Goal: Task Accomplishment & Management: Manage account settings

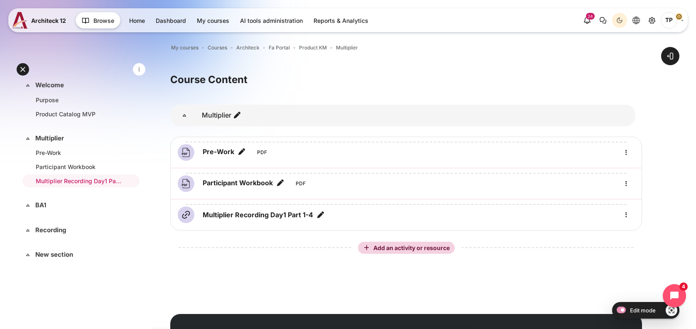
scroll to position [42, 0]
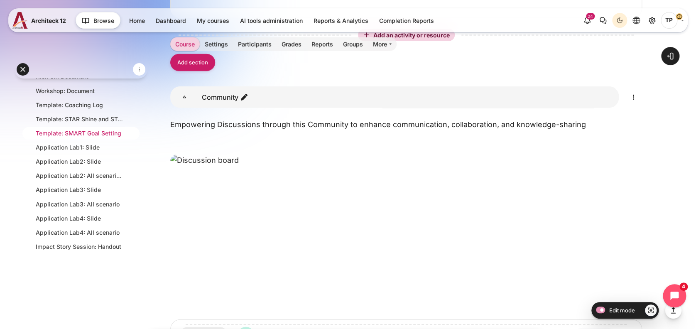
scroll to position [553, 0]
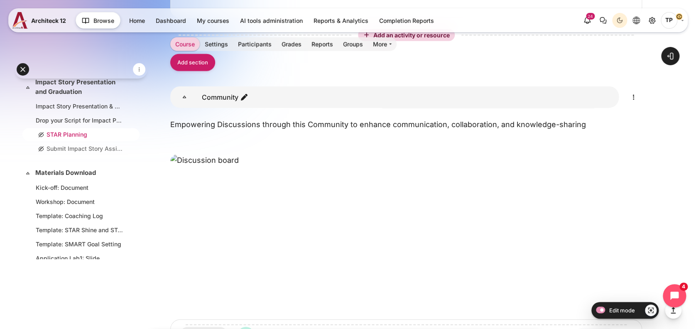
click at [79, 128] on li "STAR Planning" at bounding box center [80, 134] width 117 height 13
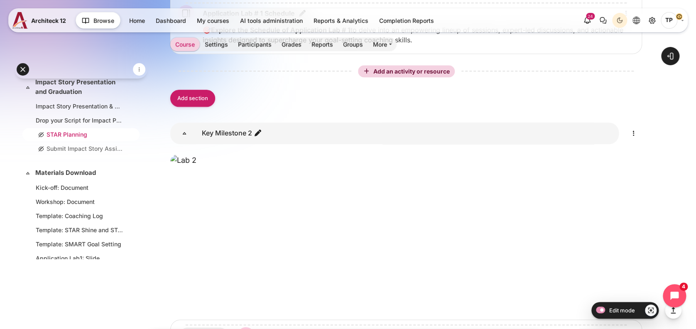
scroll to position [1883, 0]
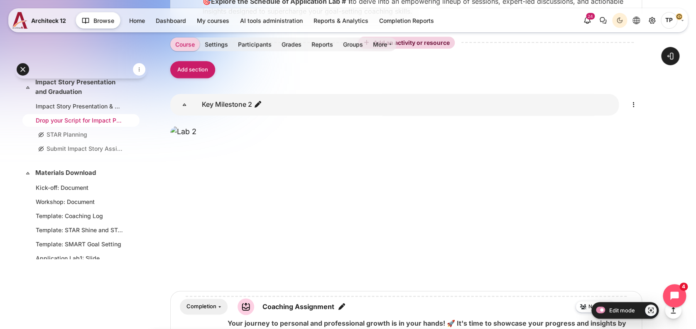
click at [44, 123] on li "Drop your Script for Impact Presentation Day Here" at bounding box center [80, 120] width 117 height 13
click at [54, 104] on link "Impact Story Presentation & Graduation Schedule" at bounding box center [79, 106] width 87 height 9
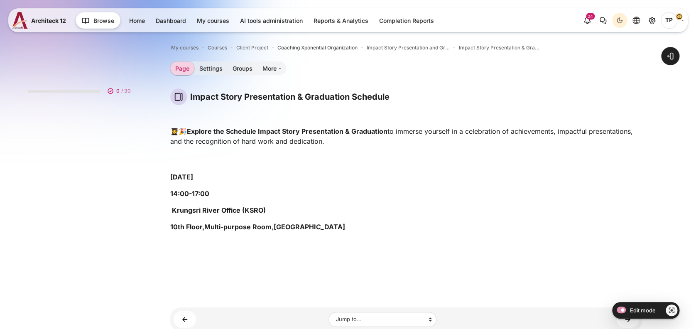
scroll to position [488, 0]
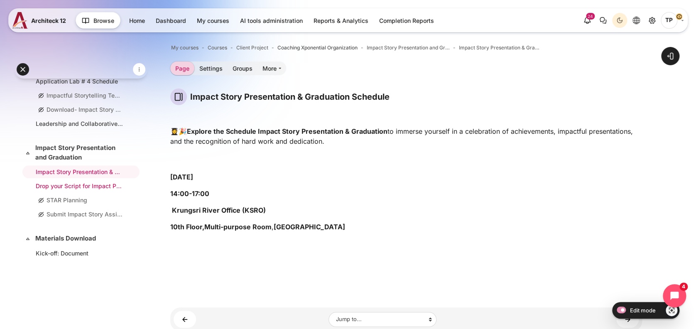
click at [51, 184] on link "Drop your Script for Impact Presentation Day Here" at bounding box center [79, 185] width 87 height 9
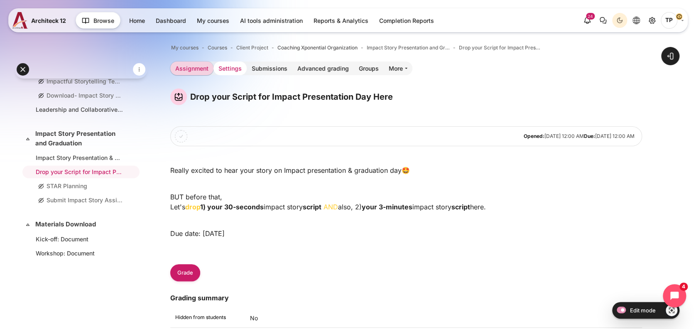
click at [227, 69] on link "Settings" at bounding box center [229, 68] width 33 height 14
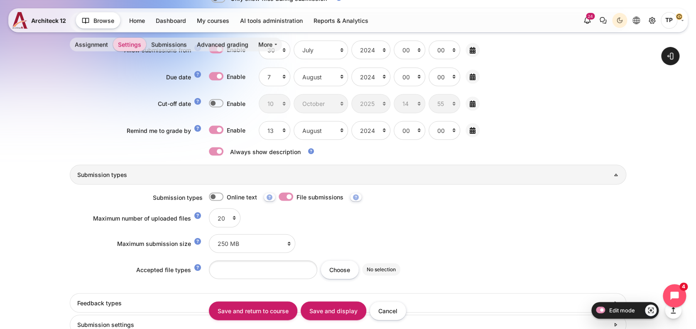
scroll to position [847, 0]
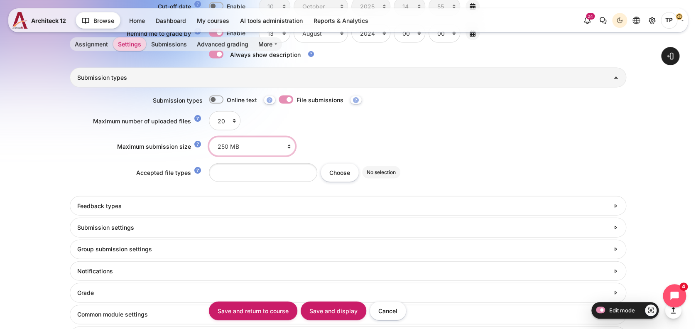
click at [221, 145] on select "Site upload limit (3 GB) 3 GB 2 GB 1 GB 750 MB 500 MB 250 MB 100 MB 50 MB 20 MB…" at bounding box center [252, 146] width 86 height 19
select select "3221225472"
click at [209, 137] on select "Site upload limit (3 GB) 3 GB 2 GB 1 GB 750 MB 500 MB 250 MB 100 MB 50 MB 20 MB…" at bounding box center [252, 146] width 86 height 19
click at [338, 305] on input "Save and display" at bounding box center [334, 310] width 66 height 19
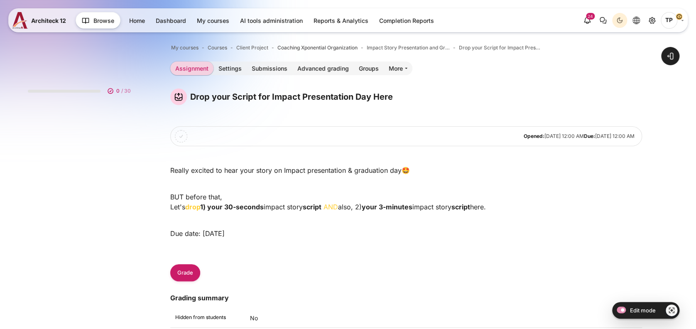
scroll to position [502, 0]
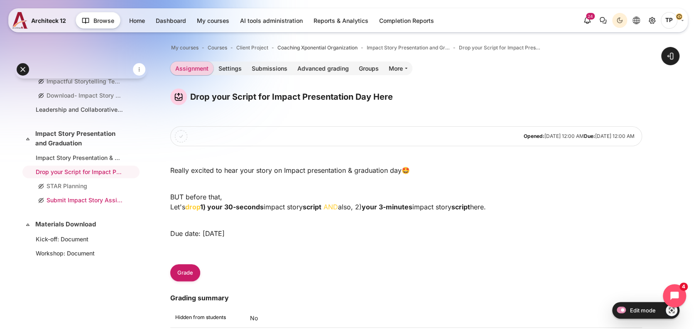
click at [62, 196] on link "Submit Impact Story Assignment" at bounding box center [79, 200] width 87 height 9
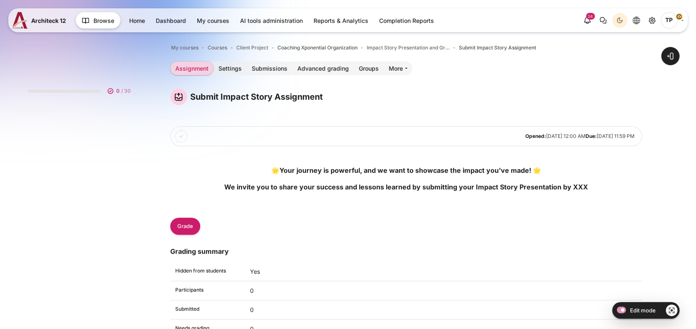
scroll to position [530, 0]
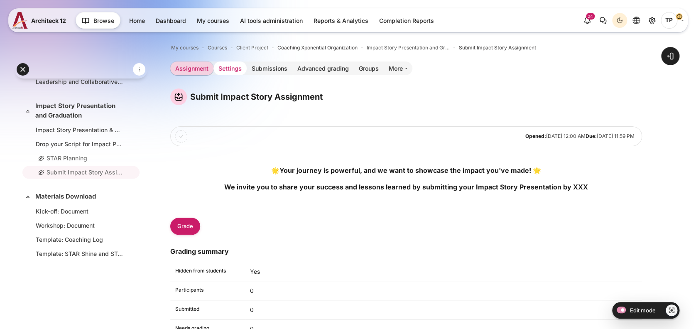
click at [223, 69] on link "Settings" at bounding box center [229, 68] width 33 height 14
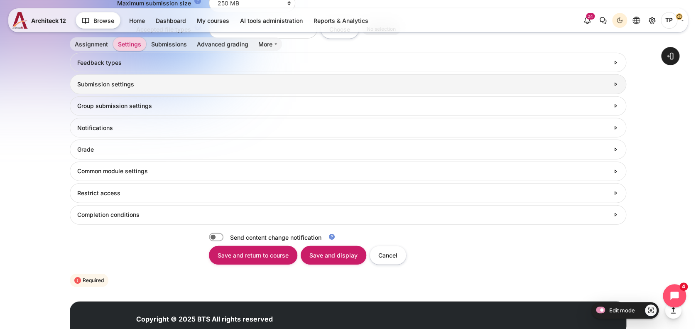
scroll to position [1019, 0]
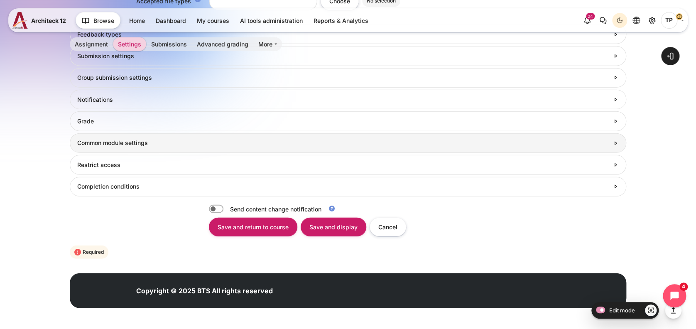
click at [116, 137] on link "Common module settings" at bounding box center [348, 143] width 557 height 20
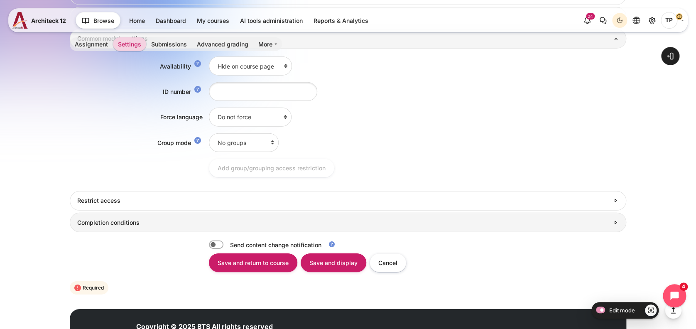
scroll to position [1159, 0]
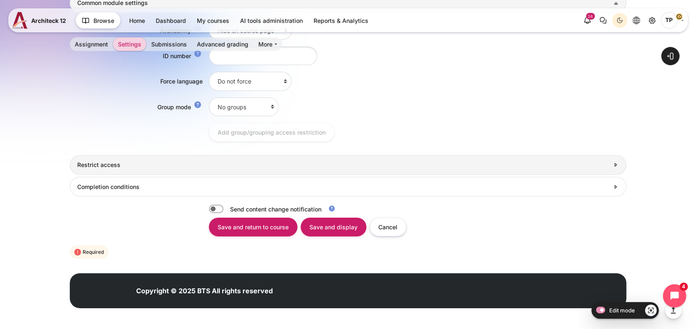
click at [93, 163] on h3 "Restrict access" at bounding box center [343, 164] width 532 height 7
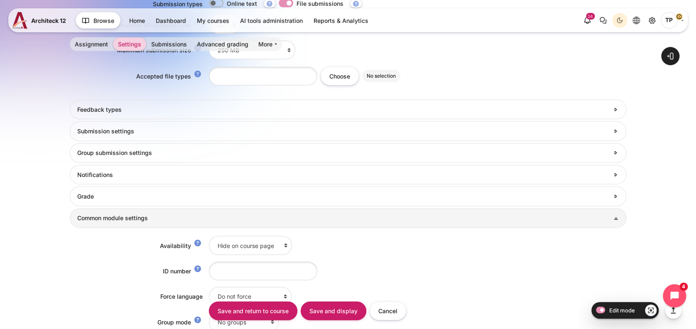
scroll to position [882, 0]
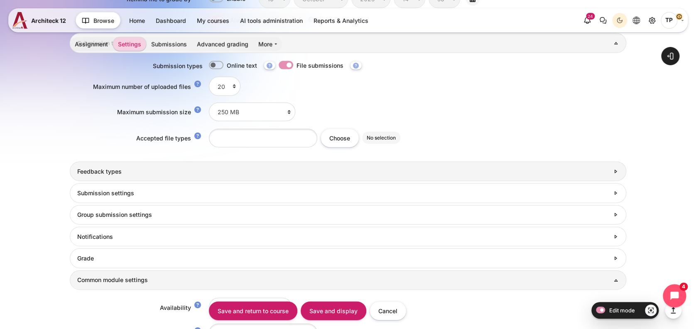
click at [116, 170] on h3 "Feedback types" at bounding box center [343, 171] width 532 height 7
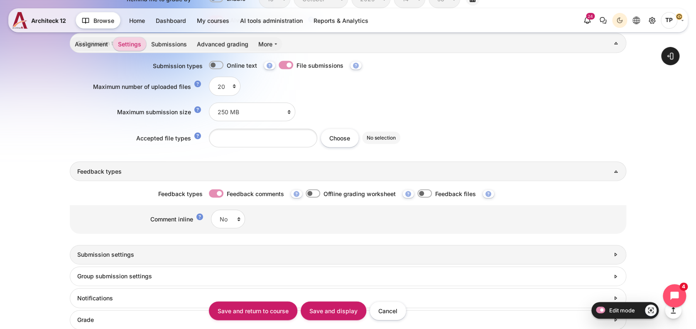
click at [90, 258] on link "Submission settings" at bounding box center [348, 255] width 557 height 20
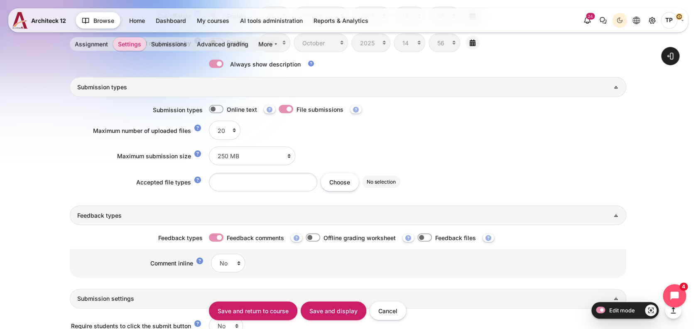
scroll to position [837, 0]
click at [230, 152] on select "Site upload limit (3 GB) 3 GB 2 GB 1 GB 750 MB 500 MB 250 MB 100 MB 50 MB 20 MB…" at bounding box center [252, 156] width 86 height 19
select select "3221225472"
click at [209, 147] on select "Site upload limit (3 GB) 3 GB 2 GB 1 GB 750 MB 500 MB 250 MB 100 MB 50 MB 20 MB…" at bounding box center [252, 156] width 86 height 19
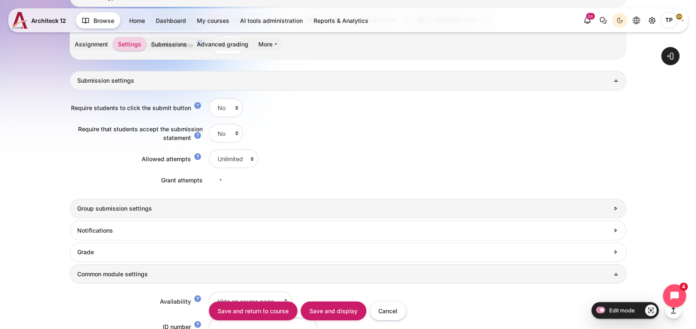
scroll to position [1059, 0]
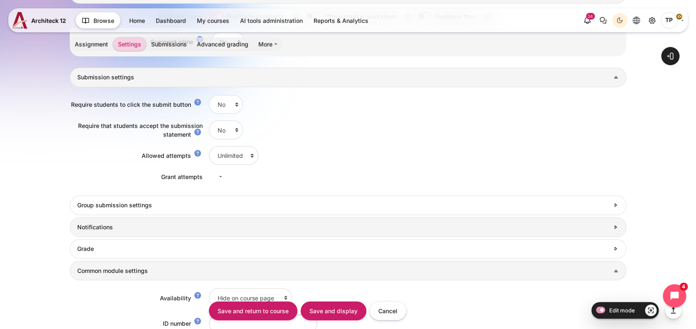
click at [89, 218] on link "Notifications" at bounding box center [348, 227] width 557 height 20
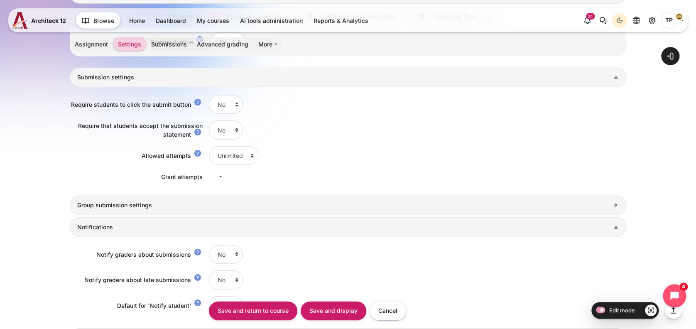
click at [91, 207] on h3 "Group submission settings" at bounding box center [343, 204] width 532 height 7
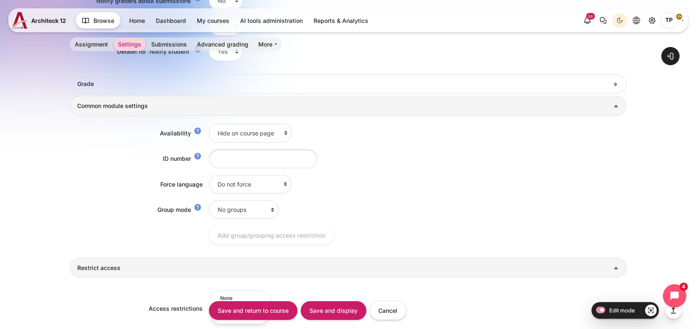
scroll to position [1336, 0]
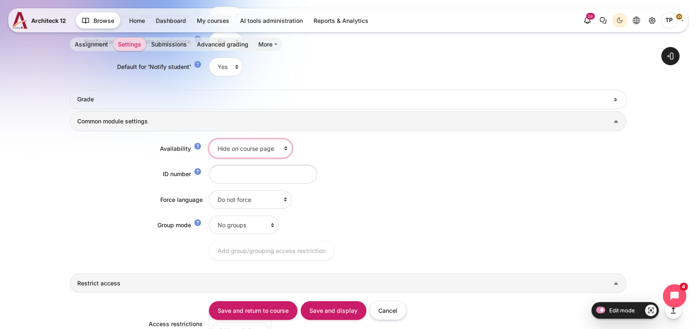
click at [237, 147] on select "Show on course page Hide on course page" at bounding box center [250, 148] width 83 height 19
select select "1"
click at [209, 139] on select "Show on course page Hide on course page" at bounding box center [250, 148] width 83 height 19
click at [327, 319] on input "Save and display" at bounding box center [334, 310] width 66 height 19
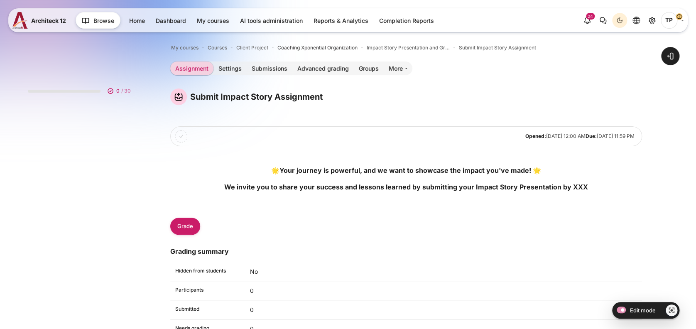
scroll to position [530, 0]
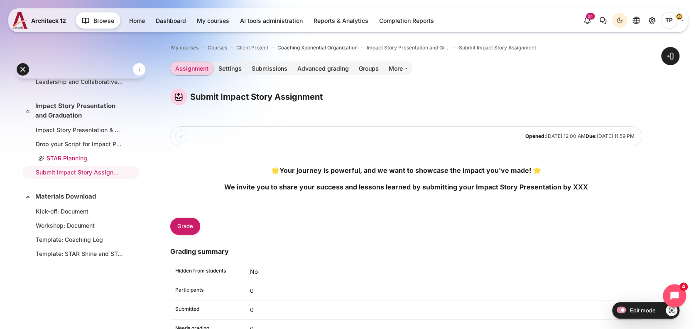
click at [60, 154] on link "STAR Planning" at bounding box center [79, 158] width 87 height 9
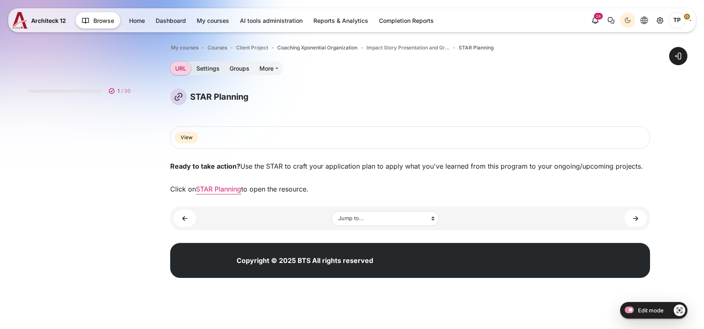
scroll to position [515, 0]
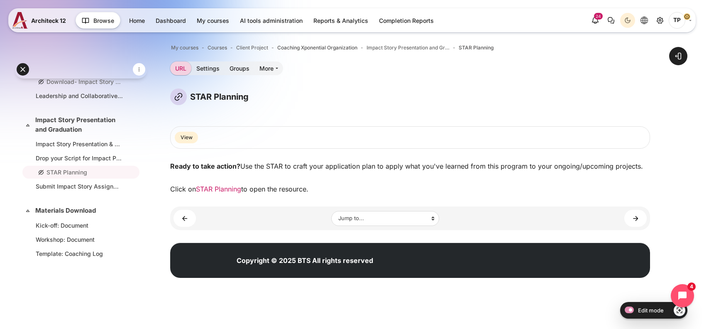
click at [226, 186] on link "STAR Planning" at bounding box center [218, 189] width 45 height 8
click at [47, 127] on link "Impact Story Presentation and Graduation" at bounding box center [80, 124] width 90 height 19
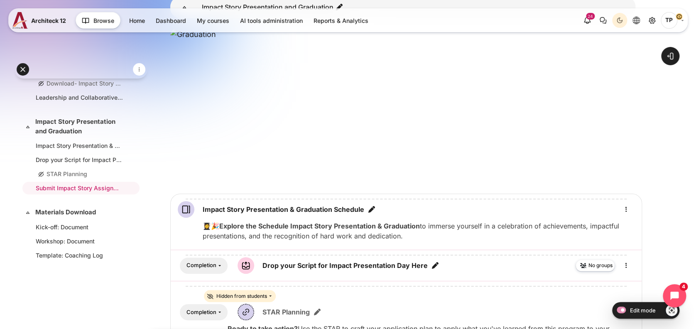
scroll to position [163, 0]
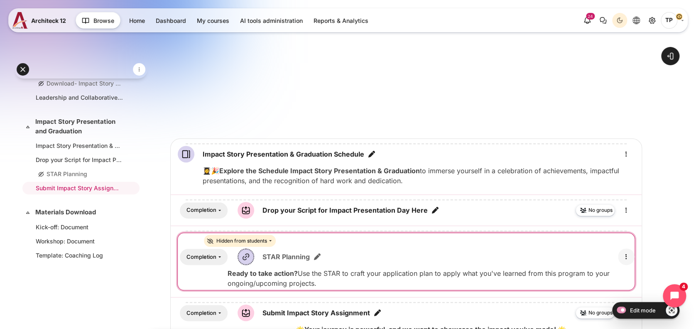
click at [626, 257] on icon "Edit" at bounding box center [626, 257] width 10 height 10
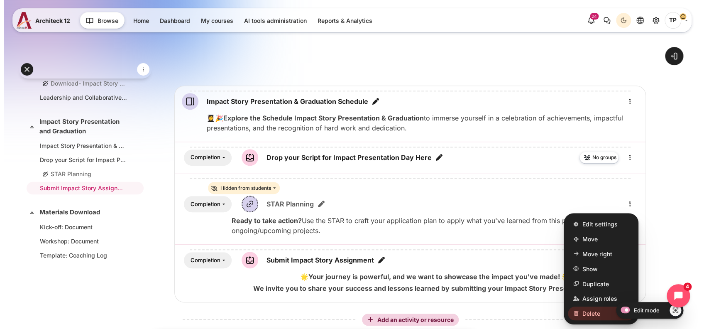
scroll to position [274, 0]
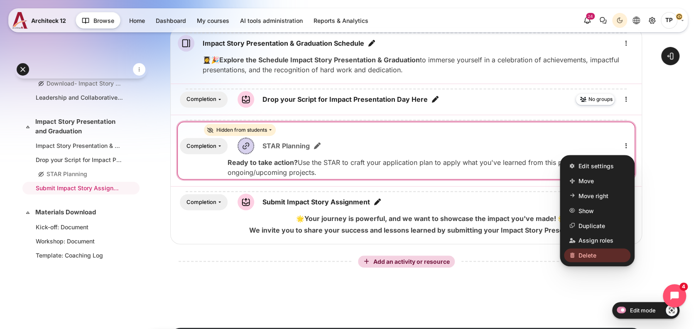
click at [581, 252] on span "Delete" at bounding box center [588, 255] width 18 height 9
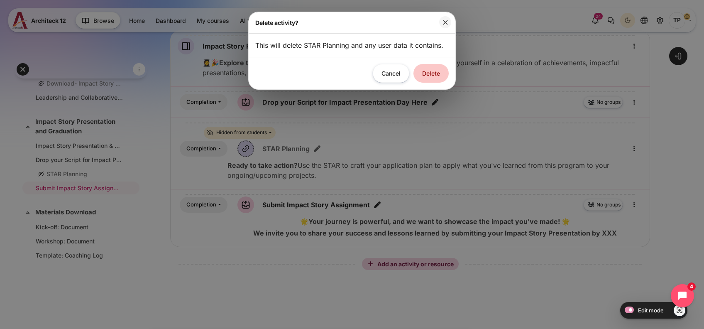
click at [430, 83] on button "Delete" at bounding box center [431, 73] width 35 height 19
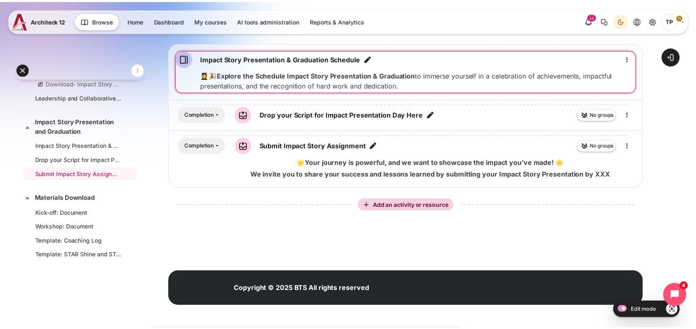
scroll to position [258, 0]
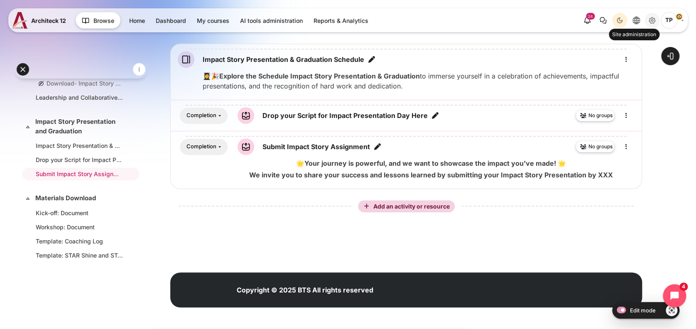
click at [656, 18] on icon "Site administration" at bounding box center [652, 20] width 10 height 10
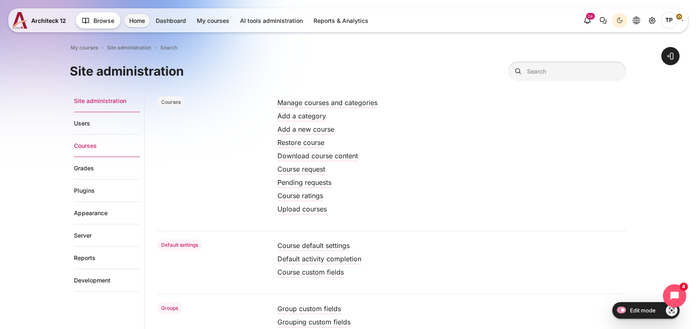
drag, startPoint x: 92, startPoint y: 143, endPoint x: 99, endPoint y: 141, distance: 7.8
click at [92, 143] on link "Courses" at bounding box center [107, 146] width 66 height 22
click at [336, 106] on link "Manage courses and categories" at bounding box center [327, 102] width 100 height 8
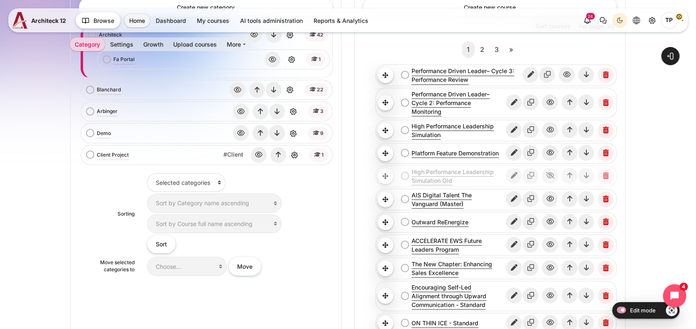
scroll to position [221, 0]
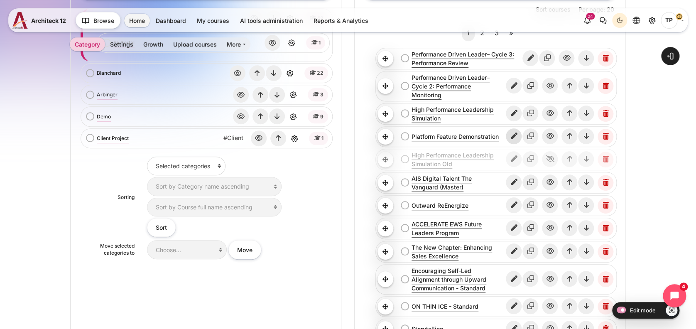
click at [517, 136] on icon "Edit" at bounding box center [514, 136] width 16 height 16
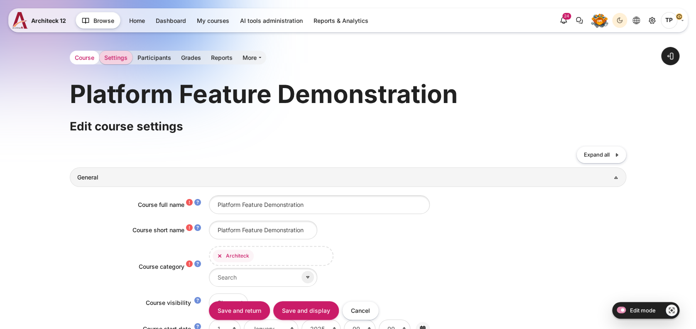
click at [70, 56] on link "Course" at bounding box center [84, 58] width 29 height 14
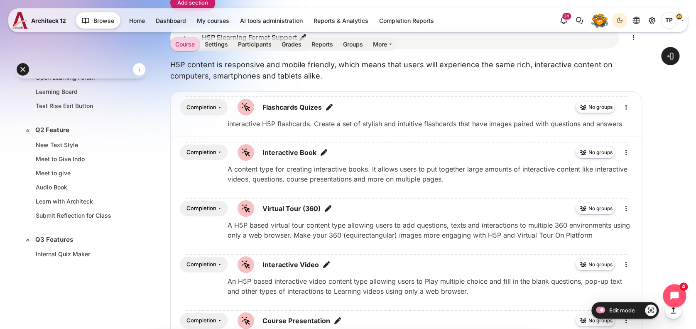
scroll to position [554, 0]
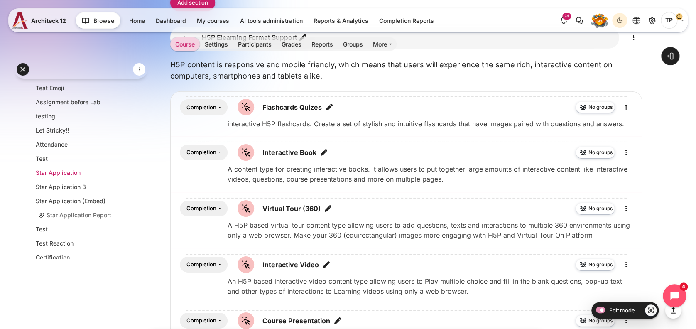
click at [71, 172] on link "Star Application" at bounding box center [79, 172] width 87 height 9
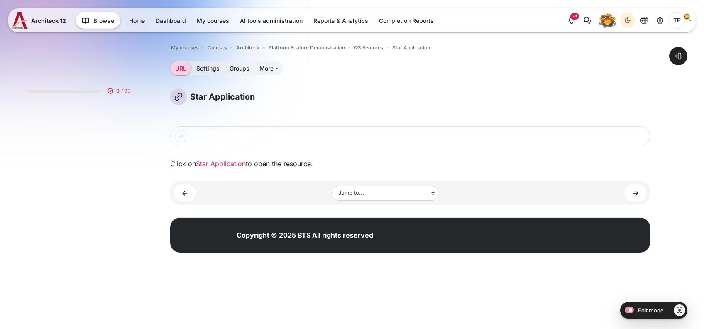
scroll to position [554, 0]
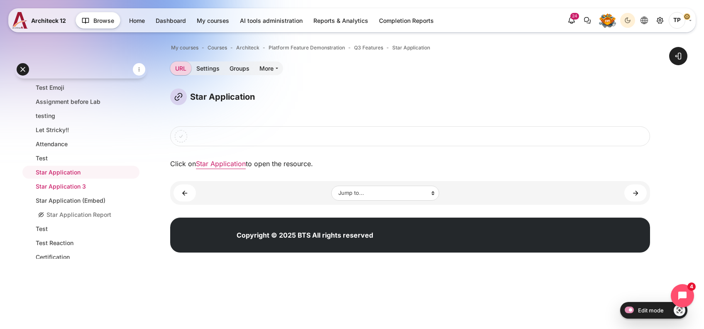
click at [66, 183] on link "Star Application 3" at bounding box center [79, 186] width 87 height 9
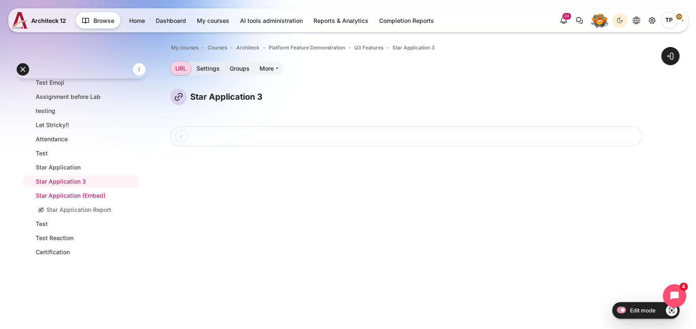
click at [59, 191] on link "Star Application (Embed)" at bounding box center [79, 195] width 87 height 9
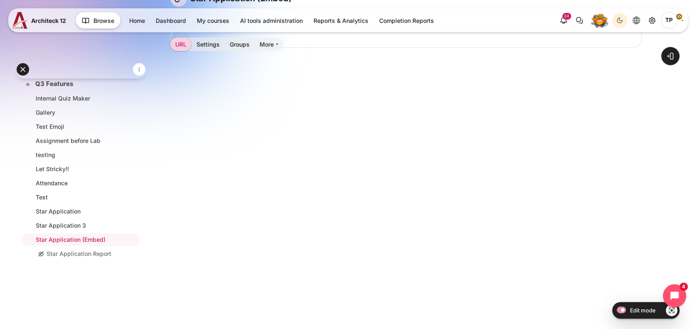
scroll to position [566, 0]
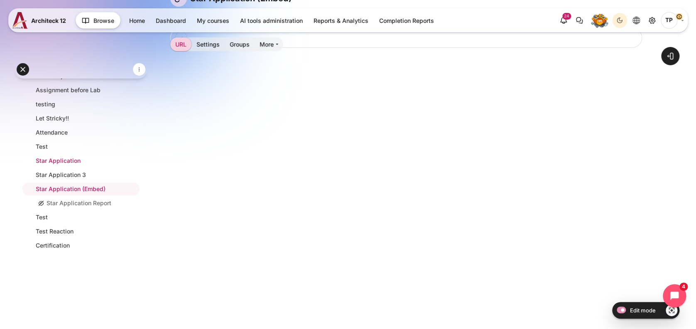
click at [66, 163] on li "Star Application" at bounding box center [80, 160] width 117 height 13
click at [646, 15] on link "Site administration" at bounding box center [652, 20] width 15 height 15
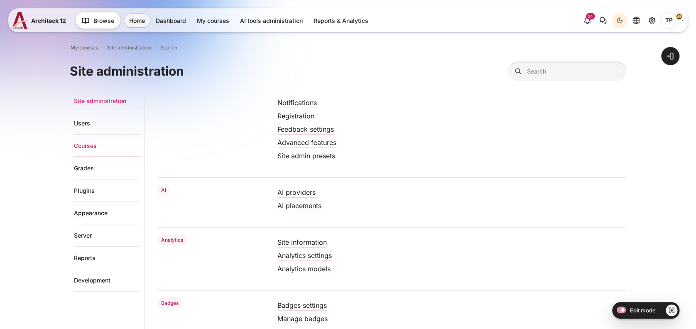
click at [110, 145] on link "Courses" at bounding box center [107, 146] width 66 height 22
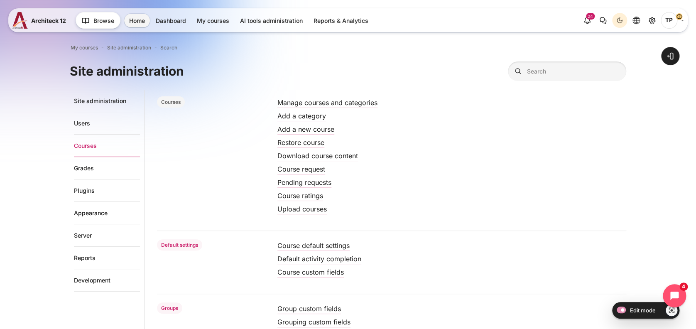
click at [325, 107] on li "Manage courses and categories" at bounding box center [451, 102] width 349 height 13
click at [326, 103] on link "Manage courses and categories" at bounding box center [327, 102] width 100 height 8
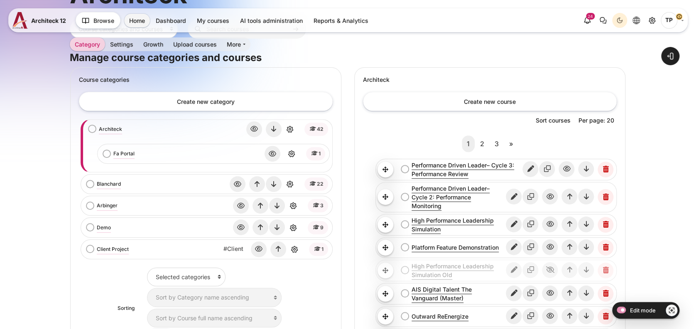
scroll to position [166, 0]
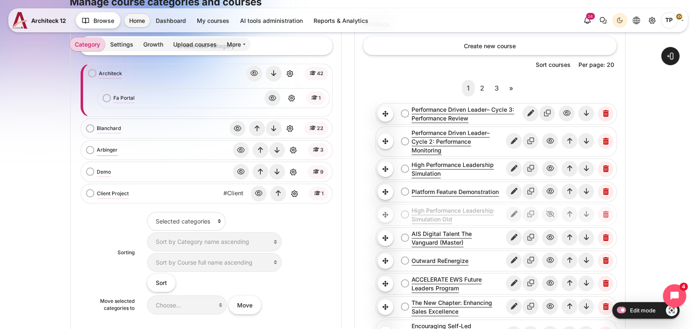
click at [97, 146] on link "Arbinger" at bounding box center [107, 149] width 21 height 7
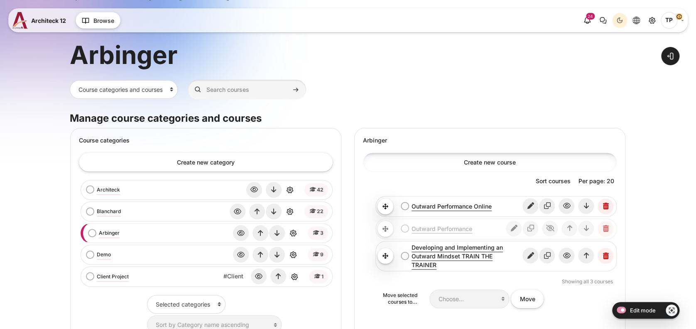
scroll to position [110, 0]
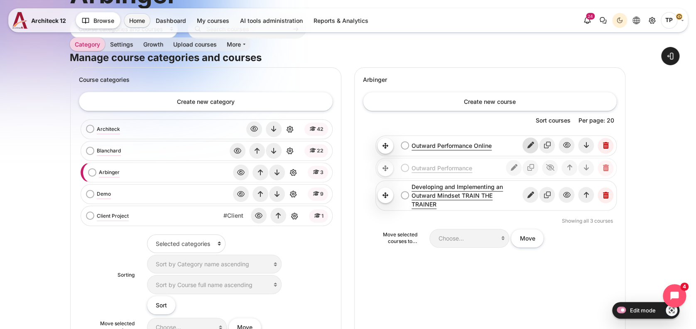
click at [530, 143] on icon "Edit" at bounding box center [530, 145] width 16 height 16
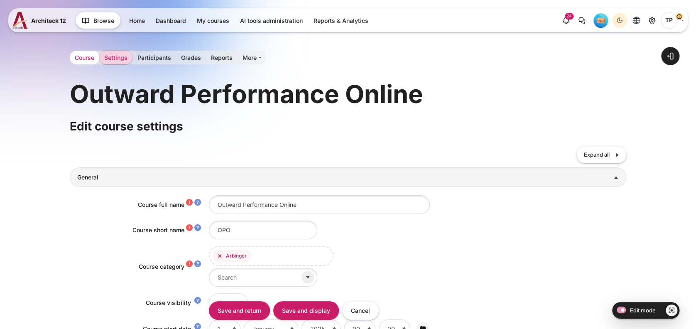
click at [70, 52] on link "Course" at bounding box center [84, 58] width 29 height 14
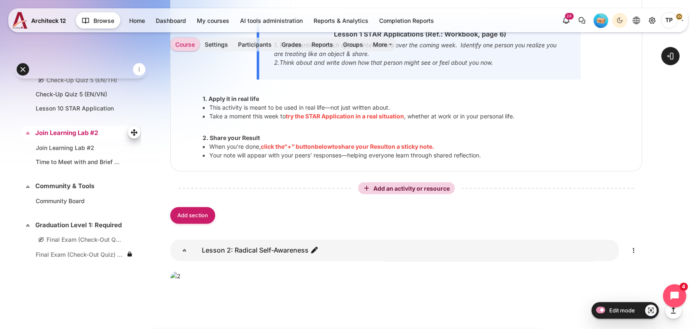
scroll to position [1384, 0]
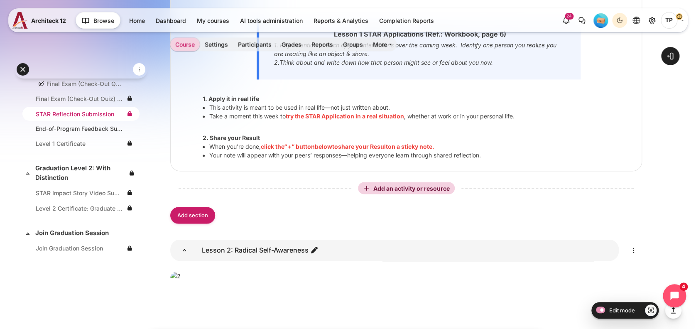
click at [66, 119] on li "STAR Reflection Submission" at bounding box center [80, 114] width 117 height 14
click at [61, 118] on link "STAR Reflection Submission" at bounding box center [79, 114] width 87 height 9
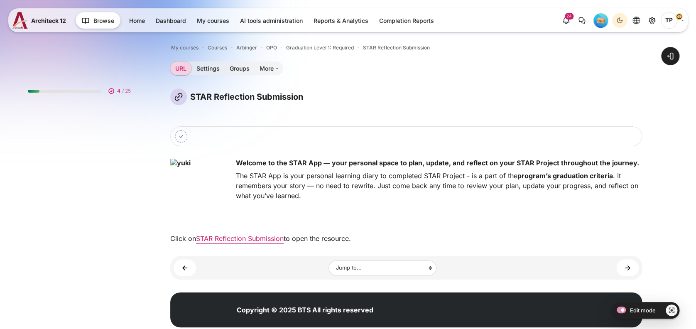
scroll to position [1340, 0]
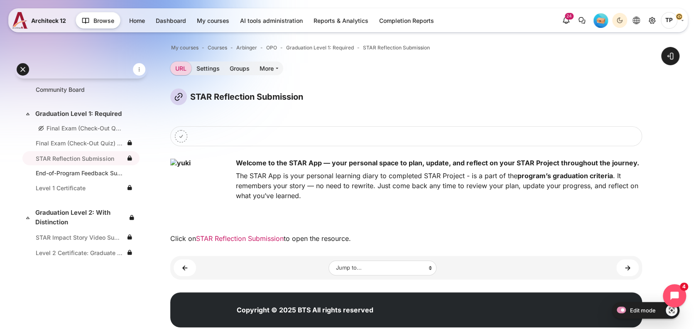
click at [218, 235] on link "STAR Reflection Submission" at bounding box center [240, 238] width 88 height 8
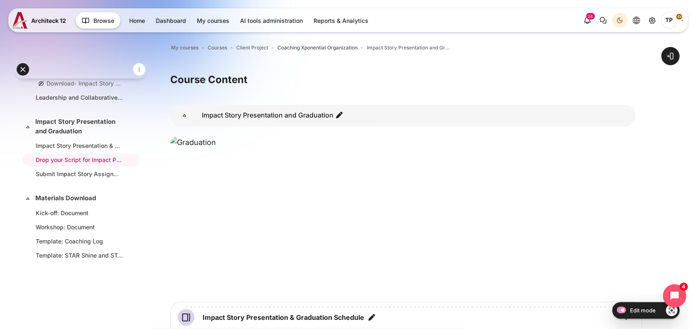
click at [222, 40] on div "Open course index Open block drawer" at bounding box center [406, 306] width 472 height 564
click at [248, 47] on span "Client Project" at bounding box center [252, 47] width 32 height 7
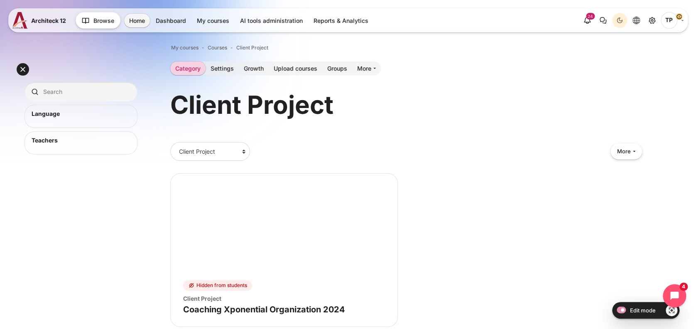
click at [257, 257] on figure "Course image" Coaching Xponential Organization 2024" at bounding box center [284, 224] width 227 height 100
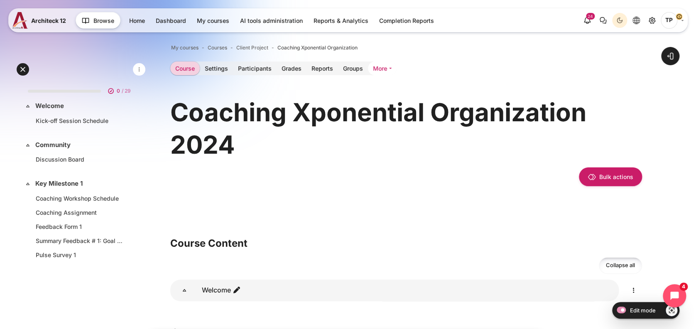
click at [391, 66] on link "More" at bounding box center [382, 68] width 29 height 14
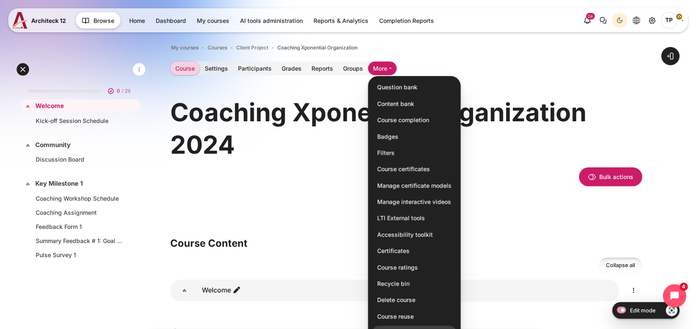
scroll to position [277, 0]
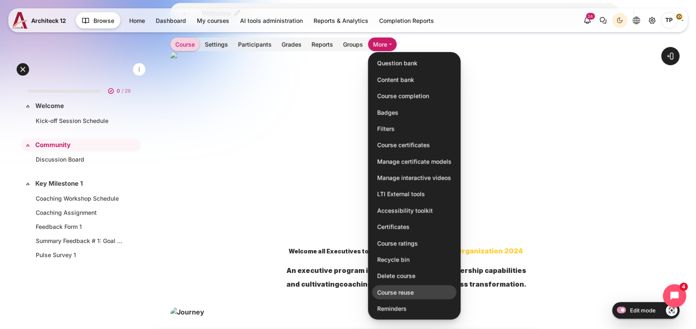
click at [406, 293] on link "Course reuse" at bounding box center [414, 292] width 84 height 14
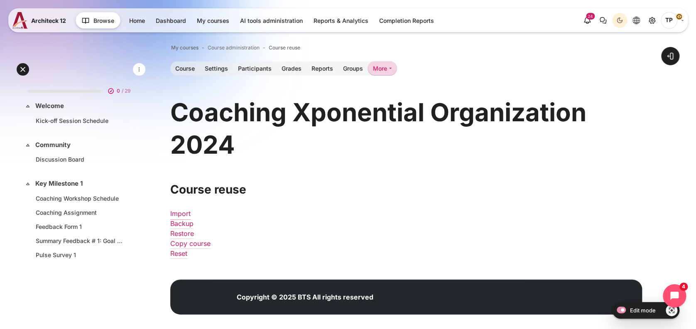
click at [180, 211] on link "Import" at bounding box center [180, 213] width 20 height 8
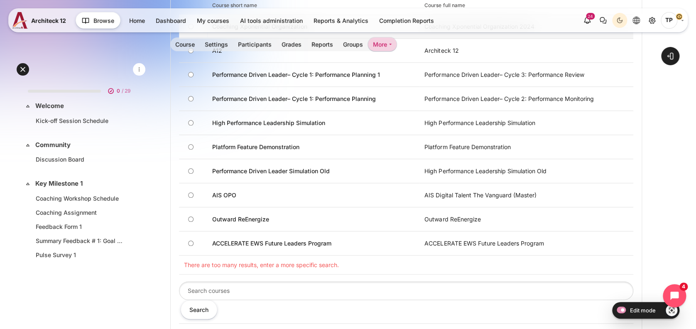
scroll to position [332, 0]
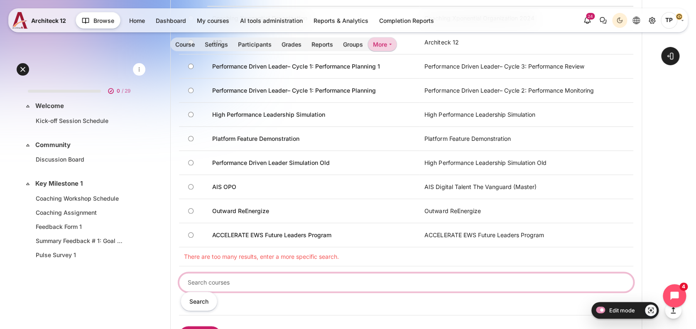
click at [210, 284] on input "Search courses" at bounding box center [406, 282] width 454 height 19
type input "น"
type input "opo"
click at [181, 292] on input "Search" at bounding box center [199, 301] width 37 height 19
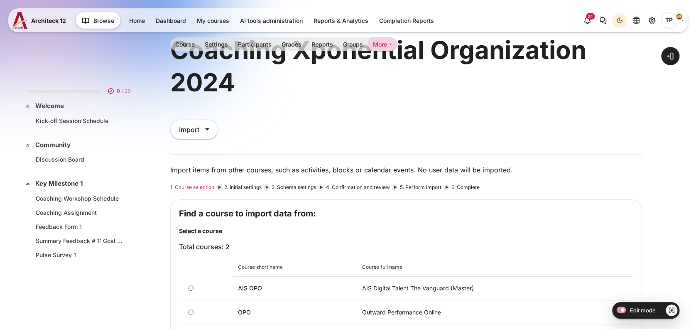
scroll to position [166, 0]
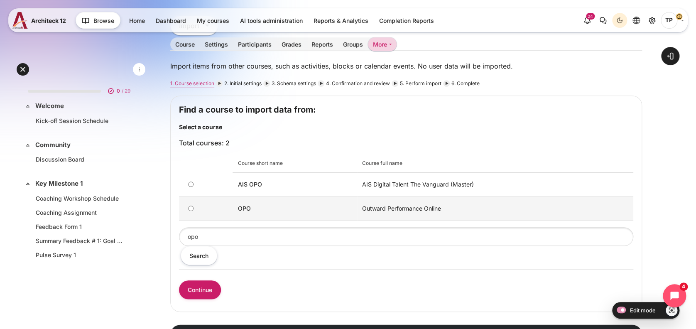
click at [189, 208] on input "OPO" at bounding box center [190, 208] width 5 height 5
radio input "true"
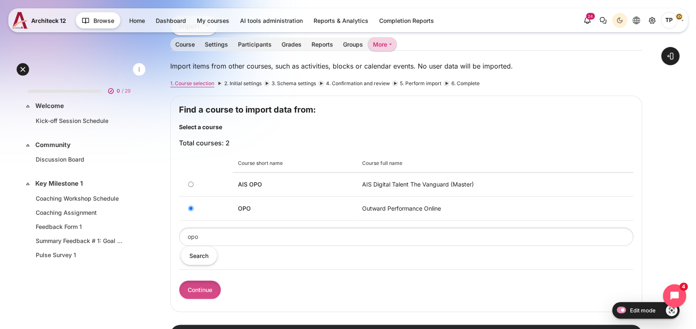
click at [206, 292] on input "Continue" at bounding box center [200, 289] width 42 height 19
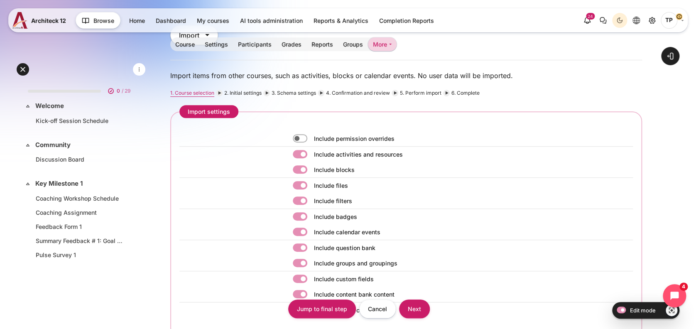
scroll to position [221, 0]
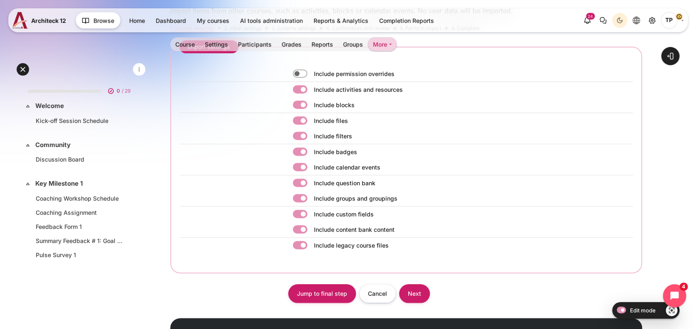
click at [311, 152] on label "Content" at bounding box center [312, 151] width 2 height 9
click at [297, 152] on input "Content" at bounding box center [300, 151] width 15 height 8
checkbox input "false"
click at [311, 132] on label "Content" at bounding box center [312, 136] width 2 height 9
click at [297, 132] on input "Content" at bounding box center [300, 136] width 15 height 8
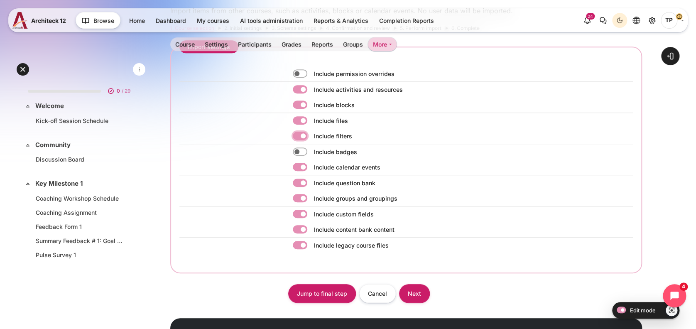
checkbox input "false"
click at [304, 96] on div "Include activities and resources" at bounding box center [406, 89] width 454 height 15
click at [311, 106] on label "Content" at bounding box center [312, 105] width 2 height 9
click at [302, 106] on input "Content" at bounding box center [300, 105] width 15 height 8
checkbox input "false"
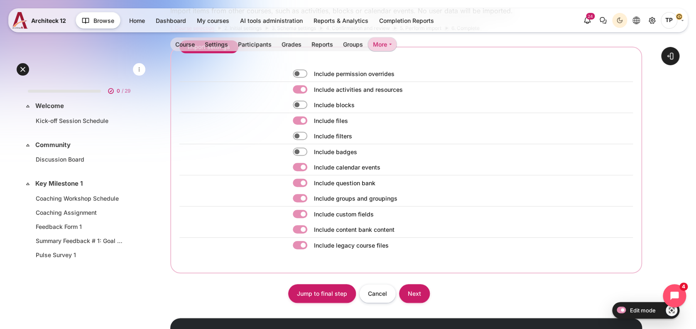
click at [311, 163] on label "Content" at bounding box center [312, 167] width 2 height 9
click at [298, 163] on input "Content" at bounding box center [300, 167] width 15 height 8
checkbox input "false"
click at [311, 180] on label "Content" at bounding box center [312, 183] width 2 height 9
click at [299, 180] on input "Content" at bounding box center [300, 183] width 15 height 8
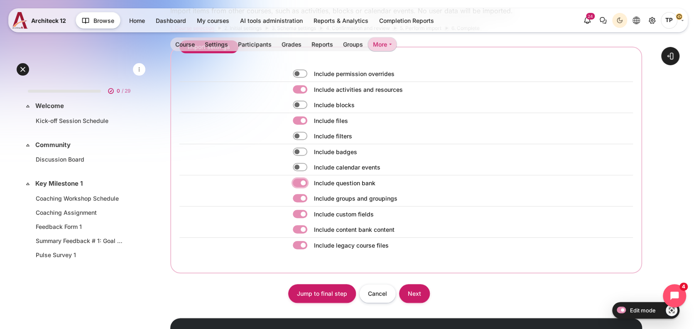
checkbox input "false"
click at [311, 197] on label "Content" at bounding box center [312, 198] width 2 height 9
click at [298, 197] on input "Content" at bounding box center [300, 198] width 15 height 8
checkbox input "false"
click at [415, 286] on input "Next" at bounding box center [414, 293] width 31 height 19
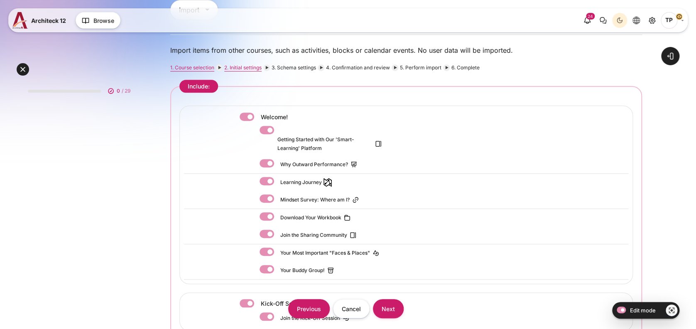
scroll to position [221, 0]
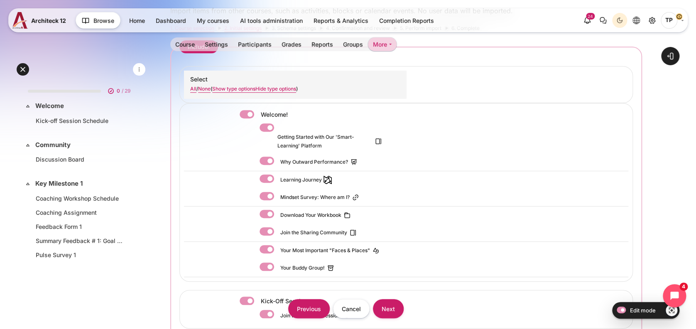
click at [257, 115] on label "Content" at bounding box center [258, 114] width 2 height 9
click at [248, 115] on input "Content" at bounding box center [247, 114] width 15 height 8
checkbox input "false"
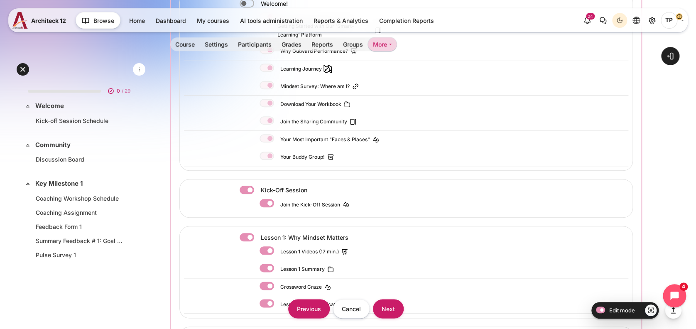
click at [257, 187] on label "Content" at bounding box center [258, 190] width 2 height 9
click at [243, 187] on input "Content" at bounding box center [247, 190] width 15 height 8
checkbox input "false"
click at [257, 236] on label "Content" at bounding box center [258, 237] width 2 height 9
click at [253, 236] on input "Content" at bounding box center [247, 237] width 15 height 8
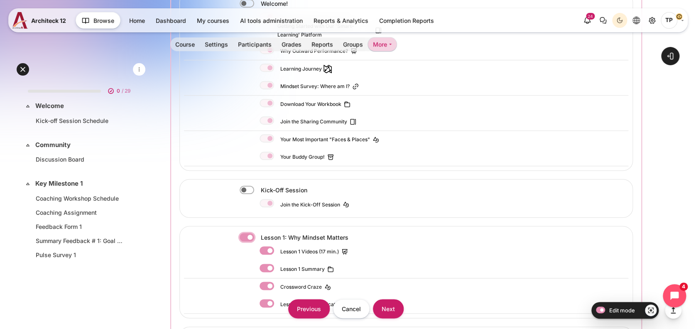
checkbox input "false"
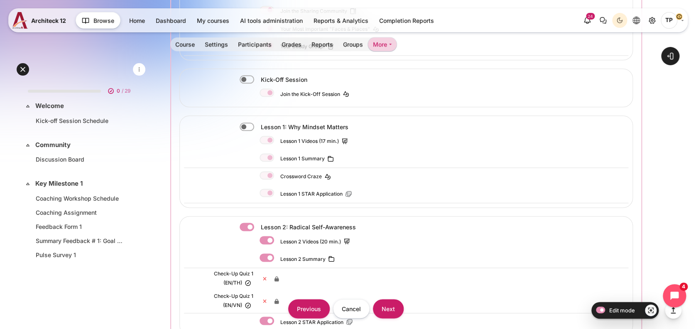
click at [257, 227] on label "Content" at bounding box center [258, 227] width 2 height 9
click at [246, 227] on input "Content" at bounding box center [247, 227] width 15 height 8
checkbox input "false"
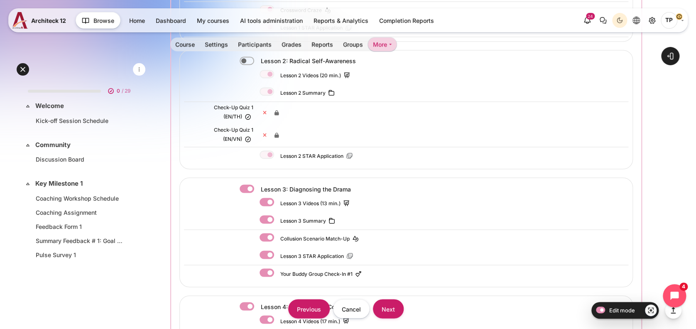
click at [257, 185] on label "Content" at bounding box center [258, 188] width 2 height 9
click at [249, 185] on input "Content" at bounding box center [247, 188] width 15 height 8
checkbox input "false"
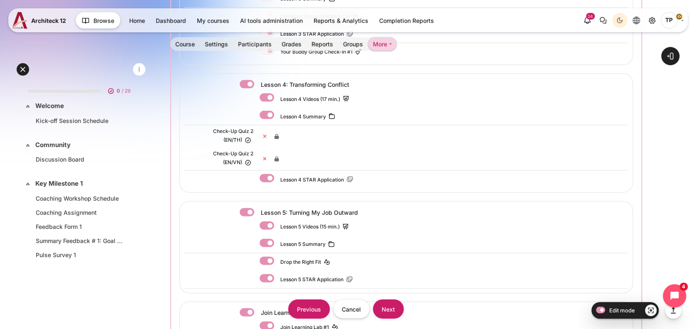
click at [257, 82] on label "Content" at bounding box center [258, 84] width 2 height 9
click at [245, 82] on input "Content" at bounding box center [247, 84] width 15 height 8
checkbox input "false"
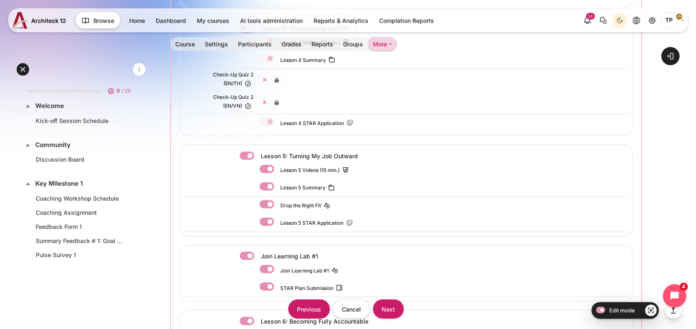
scroll to position [941, 0]
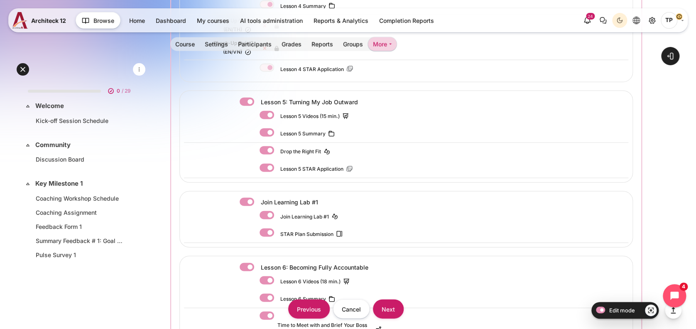
click at [257, 101] on label "Content" at bounding box center [258, 102] width 2 height 9
click at [245, 101] on input "Content" at bounding box center [247, 102] width 15 height 8
checkbox input "false"
click at [257, 198] on label "Content" at bounding box center [258, 202] width 2 height 9
click at [248, 198] on input "Content" at bounding box center [247, 202] width 15 height 8
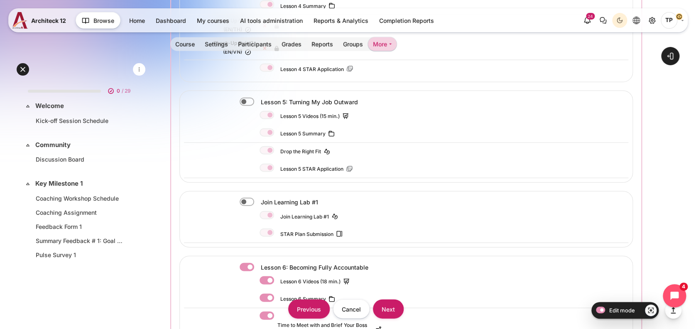
click at [257, 198] on label "Content" at bounding box center [258, 202] width 2 height 9
click at [248, 198] on input "Content" at bounding box center [247, 202] width 15 height 8
checkbox input "true"
click at [277, 211] on label "Content" at bounding box center [277, 215] width 1 height 9
click at [266, 211] on input "Content" at bounding box center [267, 215] width 15 height 8
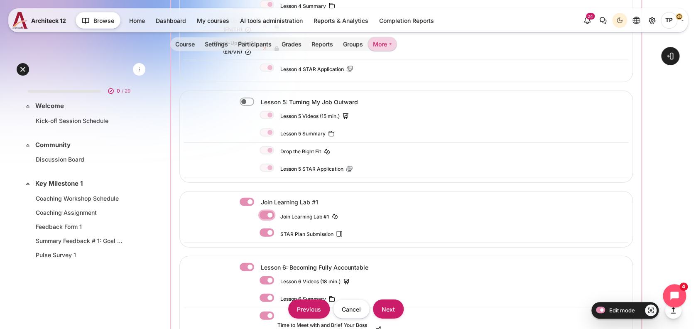
checkbox input "false"
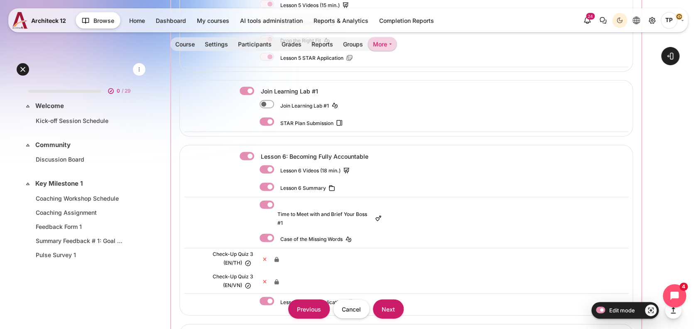
click at [257, 152] on label "Content" at bounding box center [258, 156] width 2 height 9
click at [250, 152] on input "Content" at bounding box center [247, 156] width 15 height 8
checkbox input "false"
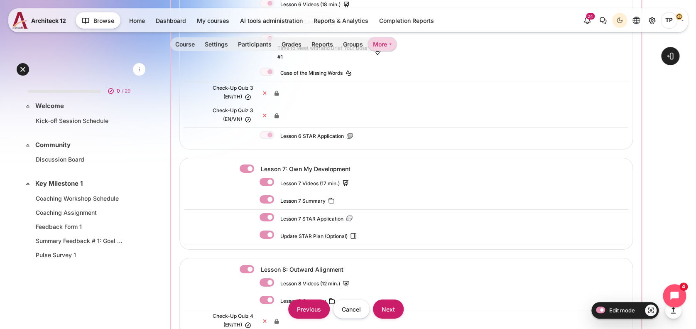
click at [257, 164] on label "Content" at bounding box center [258, 168] width 2 height 9
click at [245, 164] on input "Content" at bounding box center [247, 168] width 15 height 8
checkbox input "false"
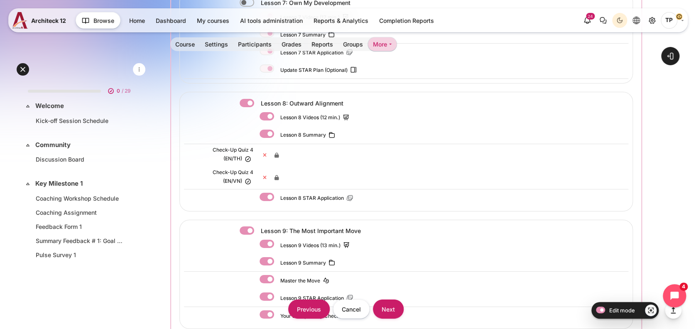
click at [257, 99] on label "Content" at bounding box center [258, 103] width 2 height 9
click at [247, 99] on input "Content" at bounding box center [247, 103] width 15 height 8
checkbox input "false"
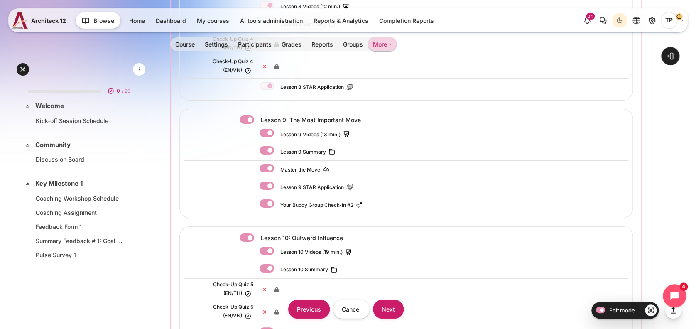
click at [251, 114] on div "Lesson 9: The Most Important Move" at bounding box center [313, 119] width 146 height 11
click at [257, 115] on label "Content" at bounding box center [258, 119] width 2 height 9
click at [243, 115] on input "Content" at bounding box center [247, 119] width 15 height 8
checkbox input "false"
click at [244, 234] on div "Lesson 10: Outward Influence" at bounding box center [292, 237] width 105 height 9
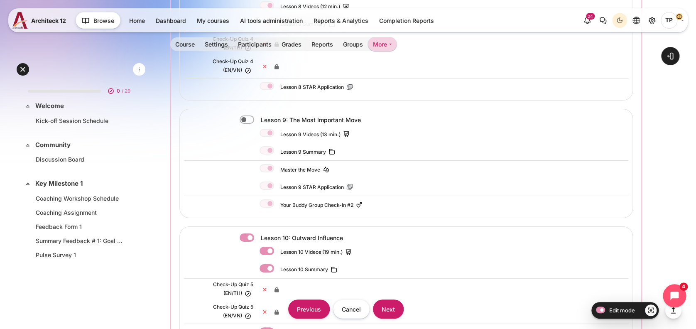
click at [247, 226] on div "Lesson 10: Outward Influence Lesson 10 Videos (19 min.) Lesson 10 Summary" at bounding box center [406, 286] width 454 height 120
click at [257, 233] on label "Content" at bounding box center [258, 237] width 2 height 9
click at [243, 233] on input "Content" at bounding box center [247, 237] width 15 height 8
checkbox input "false"
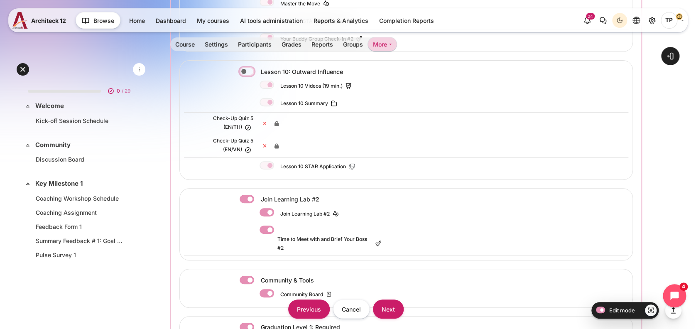
scroll to position [1772, 0]
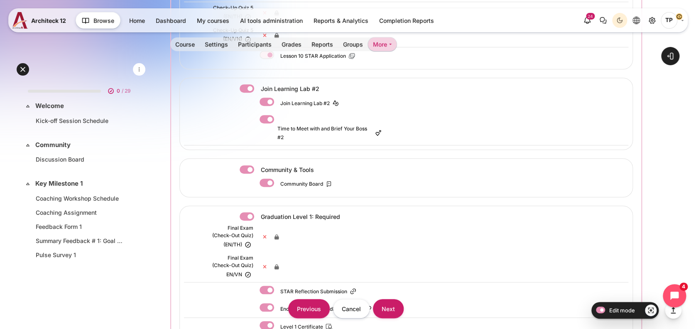
click at [257, 84] on label "Content" at bounding box center [258, 88] width 2 height 9
click at [246, 84] on input "Content" at bounding box center [247, 88] width 15 height 8
checkbox input "false"
click at [257, 165] on label "Content" at bounding box center [258, 169] width 2 height 9
click at [243, 165] on input "Content" at bounding box center [247, 169] width 15 height 8
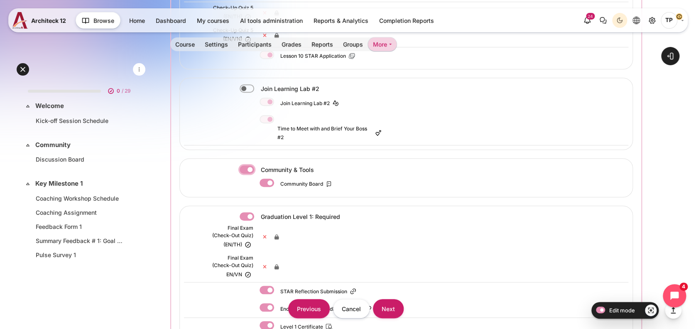
checkbox input "false"
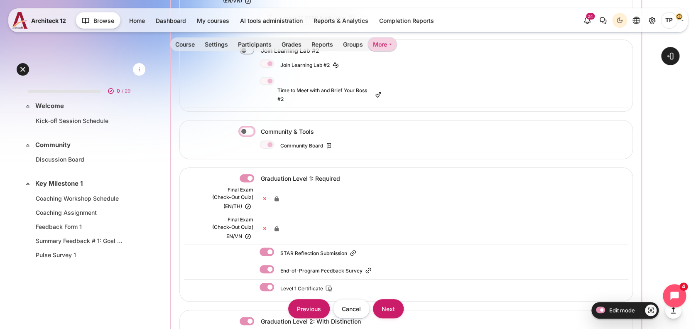
scroll to position [1827, 0]
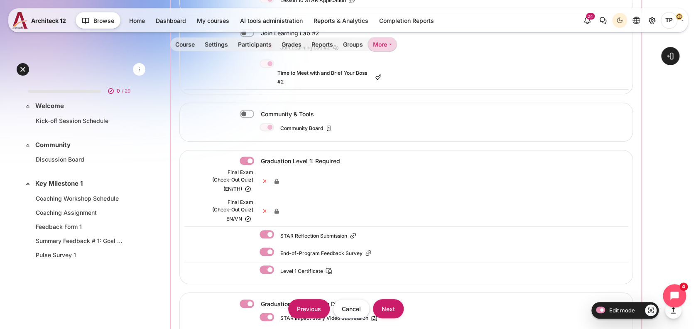
click at [257, 157] on label "Content" at bounding box center [258, 161] width 2 height 9
click at [247, 157] on input "Content" at bounding box center [247, 161] width 15 height 8
click at [257, 157] on label "Content" at bounding box center [258, 161] width 2 height 9
click at [249, 157] on input "Content" at bounding box center [247, 161] width 15 height 8
checkbox input "true"
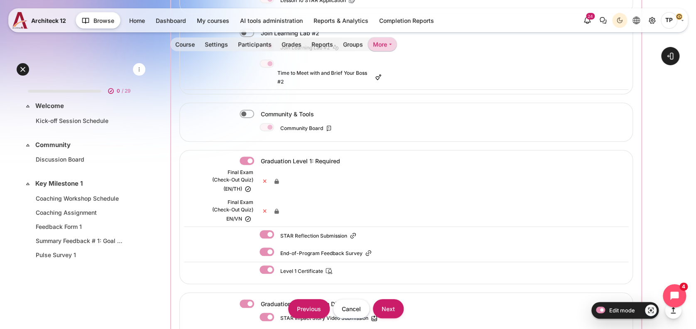
click at [277, 248] on label "Content" at bounding box center [277, 252] width 1 height 9
click at [269, 248] on input "Content" at bounding box center [267, 252] width 15 height 8
checkbox input "false"
click at [277, 265] on label "Content" at bounding box center [277, 269] width 1 height 9
click at [266, 265] on input "Content" at bounding box center [267, 269] width 15 height 8
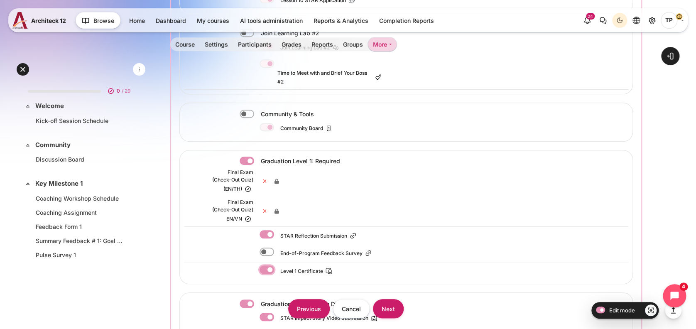
checkbox input "false"
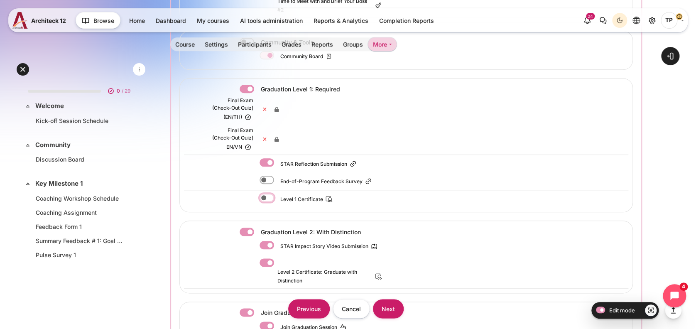
scroll to position [1938, 0]
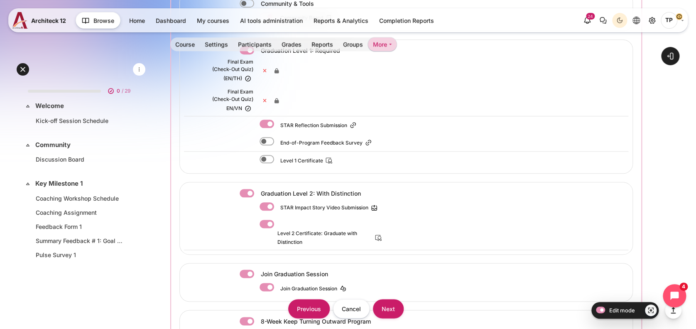
click at [257, 189] on label "Content" at bounding box center [258, 193] width 2 height 9
click at [251, 189] on input "Content" at bounding box center [247, 193] width 15 height 8
checkbox input "false"
click at [257, 270] on label "Content" at bounding box center [258, 274] width 2 height 9
click at [241, 270] on input "Content" at bounding box center [247, 274] width 15 height 8
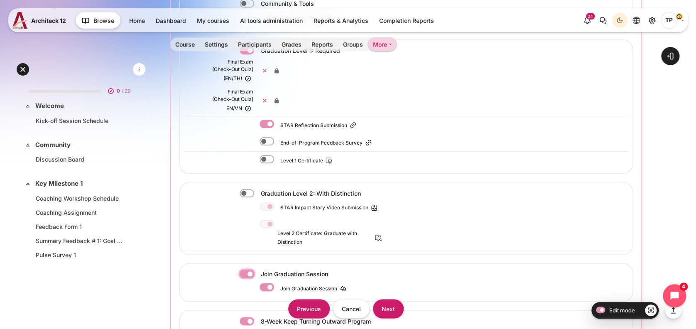
checkbox input "false"
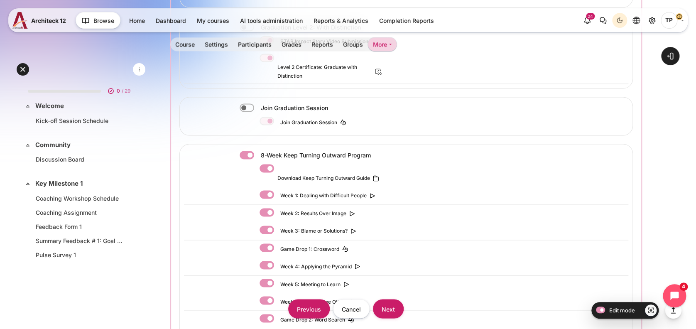
click at [257, 151] on label "Content" at bounding box center [258, 155] width 2 height 9
click at [249, 151] on input "Content" at bounding box center [247, 155] width 15 height 8
checkbox input "false"
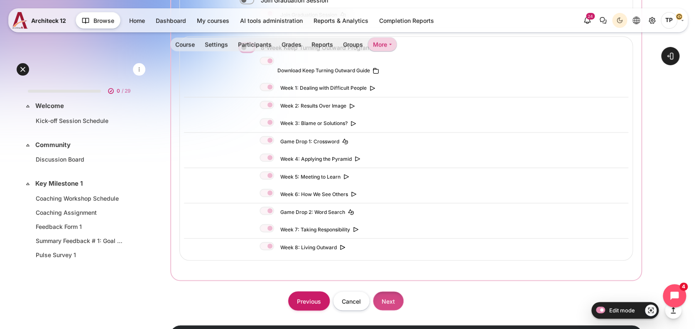
scroll to position [2254, 0]
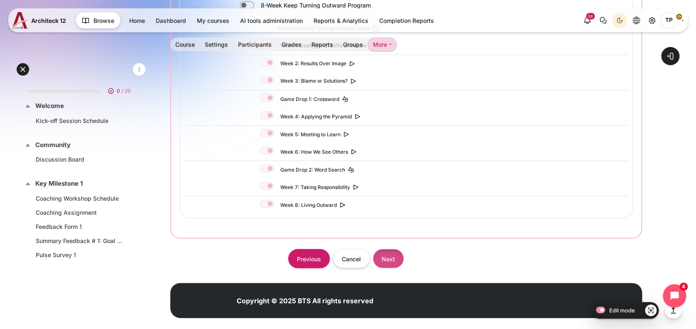
click at [389, 249] on input "Next" at bounding box center [388, 258] width 31 height 19
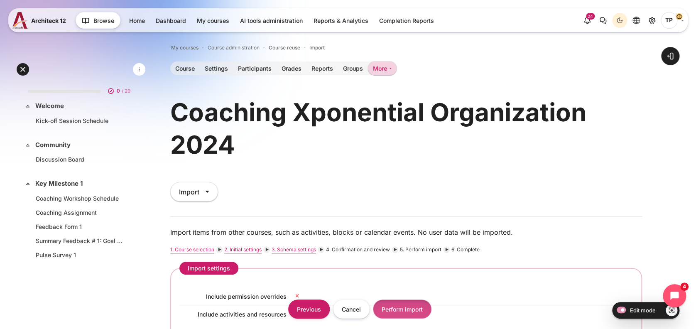
click at [395, 306] on input "Perform import" at bounding box center [402, 308] width 59 height 19
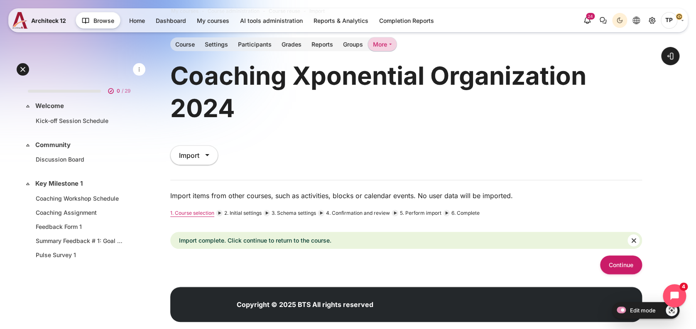
scroll to position [51, 0]
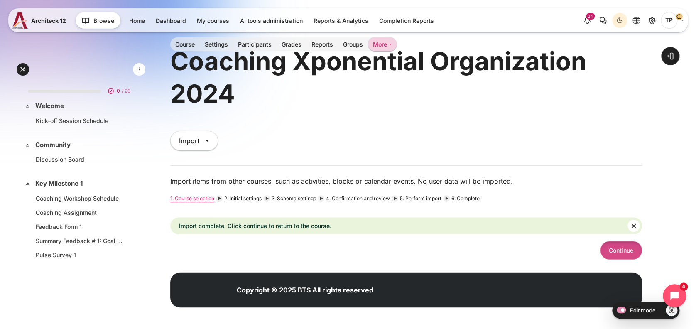
click at [630, 248] on button "Continue" at bounding box center [621, 250] width 42 height 19
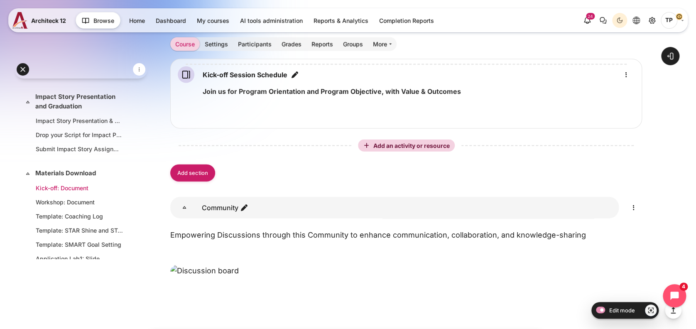
scroll to position [553, 0]
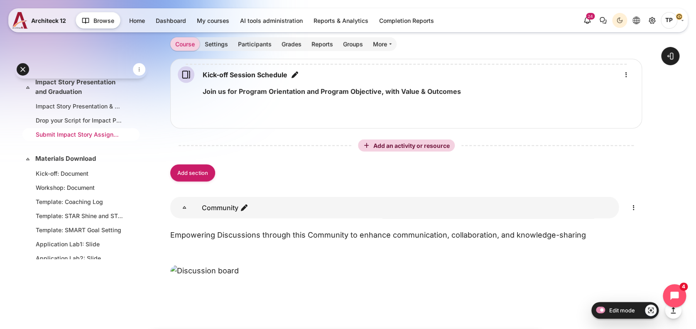
click at [80, 130] on link "Submit Impact Story Assignment" at bounding box center [79, 134] width 87 height 9
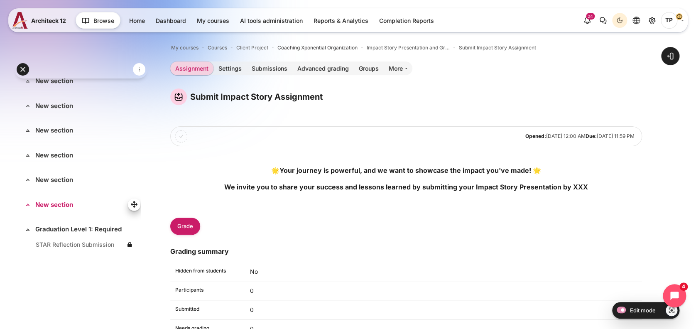
scroll to position [885, 0]
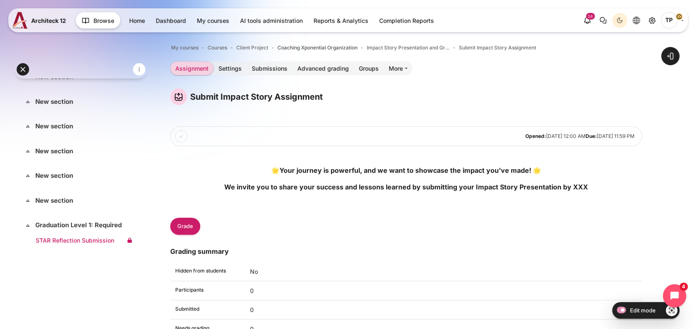
click at [56, 242] on link "STAR Reflection Submission" at bounding box center [79, 240] width 87 height 9
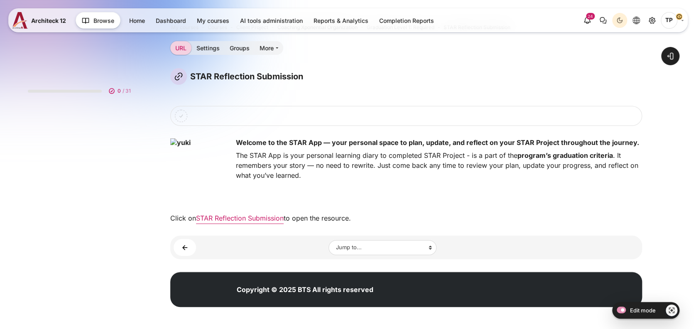
scroll to position [879, 0]
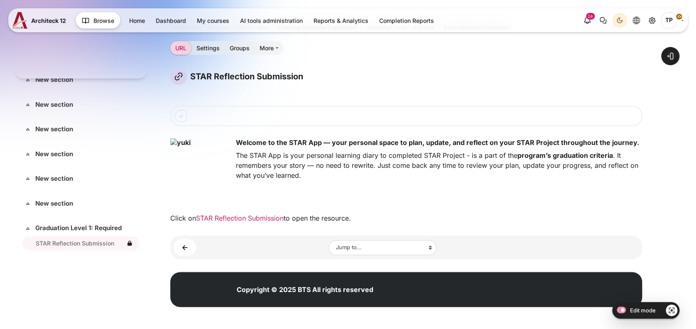
click at [245, 218] on link "STAR Reflection Submission" at bounding box center [240, 218] width 88 height 8
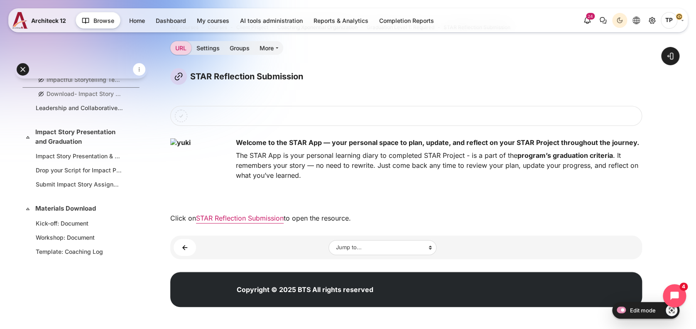
scroll to position [501, 0]
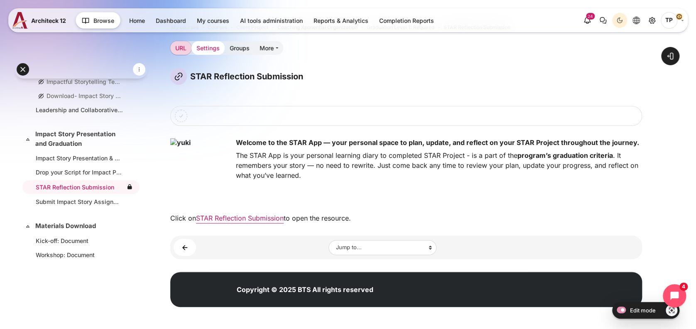
click at [213, 49] on link "Settings" at bounding box center [207, 48] width 33 height 14
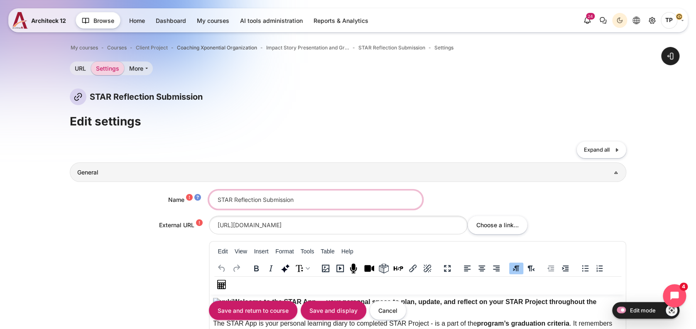
drag, startPoint x: 232, startPoint y: 199, endPoint x: 259, endPoint y: 198, distance: 26.6
click at [259, 198] on input "STAR Reflection Submission" at bounding box center [315, 199] width 213 height 19
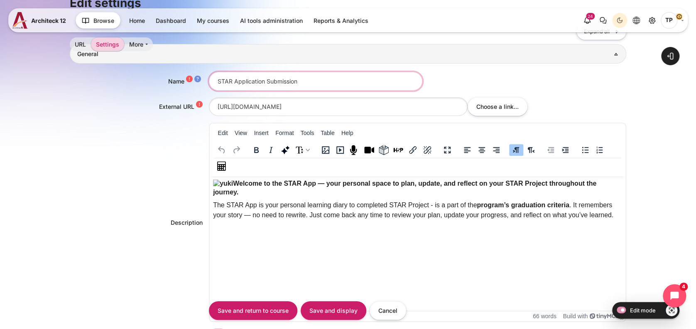
scroll to position [110, 0]
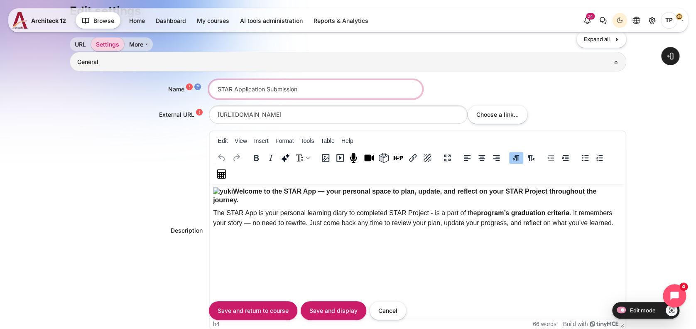
type input "STAR Application Submission"
click at [233, 196] on img "Rich text area. Press ALT-0 for help." at bounding box center [223, 191] width 20 height 9
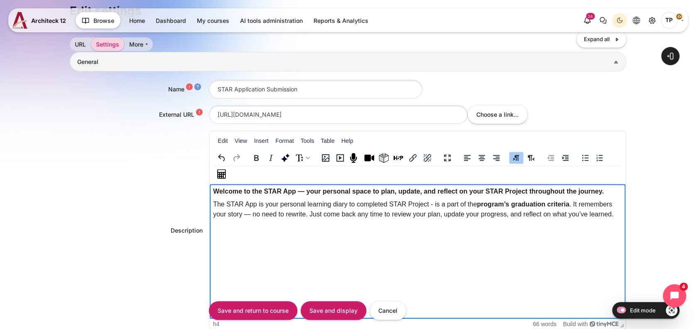
click at [229, 239] on body "Welcome to the STAR App — your personal space to plan, update, and reflect on y…" at bounding box center [418, 219] width 410 height 65
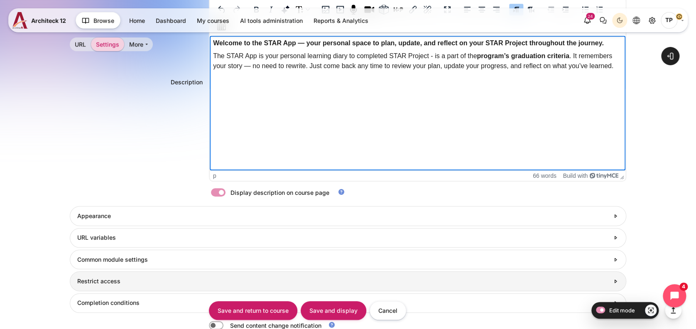
scroll to position [332, 0]
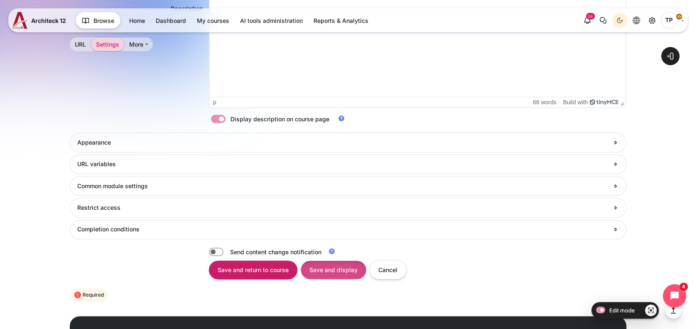
click at [320, 269] on input "Save and display" at bounding box center [334, 269] width 66 height 19
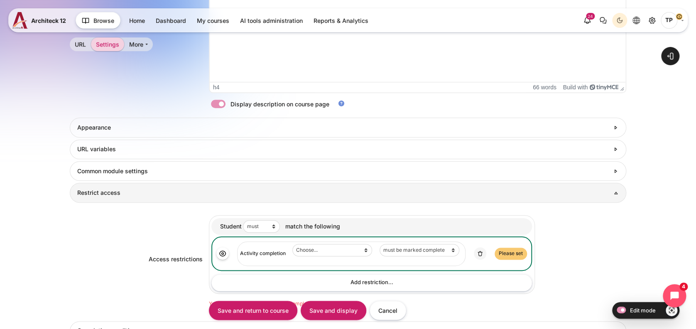
scroll to position [491, 0]
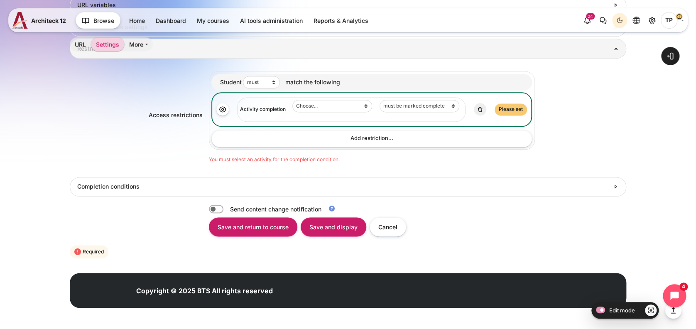
click at [479, 106] on img "Content" at bounding box center [479, 108] width 7 height 7
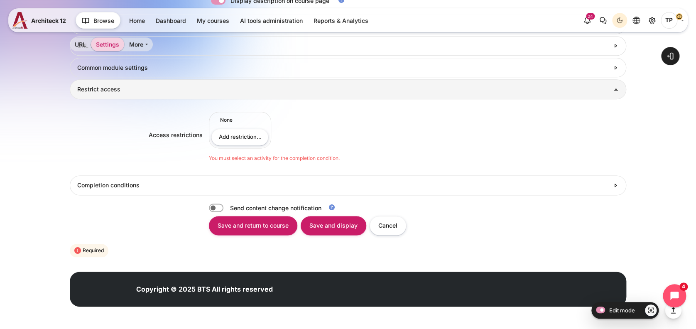
scroll to position [449, 0]
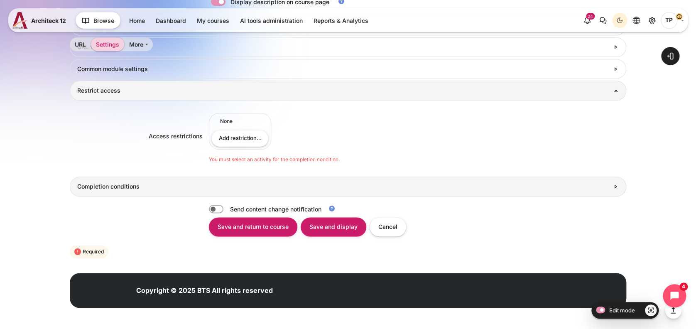
click at [216, 181] on link "Completion conditions" at bounding box center [348, 187] width 557 height 20
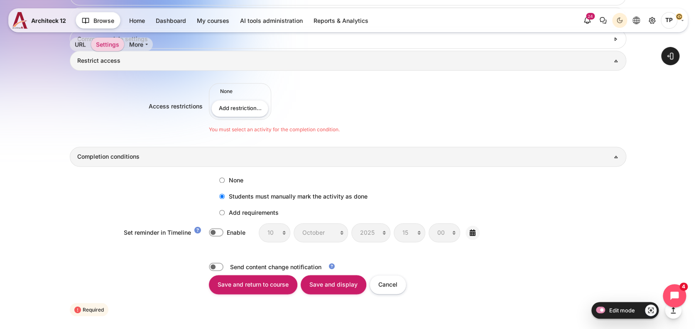
scroll to position [505, 0]
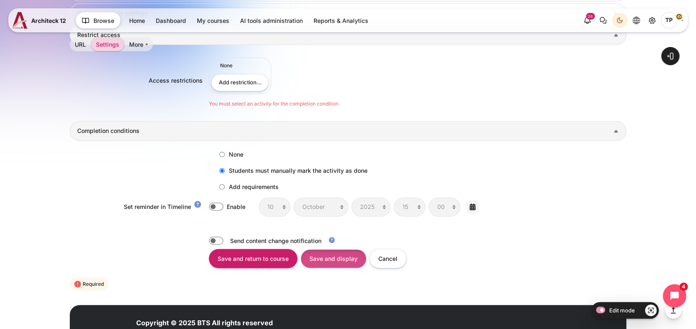
click at [334, 265] on input "Save and display" at bounding box center [334, 258] width 66 height 19
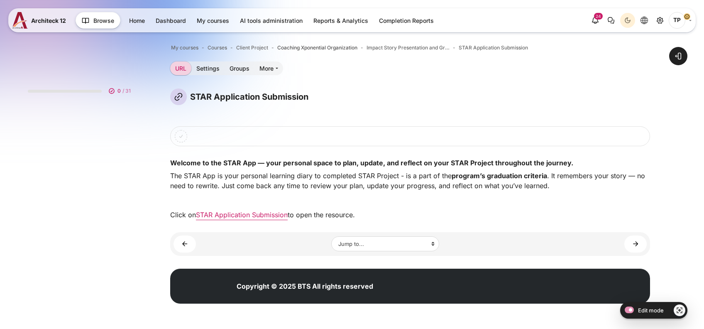
scroll to position [515, 0]
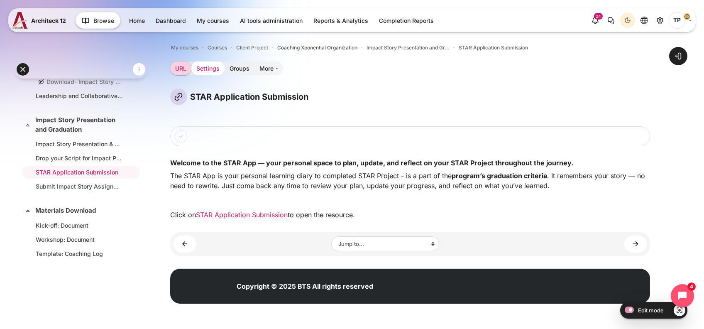
click at [202, 68] on link "Settings" at bounding box center [207, 68] width 33 height 14
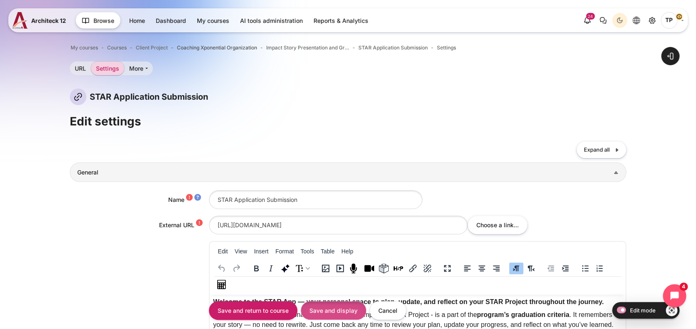
click at [327, 302] on input "Save and display" at bounding box center [334, 310] width 66 height 19
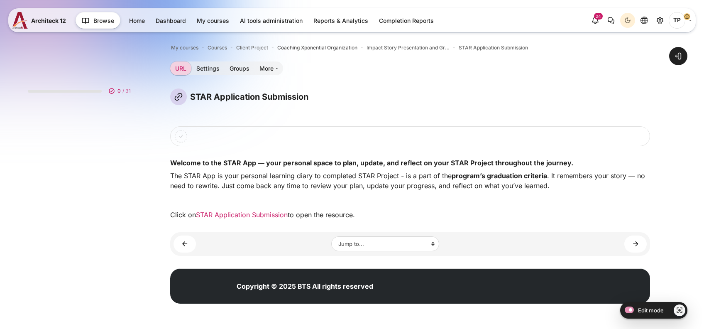
scroll to position [515, 0]
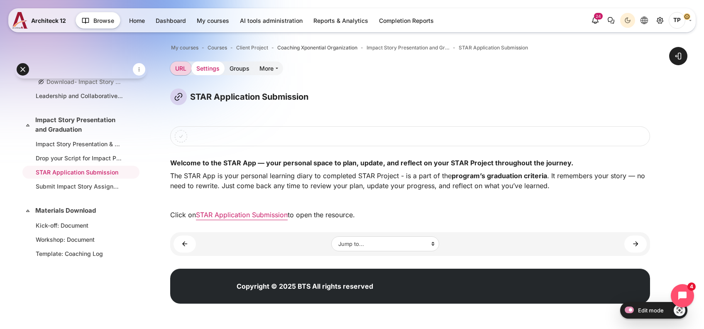
click at [201, 68] on link "Settings" at bounding box center [207, 68] width 33 height 14
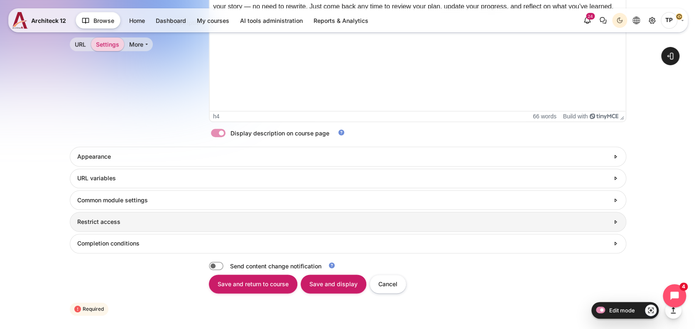
scroll to position [371, 0]
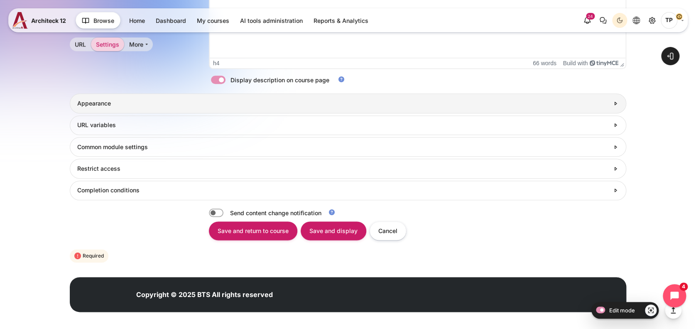
click at [109, 100] on h3 "Appearance" at bounding box center [343, 103] width 532 height 7
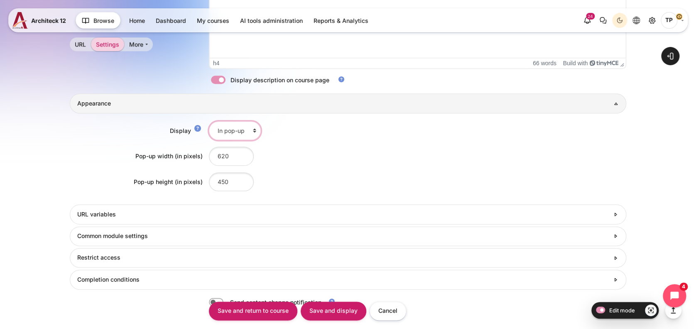
drag, startPoint x: 242, startPoint y: 134, endPoint x: 245, endPoint y: 141, distance: 7.5
click at [242, 134] on select "Automatic Embed Open In pop-up" at bounding box center [235, 130] width 52 height 19
select select "1"
click at [209, 121] on select "Automatic Embed Open In pop-up" at bounding box center [235, 130] width 52 height 19
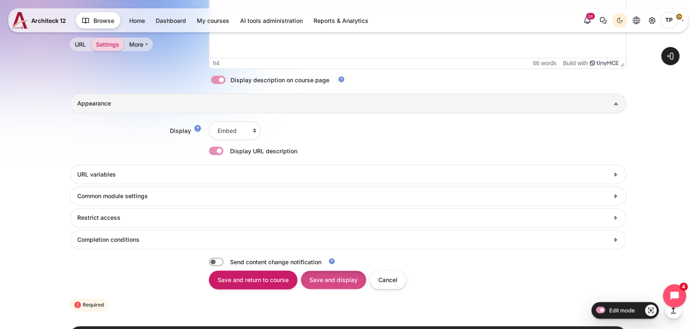
click at [328, 284] on input "Save and display" at bounding box center [334, 279] width 66 height 19
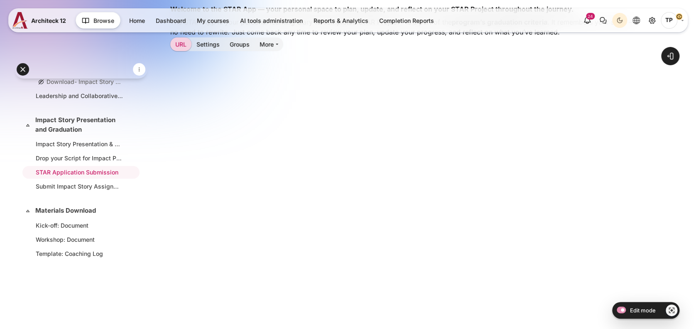
scroll to position [166, 0]
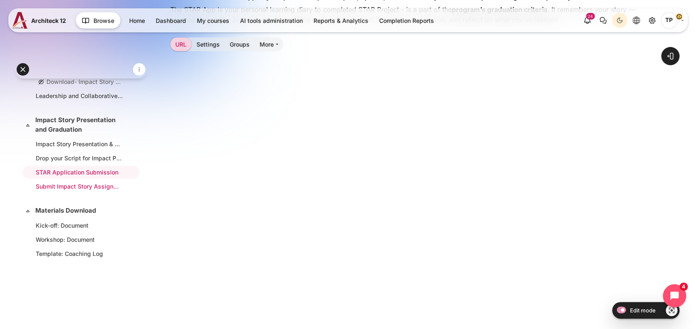
click at [63, 183] on link "Submit Impact Story Assignment" at bounding box center [79, 186] width 87 height 9
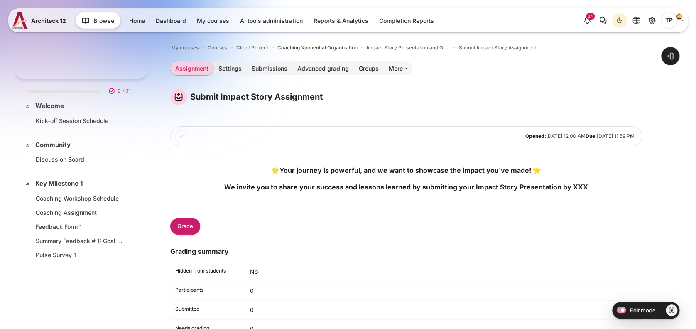
scroll to position [530, 0]
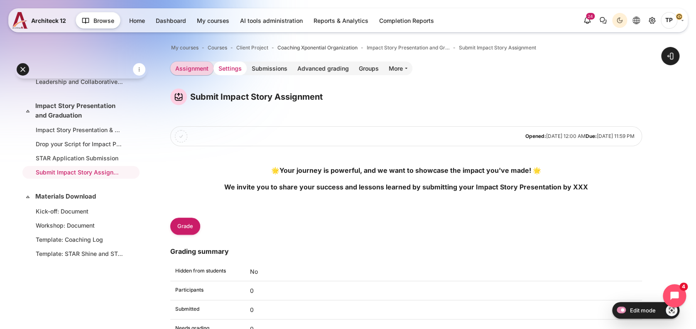
click at [223, 69] on link "Settings" at bounding box center [229, 68] width 33 height 14
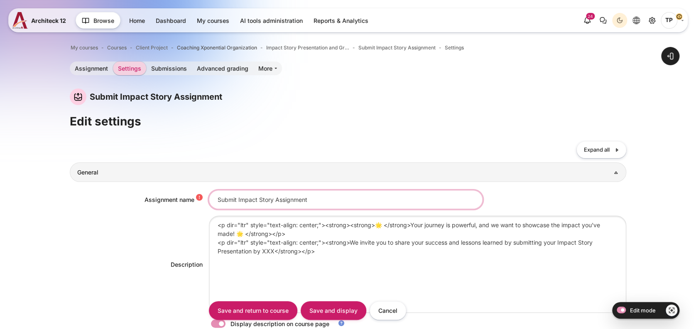
click at [235, 200] on input "Submit Impact Story Assignment" at bounding box center [346, 199] width 274 height 19
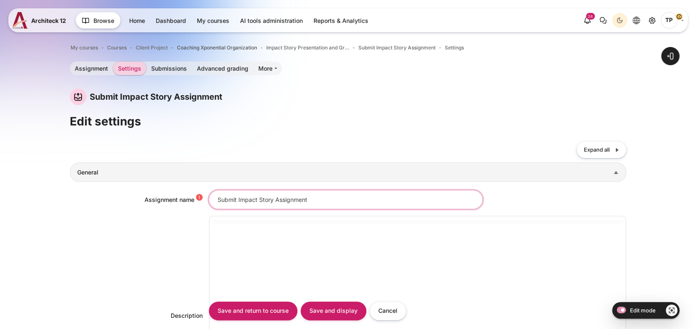
drag, startPoint x: 236, startPoint y: 199, endPoint x: 326, endPoint y: 198, distance: 89.7
click at [137, 199] on div "Assignment name Submit Impact Story Assignment" at bounding box center [348, 199] width 557 height 19
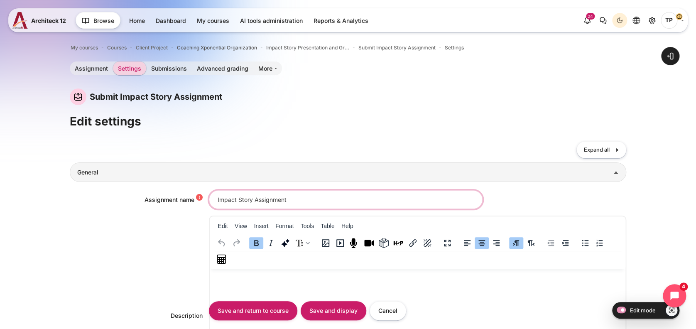
click at [326, 198] on input "Impact Story Assignment" at bounding box center [346, 199] width 274 height 19
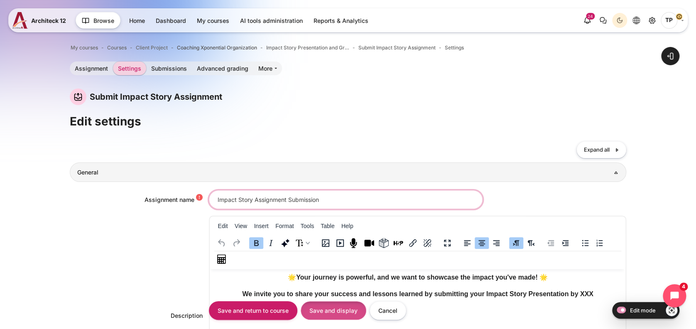
type input "Impact Story Assignment Submission"
click at [332, 307] on input "Save and display" at bounding box center [334, 310] width 66 height 19
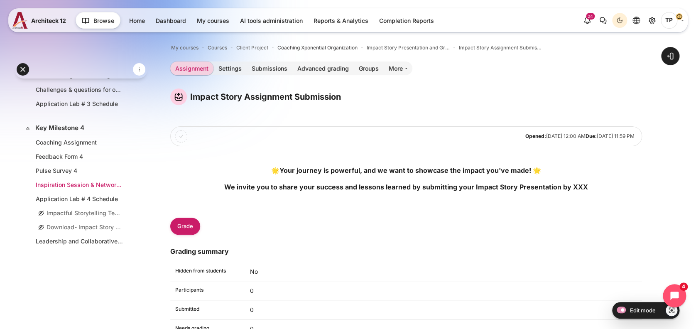
scroll to position [387, 0]
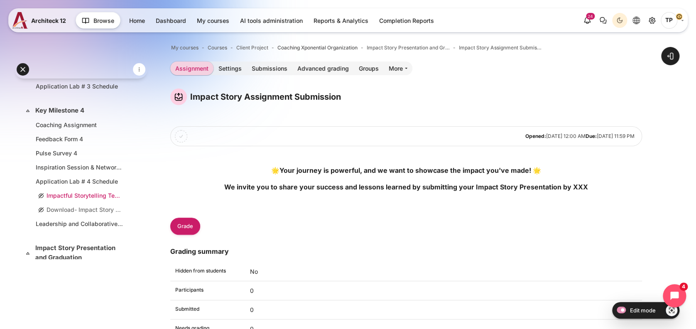
click at [71, 196] on link "Impactful Storytelling Technique & Presentation Schedule" at bounding box center [79, 195] width 87 height 9
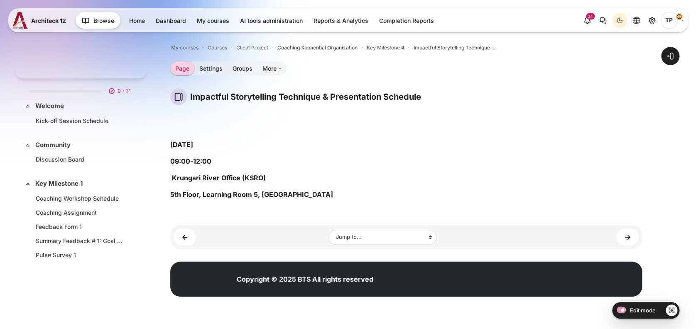
scroll to position [412, 0]
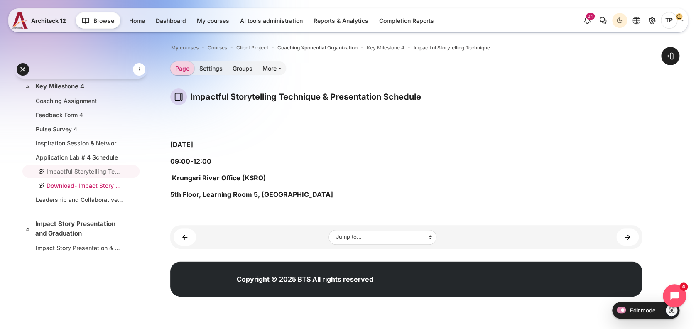
click at [61, 181] on link "Download- Impact Story Form" at bounding box center [79, 185] width 87 height 9
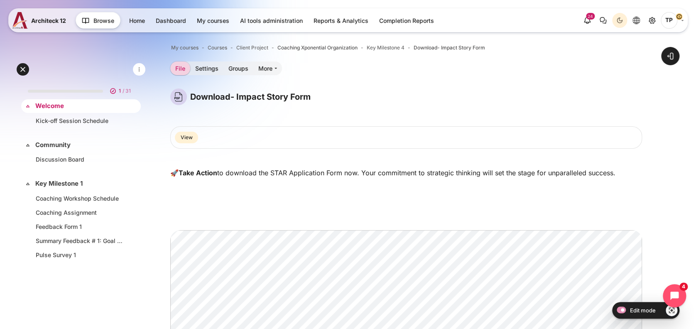
click at [59, 104] on link "Welcome" at bounding box center [80, 106] width 90 height 10
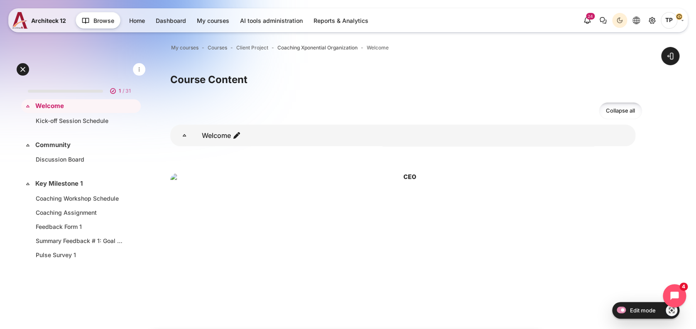
click at [292, 48] on span "Coaching Xponential Organization" at bounding box center [317, 47] width 80 height 7
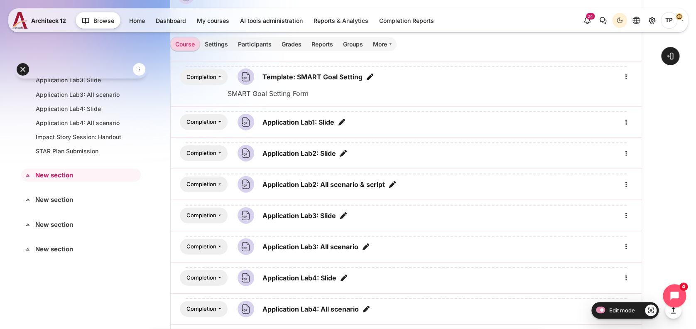
scroll to position [5537, 0]
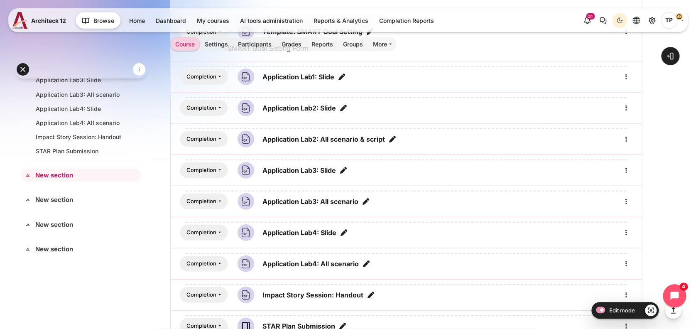
scroll to position [5648, 0]
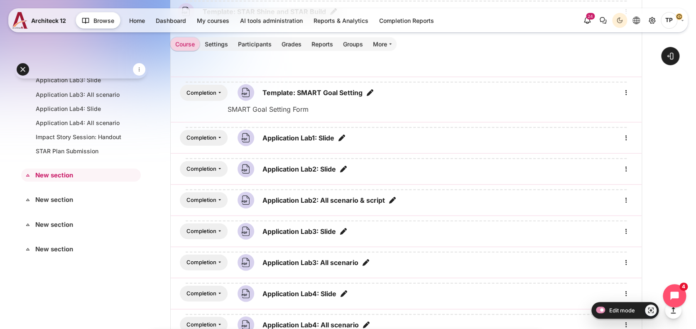
scroll to position [5537, 0]
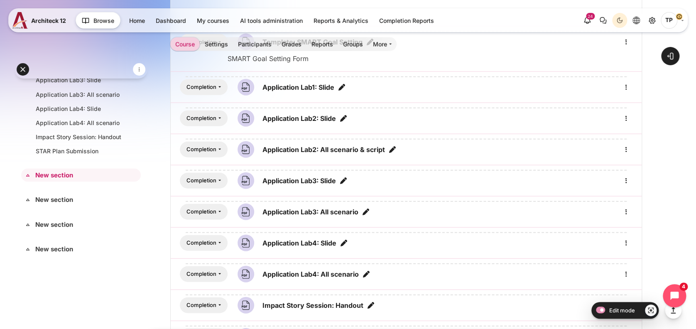
scroll to position [5648, 0]
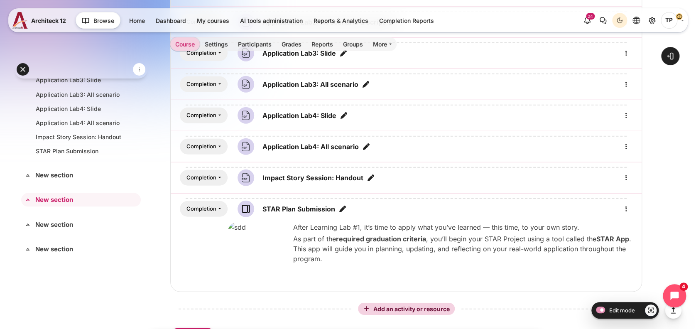
scroll to position [5759, 0]
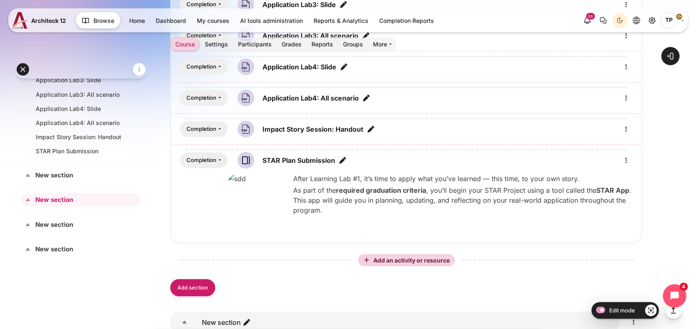
scroll to position [5814, 0]
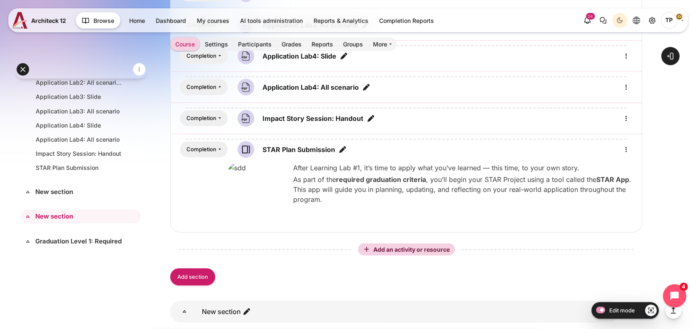
scroll to position [761, 0]
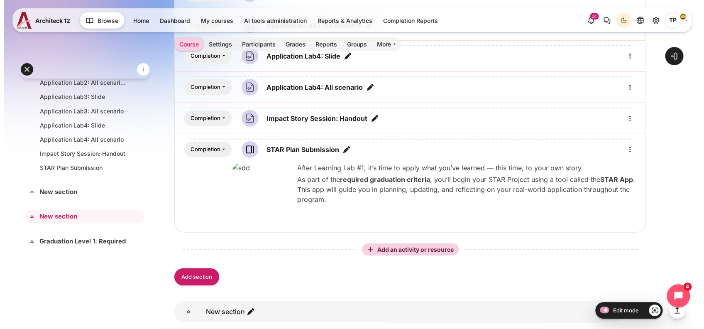
scroll to position [5828, 0]
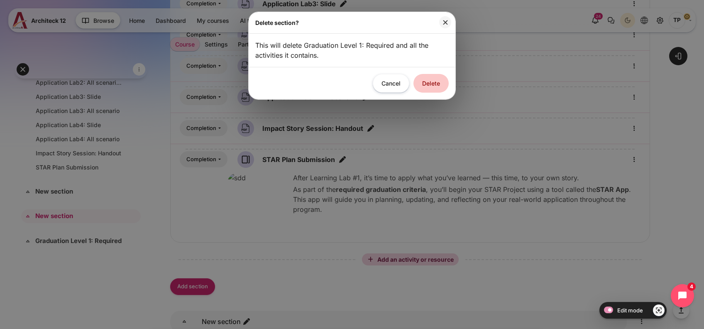
click at [422, 82] on button "Delete" at bounding box center [431, 83] width 35 height 19
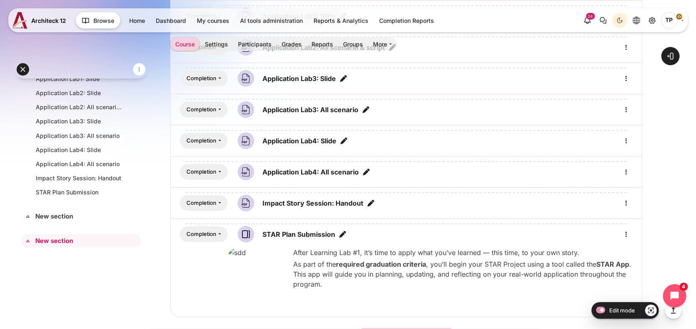
scroll to position [728, 0]
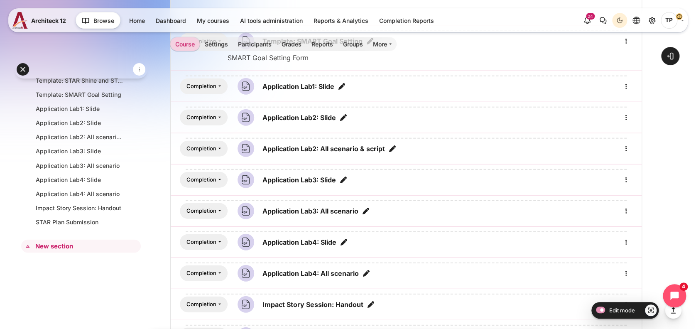
scroll to position [5518, 0]
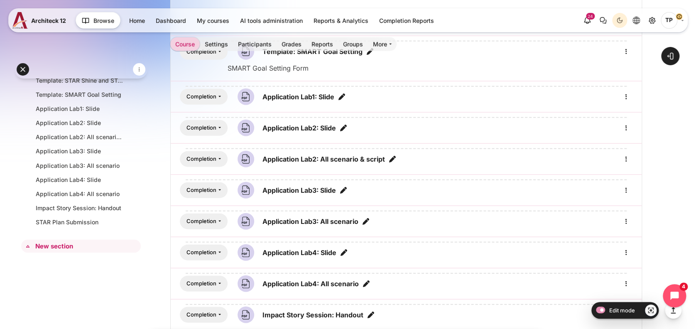
scroll to position [5628, 0]
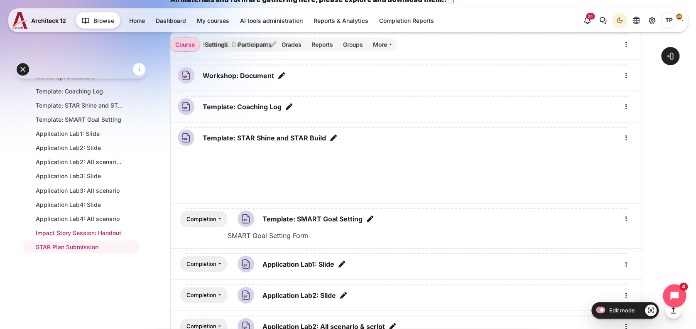
scroll to position [5528, 0]
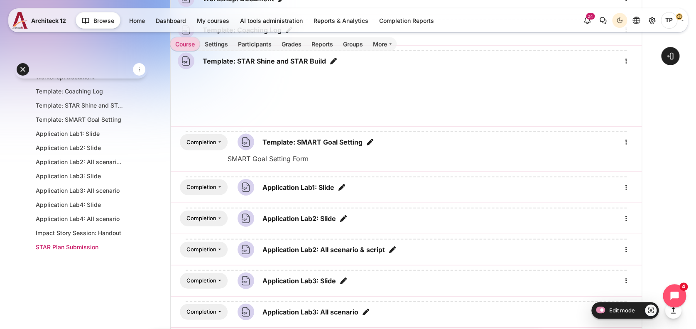
click at [77, 242] on link "STAR Plan Submission" at bounding box center [79, 246] width 87 height 9
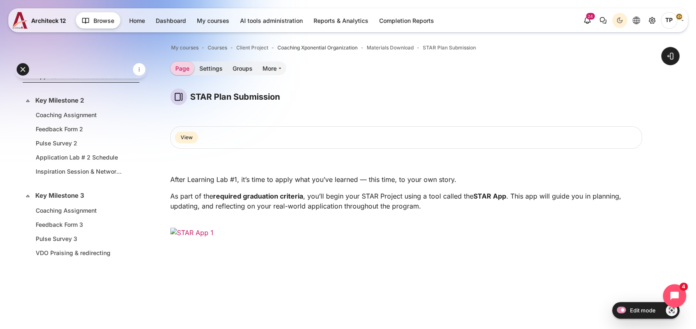
scroll to position [175, 0]
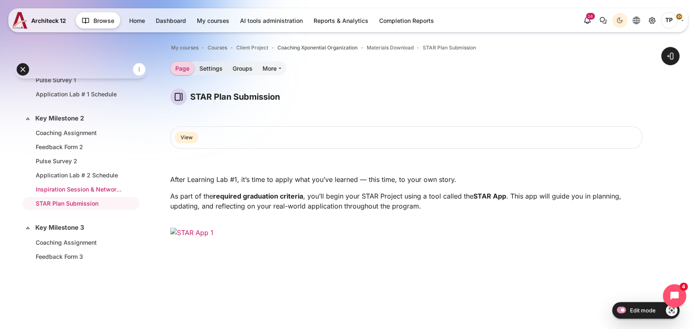
click at [65, 187] on link "Inspiration Session & Networking # 1 Schedule" at bounding box center [79, 189] width 87 height 9
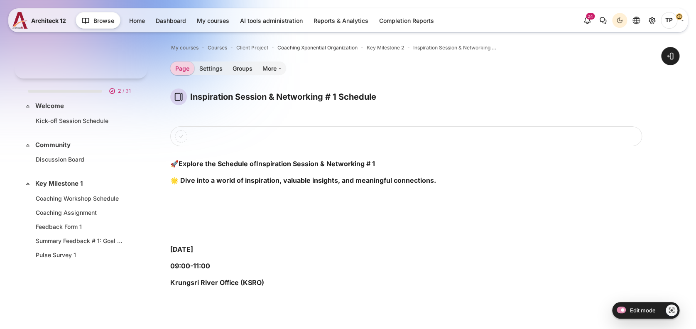
scroll to position [194, 0]
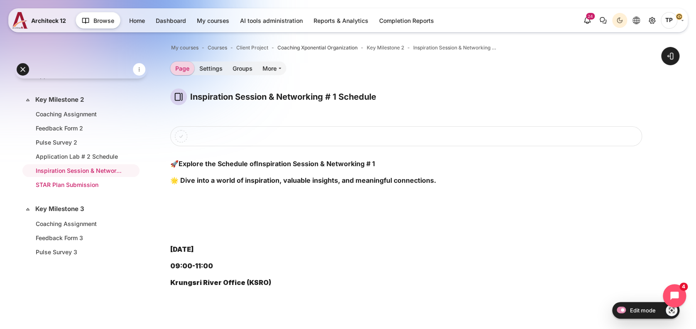
click at [60, 186] on link "STAR Plan Submission" at bounding box center [79, 184] width 87 height 9
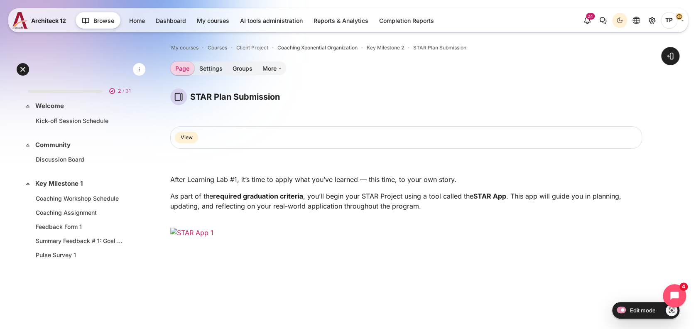
drag, startPoint x: 52, startPoint y: 109, endPoint x: 90, endPoint y: 98, distance: 39.2
click at [52, 108] on link "Welcome" at bounding box center [80, 106] width 90 height 10
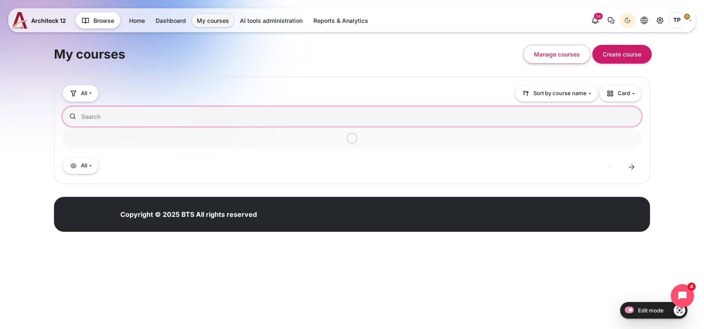
click at [161, 118] on input "Search courses" at bounding box center [352, 117] width 579 height 20
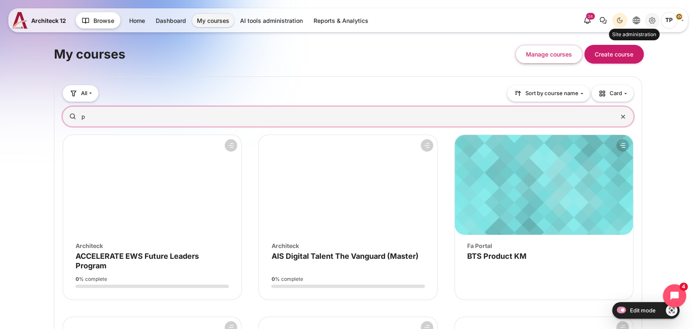
type input "p"
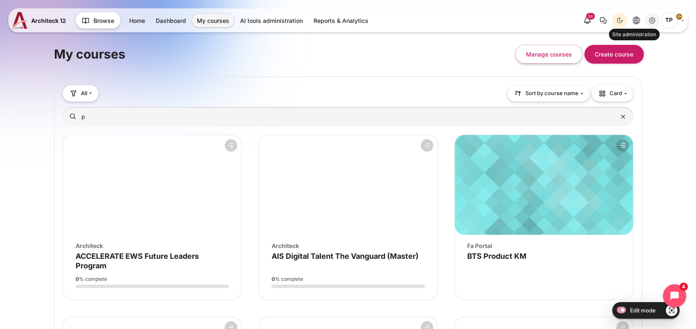
click at [652, 20] on icon "Site administration" at bounding box center [652, 20] width 10 height 10
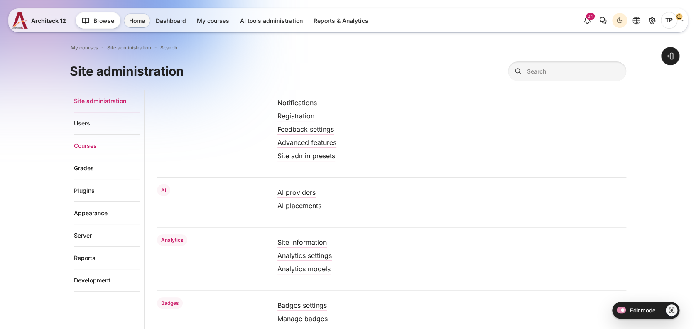
click at [76, 150] on link "Courses" at bounding box center [107, 146] width 66 height 22
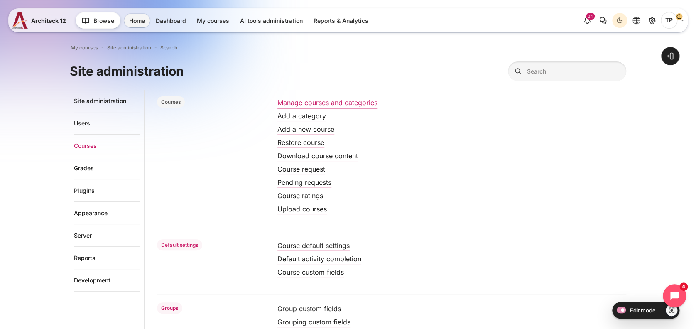
click at [289, 101] on link "Manage courses and categories" at bounding box center [327, 102] width 100 height 8
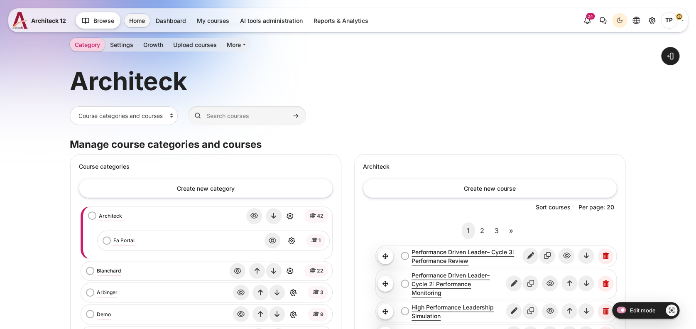
scroll to position [166, 0]
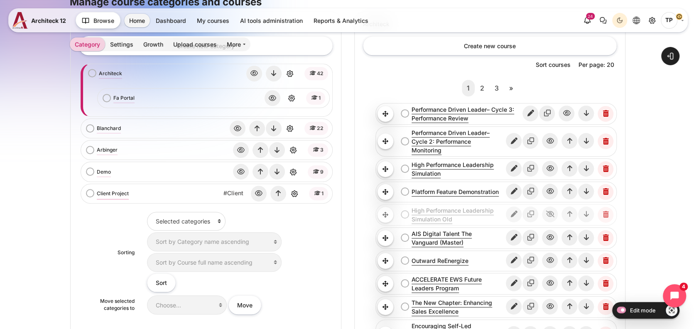
click at [109, 196] on link "Client Project" at bounding box center [113, 193] width 32 height 7
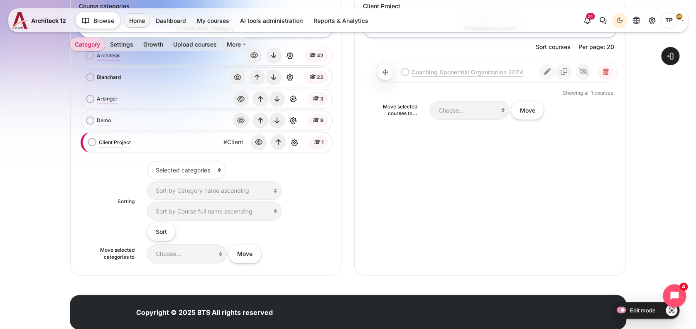
scroll to position [150, 0]
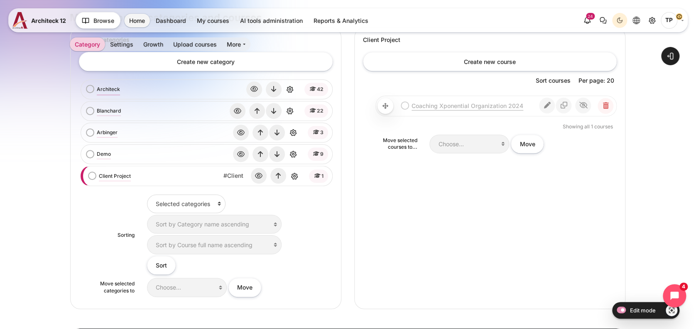
click at [105, 91] on link "Architeck" at bounding box center [108, 89] width 23 height 7
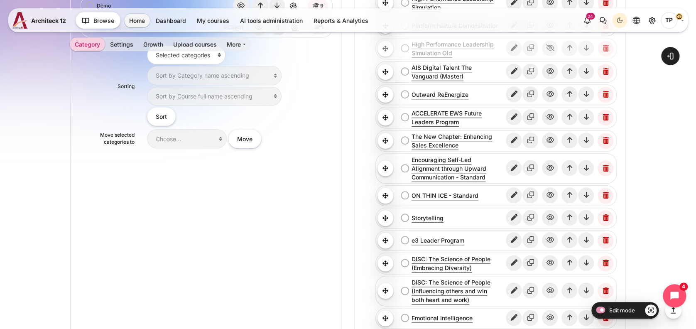
scroll to position [166, 0]
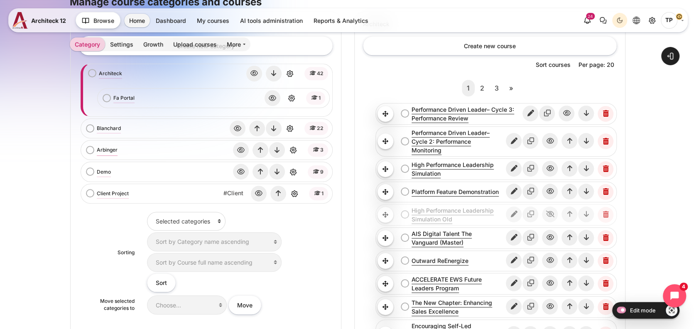
click at [111, 150] on link "Arbinger" at bounding box center [107, 149] width 21 height 7
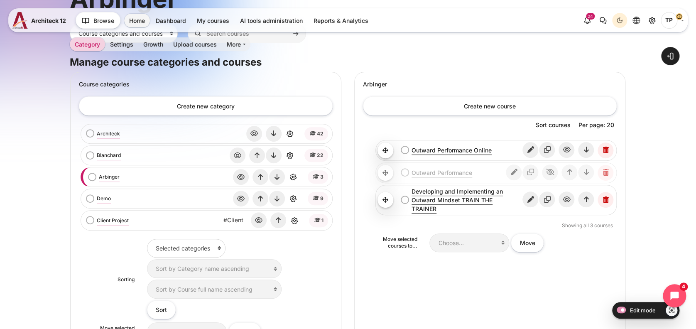
scroll to position [110, 0]
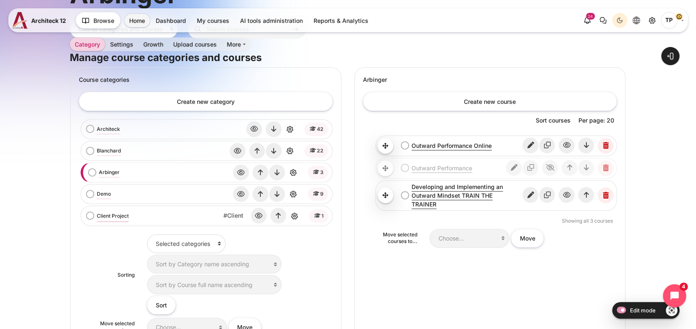
click at [102, 212] on link "Client Project" at bounding box center [113, 215] width 32 height 7
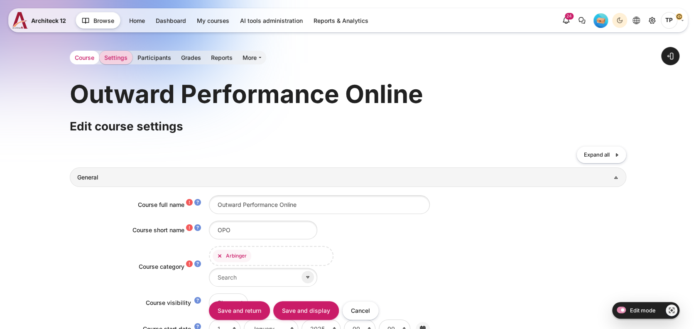
click at [86, 56] on link "Course" at bounding box center [84, 58] width 29 height 14
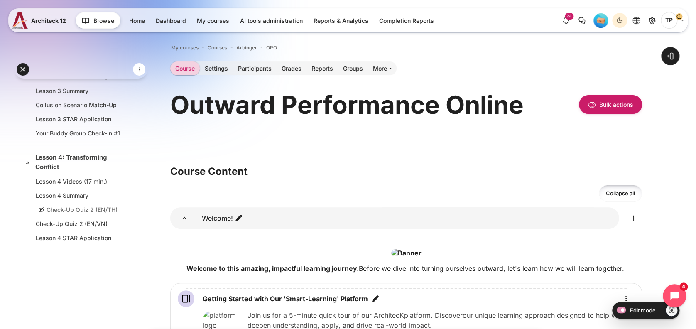
scroll to position [443, 0]
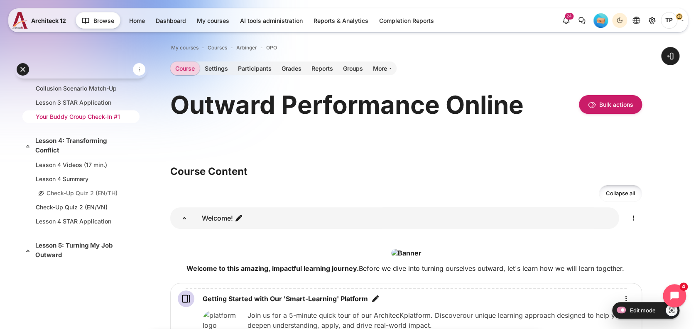
click at [42, 112] on link "Your Buddy Group Check-In #1" at bounding box center [79, 116] width 87 height 9
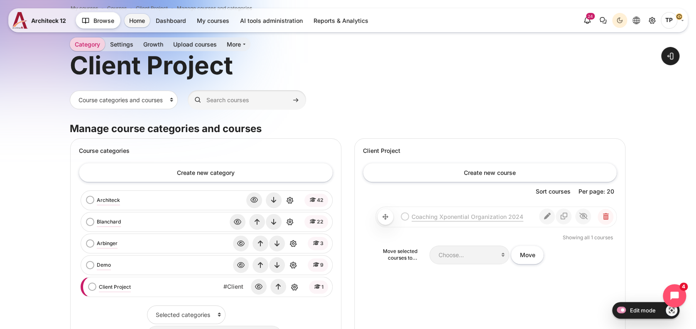
scroll to position [110, 0]
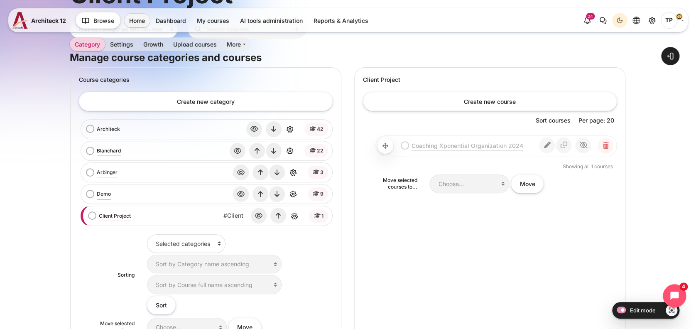
click at [102, 193] on link "Demo" at bounding box center [104, 193] width 14 height 7
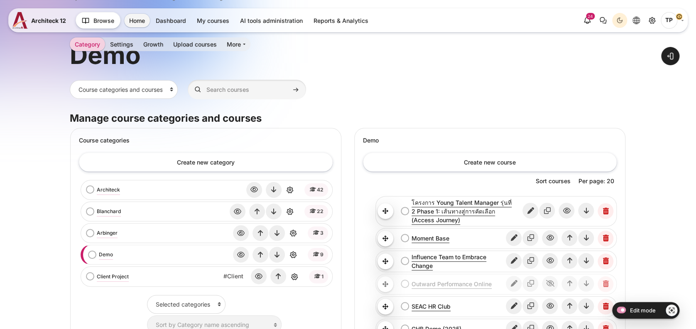
scroll to position [110, 0]
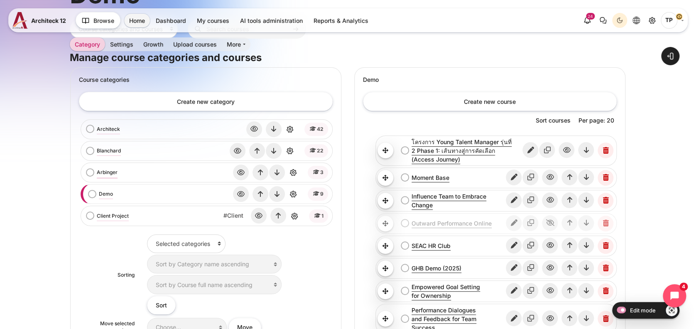
click at [105, 174] on link "Arbinger" at bounding box center [107, 172] width 21 height 7
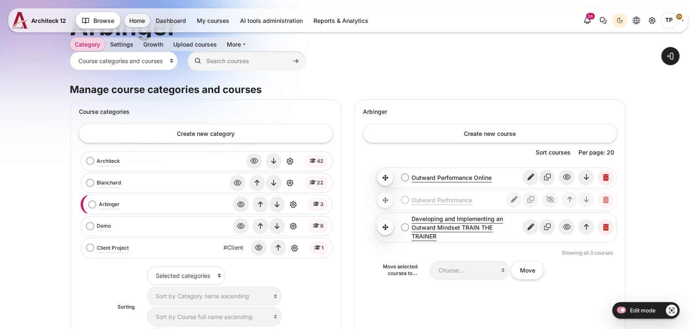
scroll to position [110, 0]
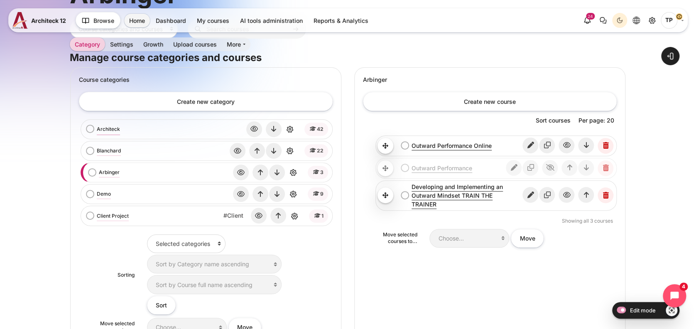
click at [105, 128] on link "Architeck" at bounding box center [108, 128] width 23 height 7
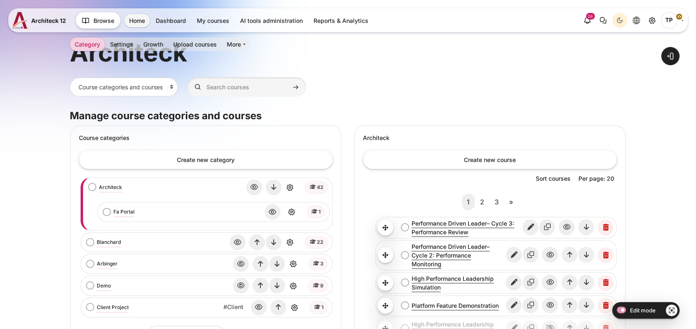
scroll to position [166, 0]
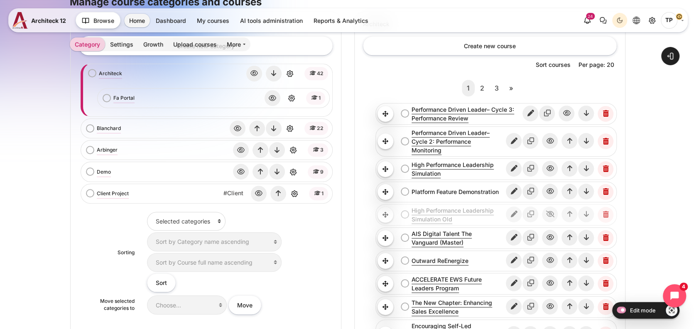
click at [487, 195] on link "Platform Feature Demonstration" at bounding box center [459, 191] width 94 height 9
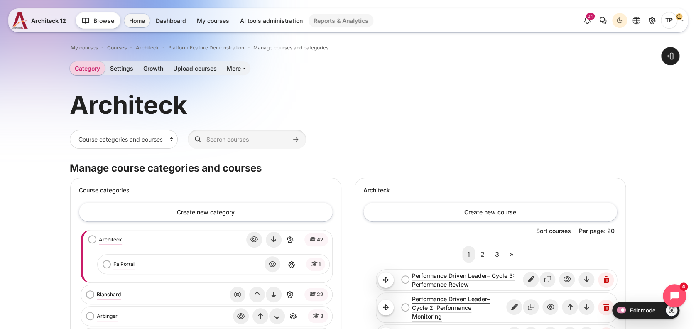
click at [343, 22] on link "Reports & Analytics" at bounding box center [341, 21] width 65 height 14
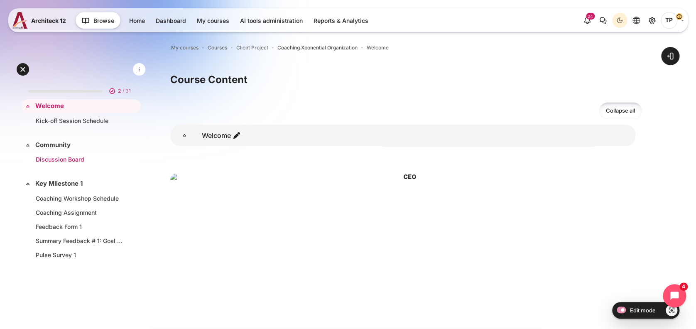
click at [49, 155] on link "Discussion Board" at bounding box center [79, 159] width 87 height 9
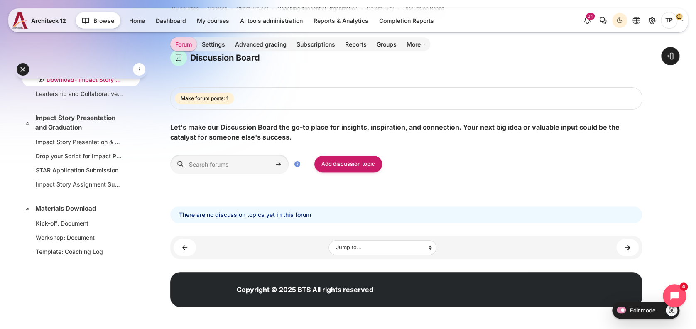
scroll to position [554, 0]
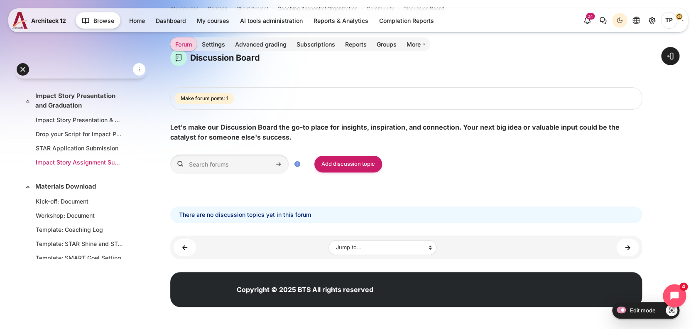
click at [70, 158] on link "Impact Story Assignment Submission" at bounding box center [79, 162] width 87 height 9
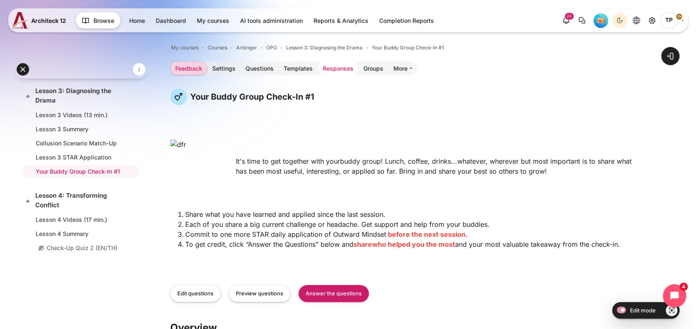
click at [331, 69] on link "Responses" at bounding box center [338, 68] width 41 height 14
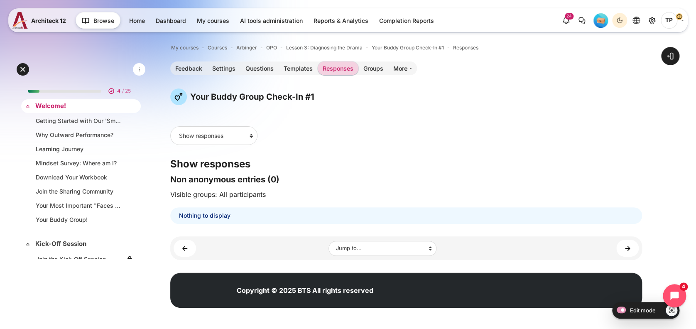
click at [60, 111] on div "Expand Collapse Welcome! Highlighted" at bounding box center [81, 106] width 120 height 14
click at [62, 106] on link "Welcome!" at bounding box center [80, 106] width 90 height 10
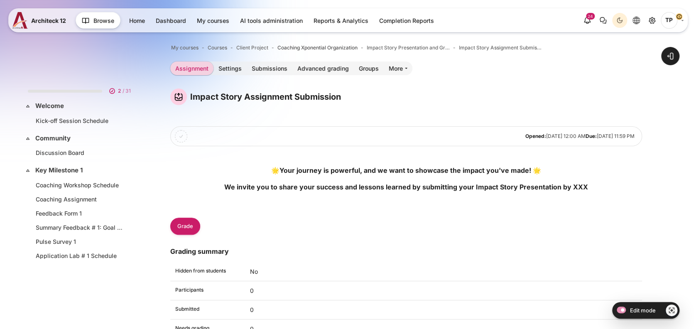
scroll to position [544, 0]
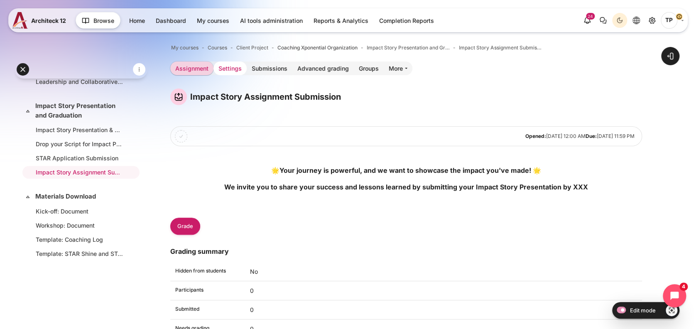
click at [223, 69] on link "Settings" at bounding box center [229, 68] width 33 height 14
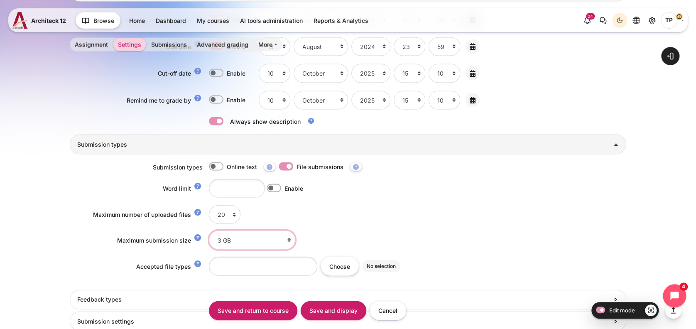
click at [236, 230] on select "Site upload limit (3 GB) 3 GB 2 GB 1 GB 750 MB 500 MB 250 MB 100 MB 50 MB 20 MB…" at bounding box center [252, 239] width 86 height 19
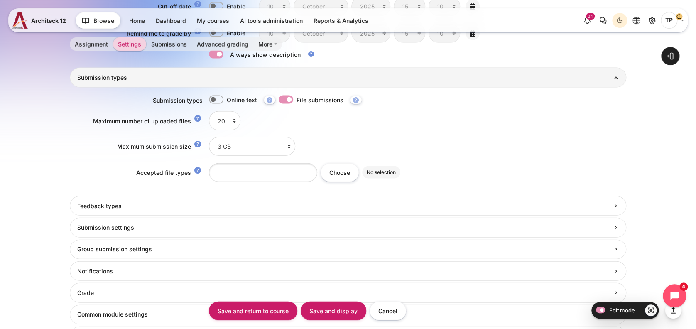
click at [101, 133] on div "Submission types Submission types Online text File submissions Word limit Word …" at bounding box center [348, 141] width 557 height 106
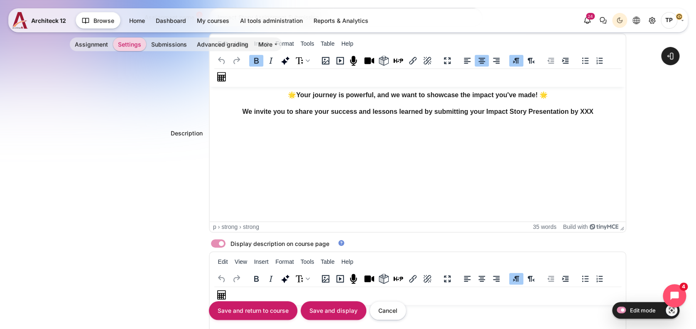
scroll to position [183, 0]
click at [84, 47] on link "Assignment" at bounding box center [91, 44] width 43 height 14
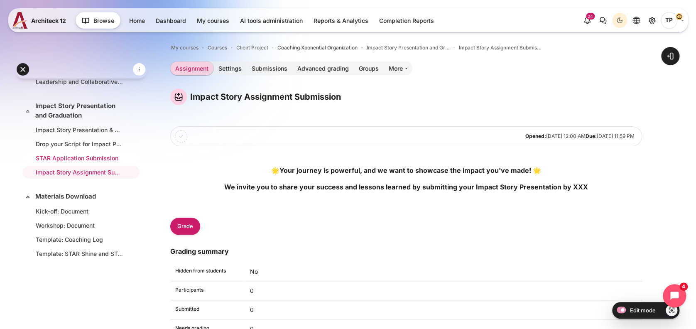
click at [73, 155] on link "STAR Application Submission" at bounding box center [79, 158] width 87 height 9
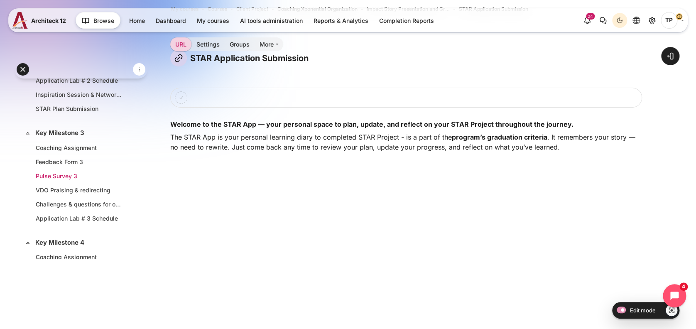
scroll to position [253, 0]
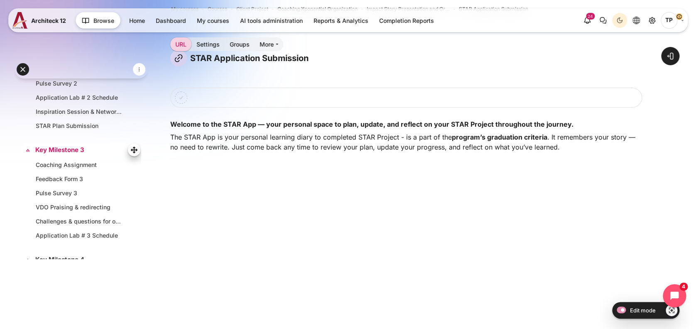
click at [55, 152] on link "Key Milestone 3" at bounding box center [80, 150] width 90 height 10
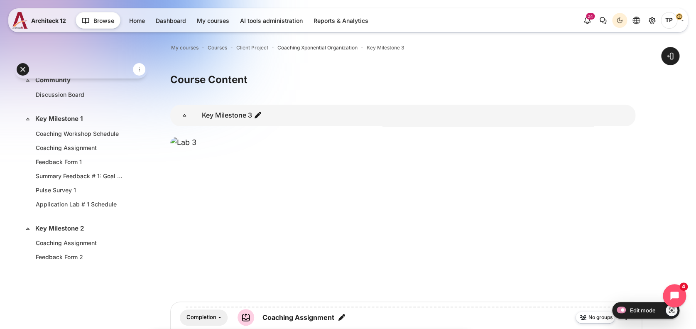
scroll to position [61, 0]
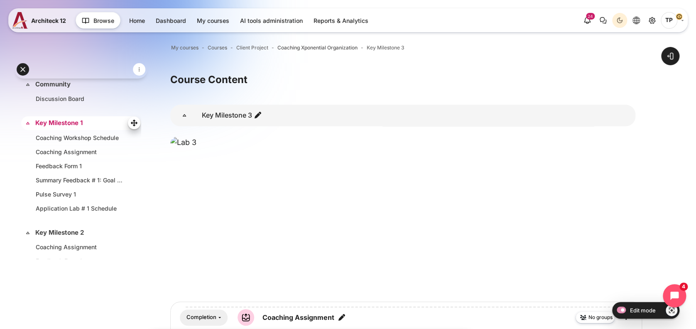
click at [72, 126] on link "Key Milestone 1" at bounding box center [80, 123] width 90 height 10
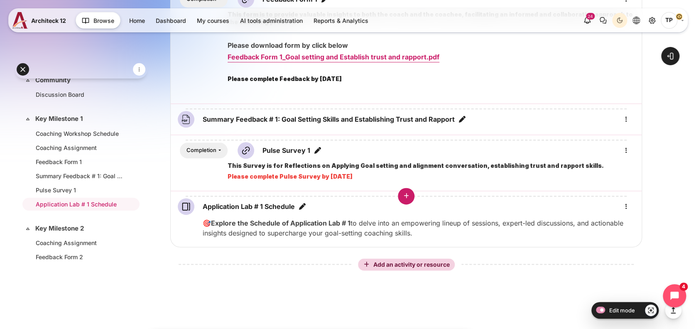
scroll to position [443, 0]
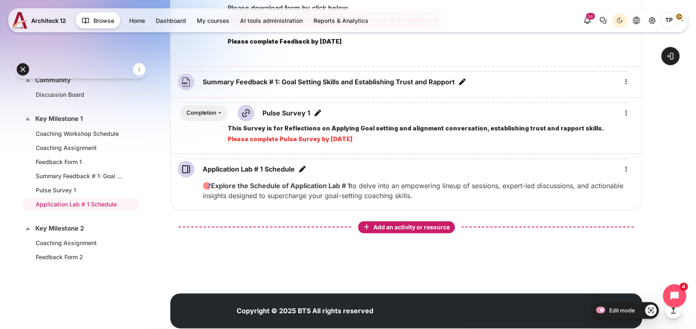
click at [384, 222] on button "Add an activity or resource" at bounding box center [406, 227] width 97 height 12
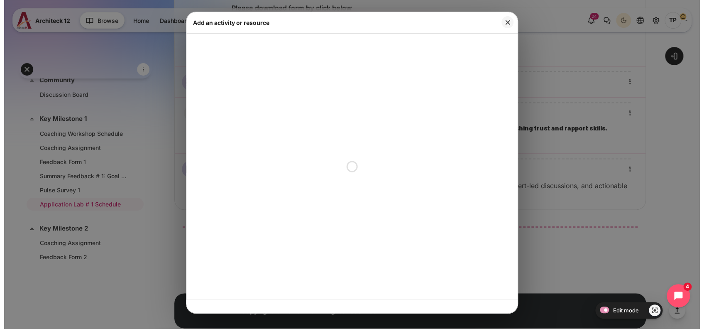
scroll to position [445, 0]
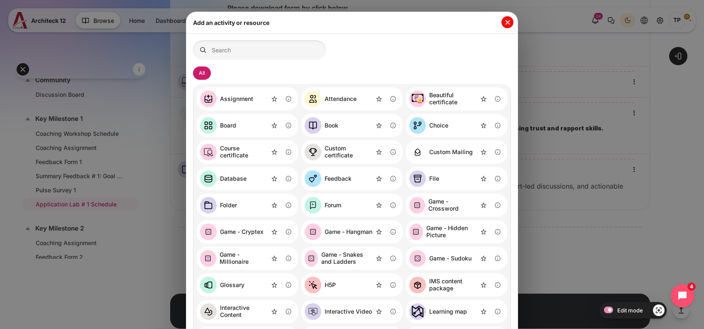
click at [505, 21] on button "Close" at bounding box center [508, 22] width 12 height 12
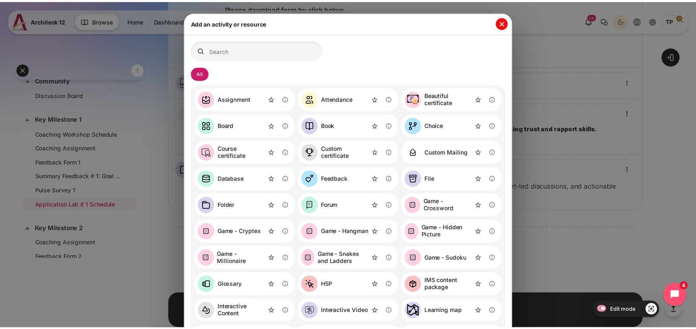
scroll to position [443, 0]
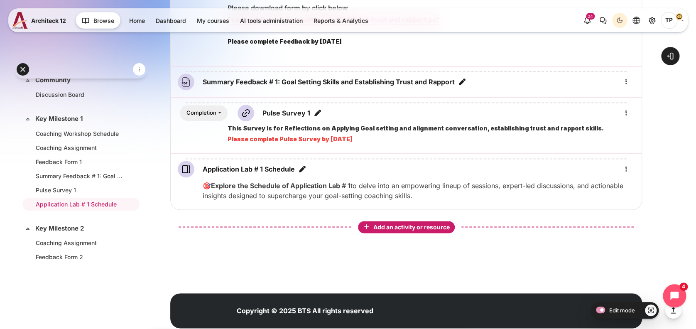
drag, startPoint x: 387, startPoint y: 228, endPoint x: 383, endPoint y: 226, distance: 4.3
click at [387, 228] on span "Add an activity or resource" at bounding box center [412, 226] width 78 height 7
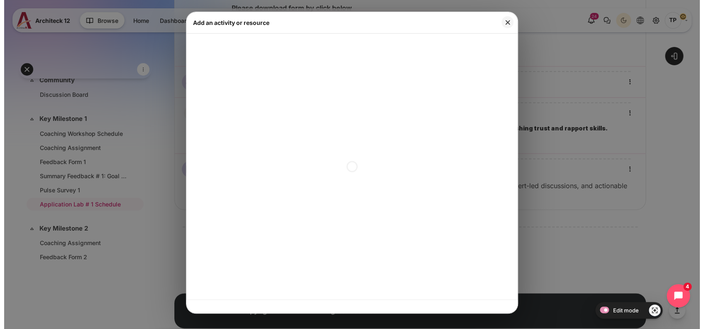
scroll to position [445, 0]
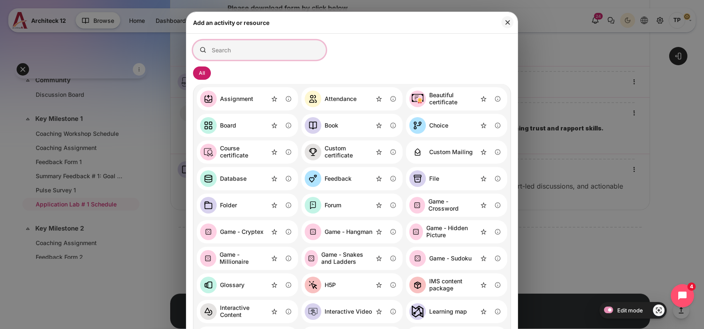
click at [279, 53] on input "Search for activities by name or description" at bounding box center [259, 50] width 133 height 20
type input "ี"
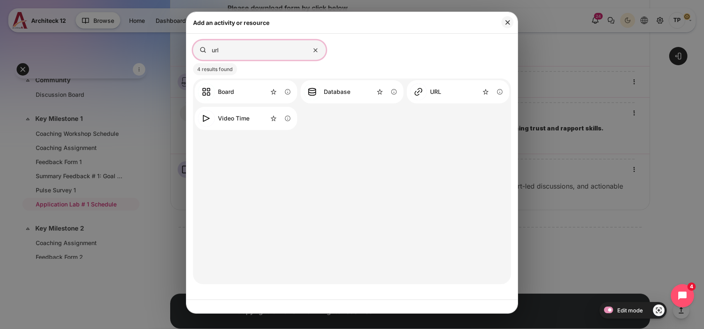
type input "url"
click at [432, 93] on div "URL" at bounding box center [435, 91] width 11 height 7
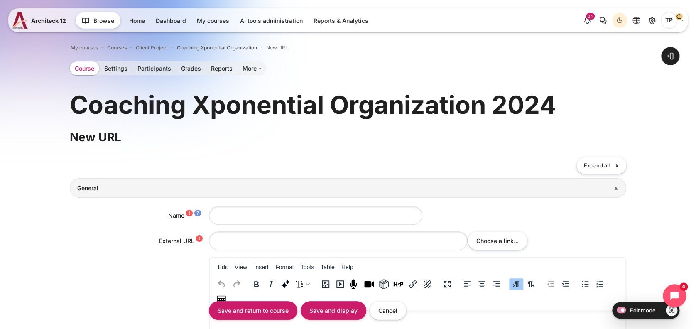
click at [78, 69] on link "Course" at bounding box center [84, 68] width 29 height 14
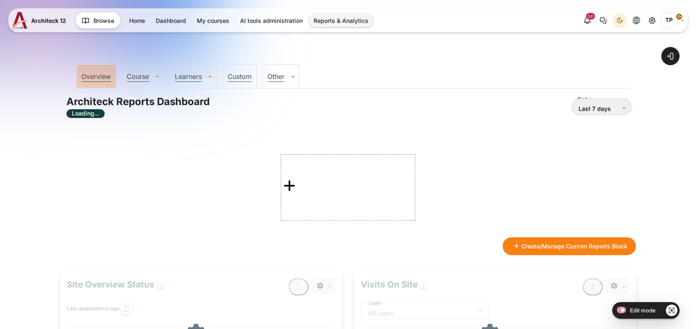
type input "[DATE]"
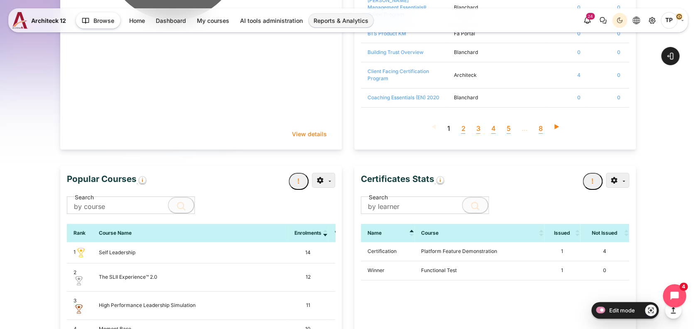
scroll to position [5, 4]
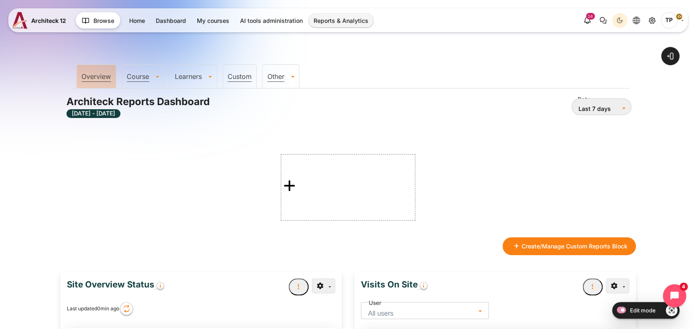
click at [192, 73] on link "Learners" at bounding box center [193, 76] width 47 height 8
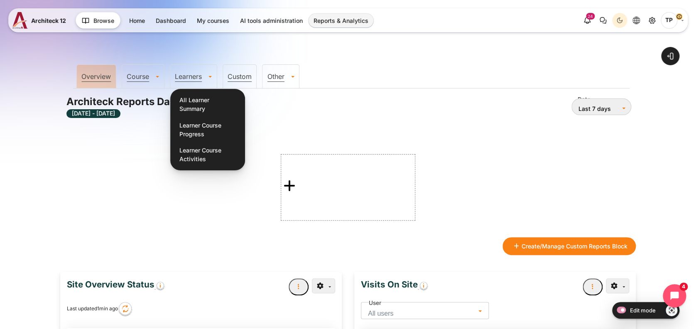
drag, startPoint x: 189, startPoint y: 96, endPoint x: 186, endPoint y: 101, distance: 5.9
click at [189, 96] on link "All Learner Summary" at bounding box center [207, 104] width 66 height 23
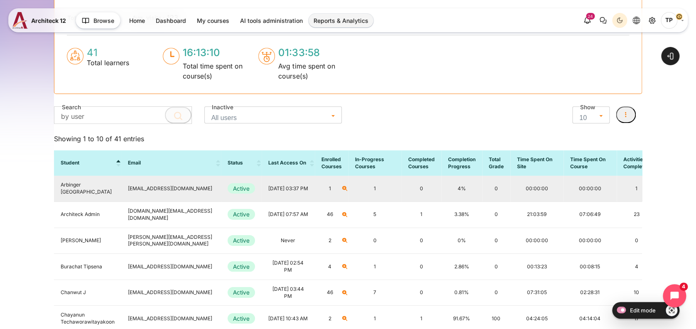
scroll to position [55, 0]
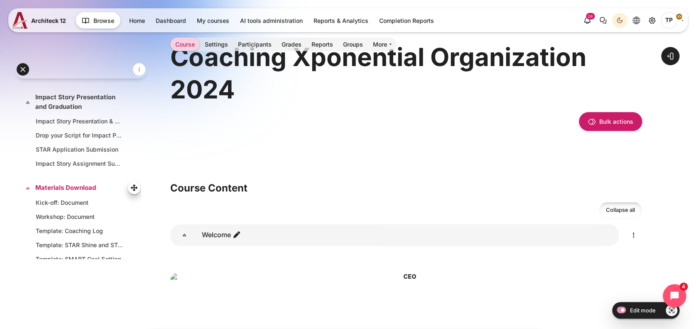
scroll to position [554, 0]
click at [66, 144] on link "STAR Application Submission" at bounding box center [79, 148] width 87 height 9
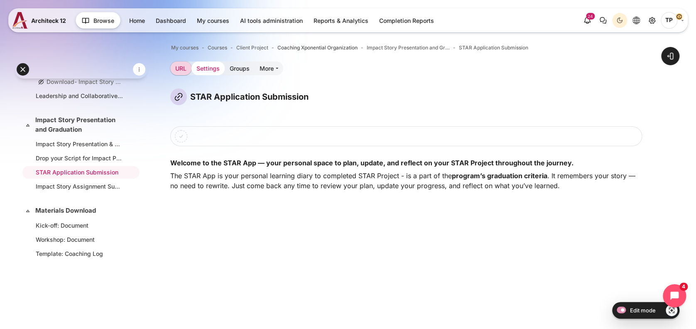
click at [215, 66] on link "Settings" at bounding box center [207, 68] width 33 height 14
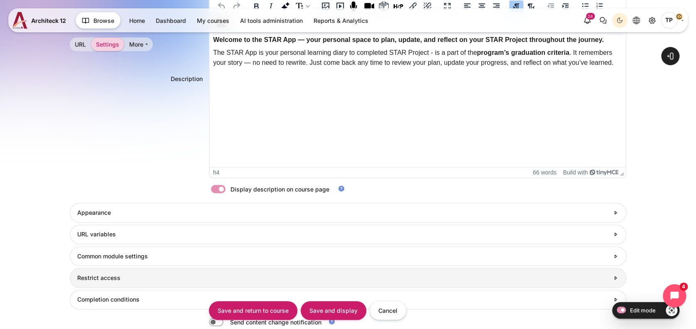
scroll to position [373, 0]
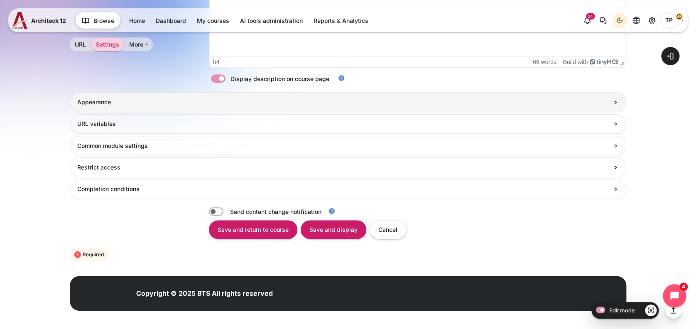
click at [106, 96] on link "Appearance" at bounding box center [348, 102] width 557 height 20
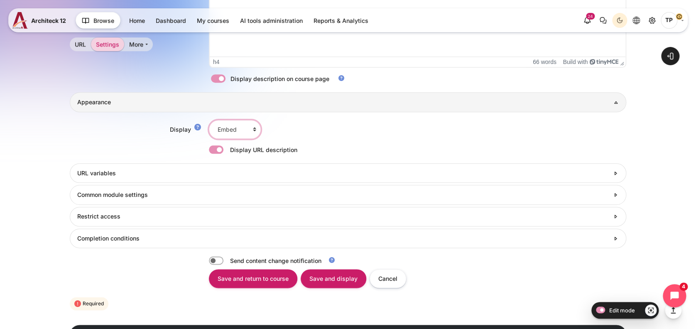
click at [243, 127] on select "Automatic Embed Open In pop-up" at bounding box center [235, 129] width 52 height 19
select select "6"
click at [209, 120] on select "Automatic Embed Open In pop-up" at bounding box center [235, 129] width 52 height 19
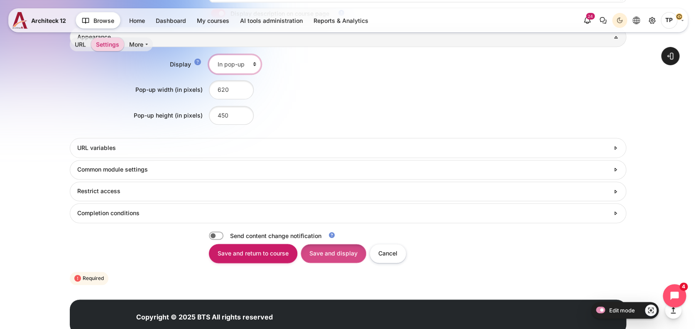
scroll to position [465, 0]
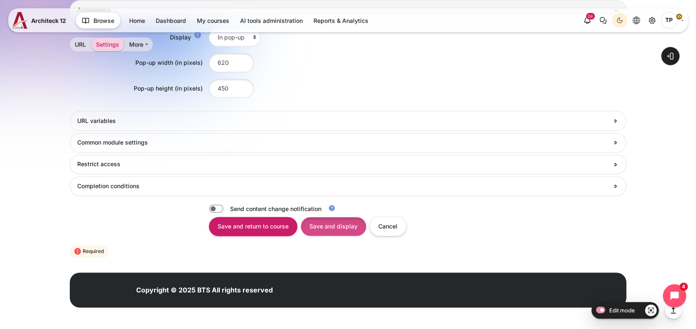
click at [316, 220] on input "Save and display" at bounding box center [334, 226] width 66 height 19
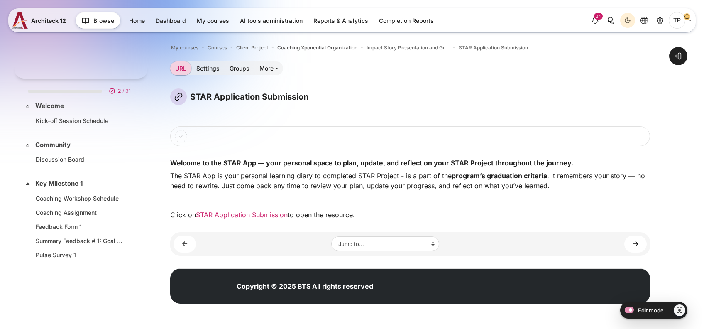
scroll to position [530, 0]
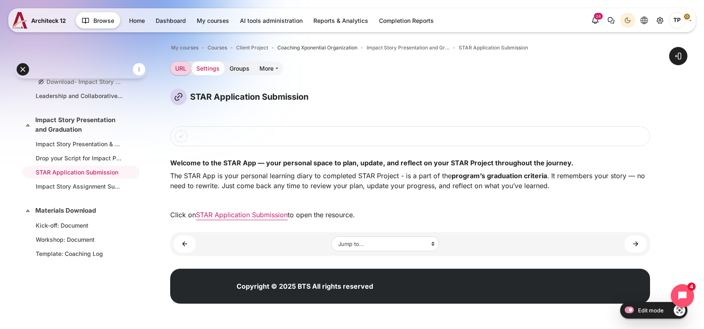
click at [210, 66] on link "Settings" at bounding box center [207, 68] width 33 height 14
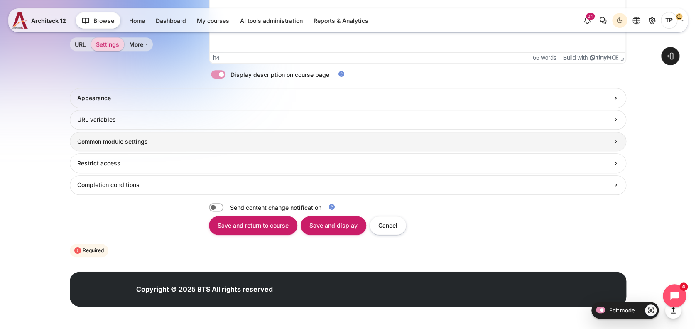
scroll to position [375, 0]
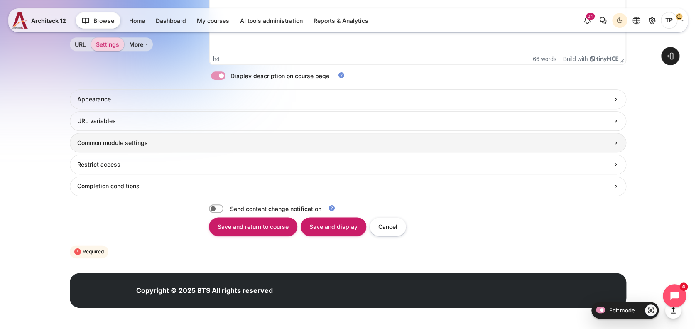
click at [96, 144] on h3 "Common module settings" at bounding box center [343, 142] width 532 height 7
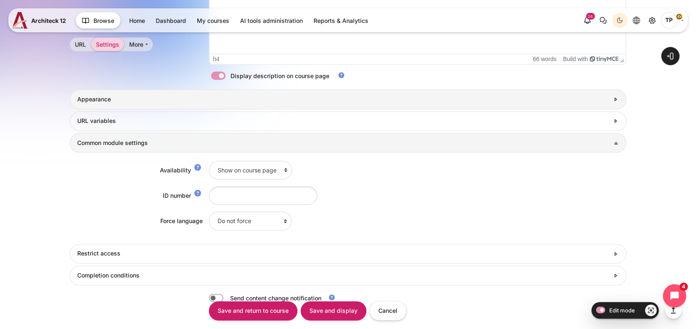
click at [127, 99] on h3 "Appearance" at bounding box center [343, 99] width 532 height 7
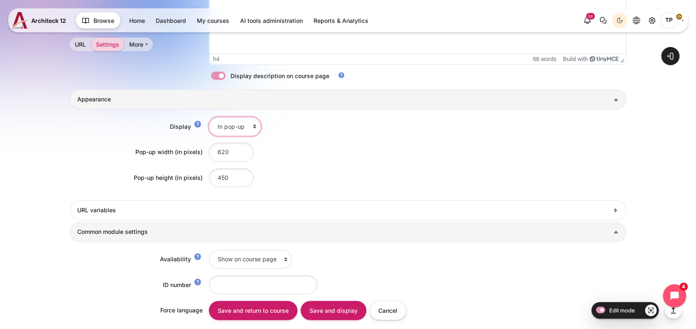
drag, startPoint x: 221, startPoint y: 129, endPoint x: 224, endPoint y: 136, distance: 8.0
click at [222, 128] on select "Automatic Embed Open In pop-up" at bounding box center [235, 126] width 52 height 19
select select "1"
click at [209, 117] on select "Automatic Embed Open In pop-up" at bounding box center [235, 126] width 52 height 19
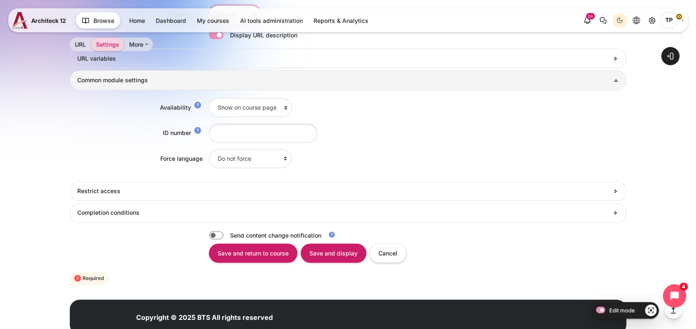
scroll to position [514, 0]
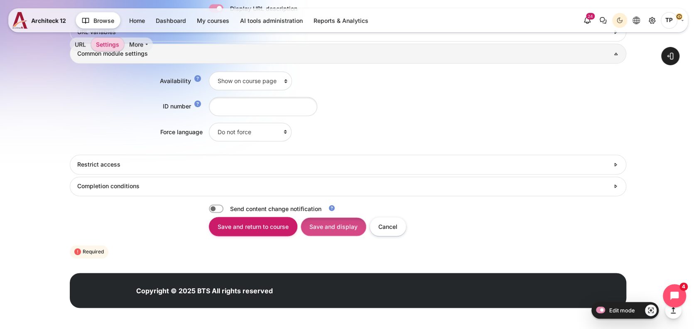
click at [317, 230] on input "Save and display" at bounding box center [334, 226] width 66 height 19
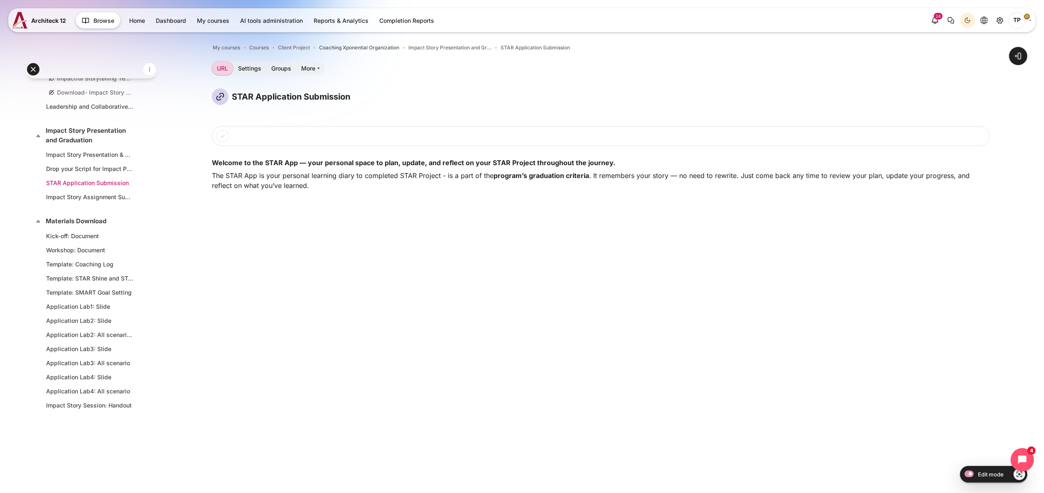
click at [98, 180] on link "STAR Application Submission" at bounding box center [89, 183] width 87 height 9
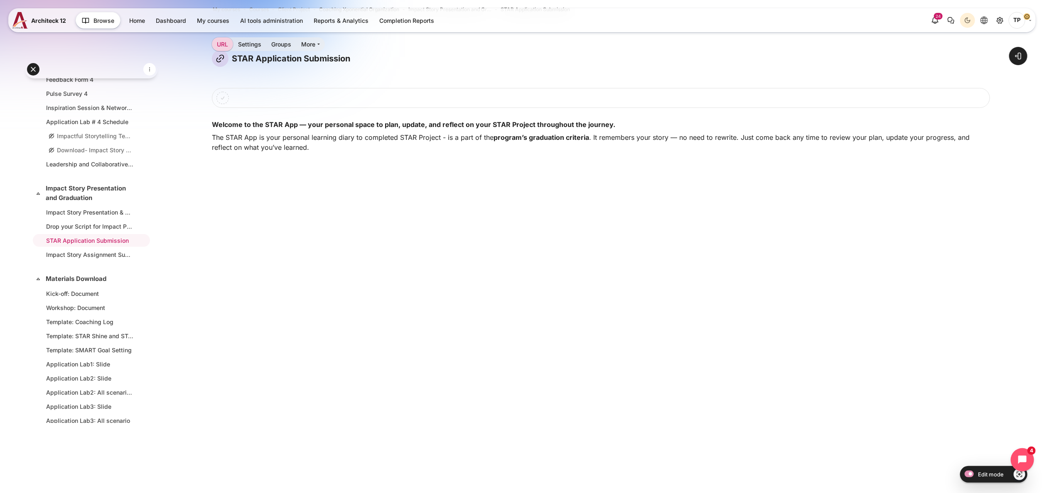
scroll to position [12, 0]
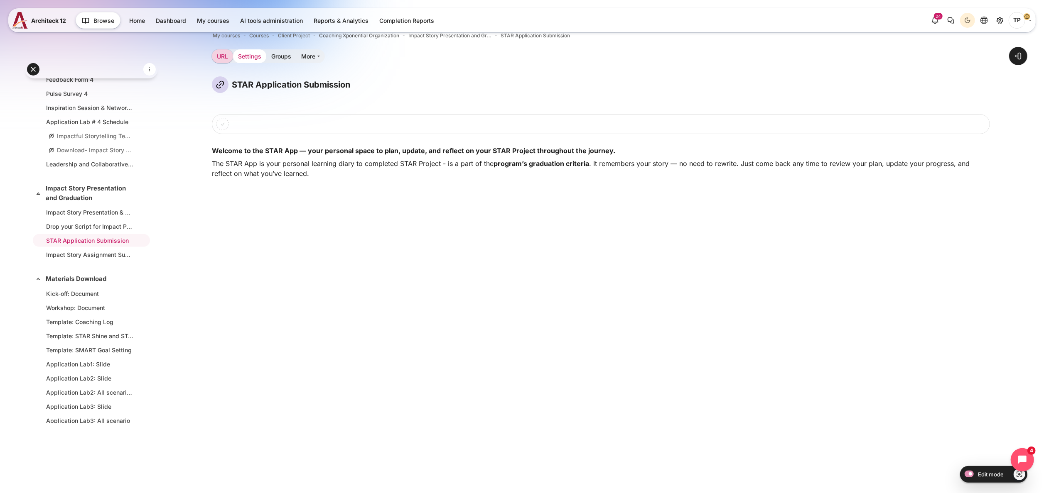
click at [243, 55] on link "Settings" at bounding box center [249, 56] width 33 height 14
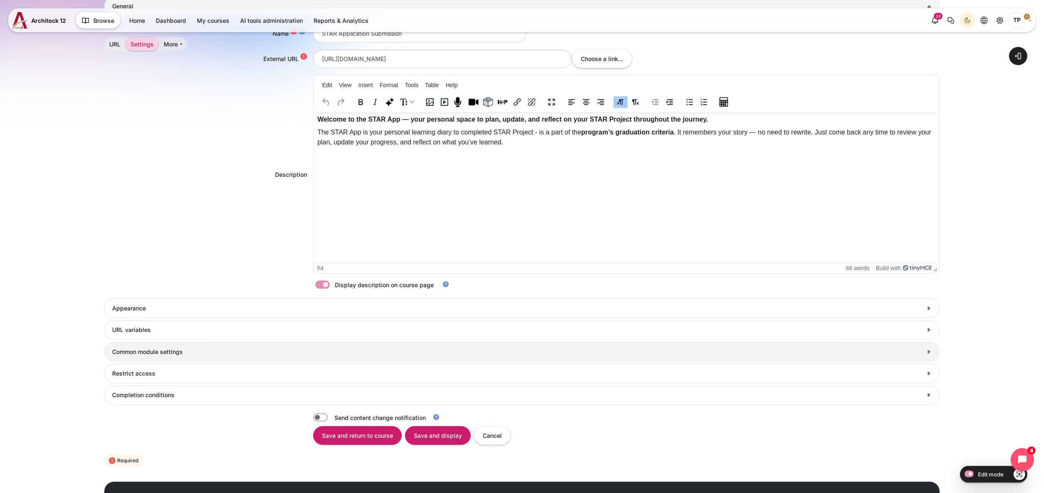
click at [133, 356] on h3 "Common module settings" at bounding box center [517, 351] width 810 height 7
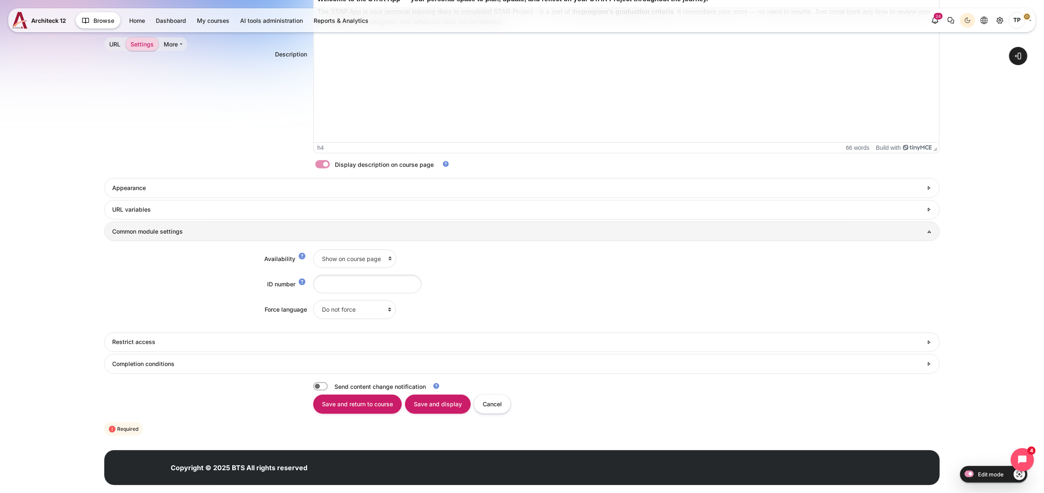
scroll to position [304, 0]
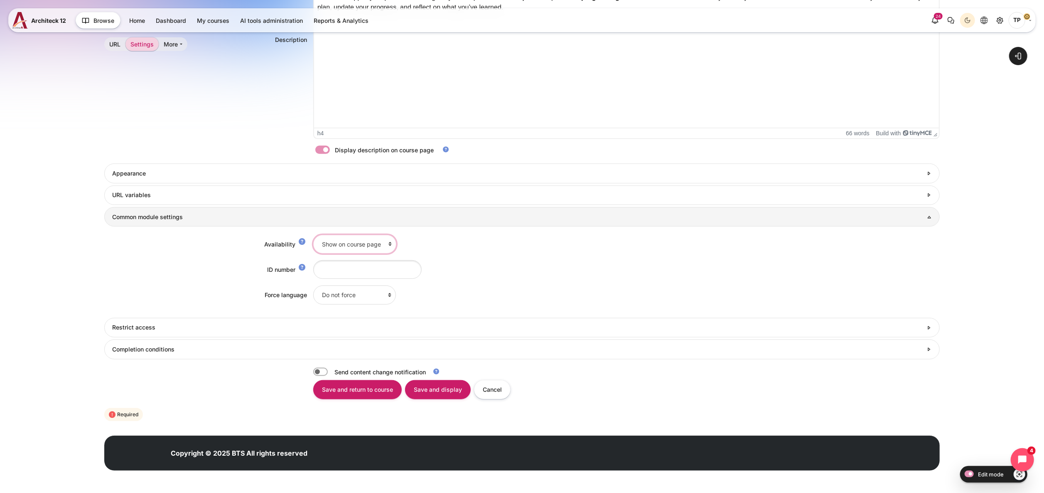
click at [359, 245] on select "Show on course page Hide on course page" at bounding box center [354, 244] width 83 height 19
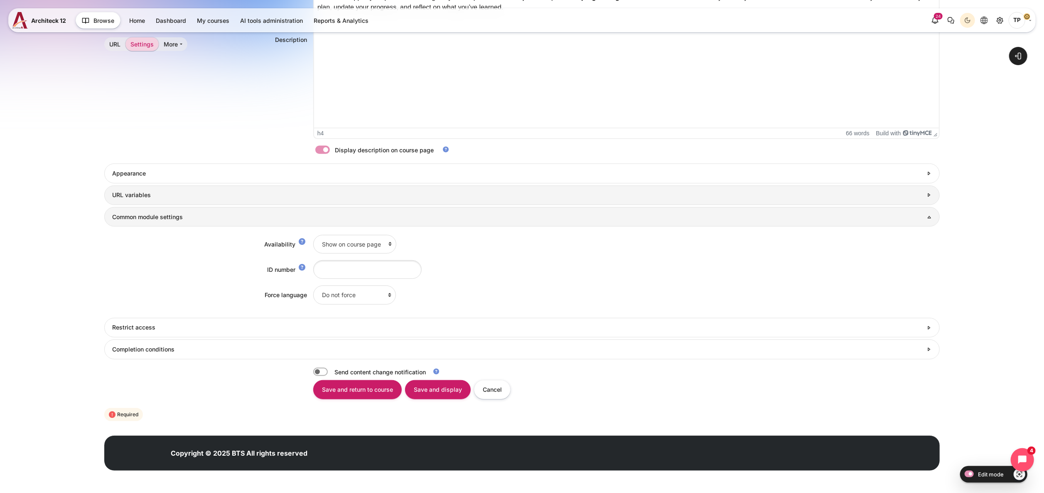
click at [150, 186] on link "URL variables" at bounding box center [521, 196] width 835 height 20
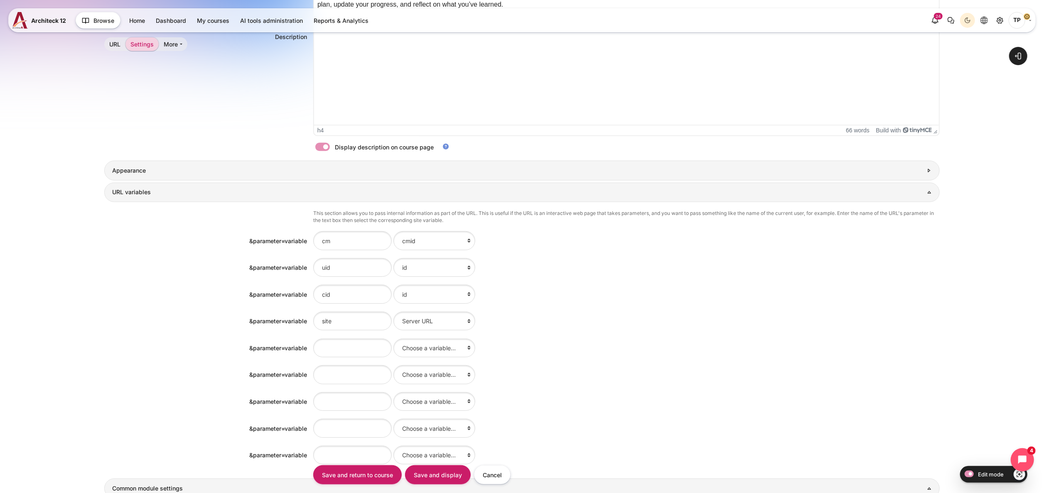
click at [152, 165] on link "Appearance" at bounding box center [521, 171] width 835 height 20
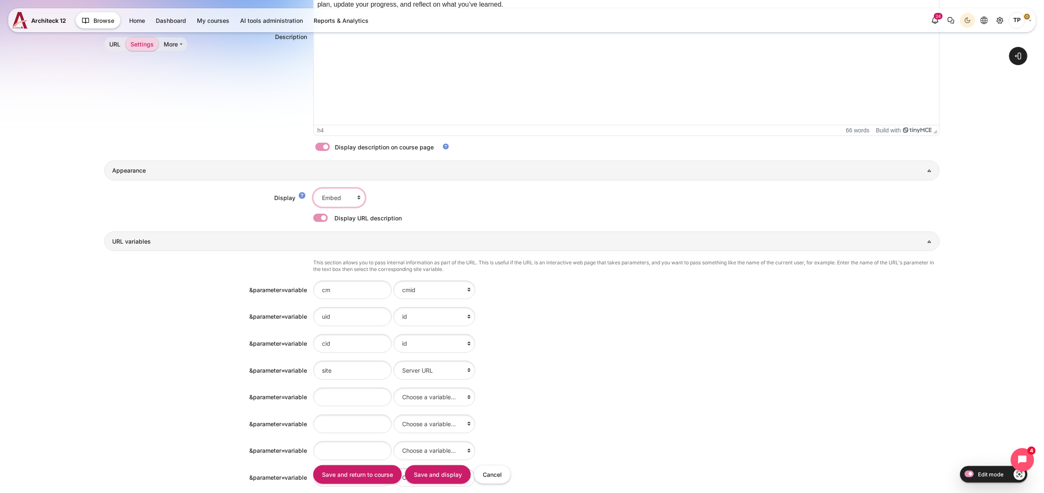
click at [326, 193] on select "Automatic Embed Open In pop-up" at bounding box center [339, 198] width 52 height 19
select select "6"
click at [313, 189] on select "Automatic Embed Open In pop-up" at bounding box center [339, 198] width 52 height 19
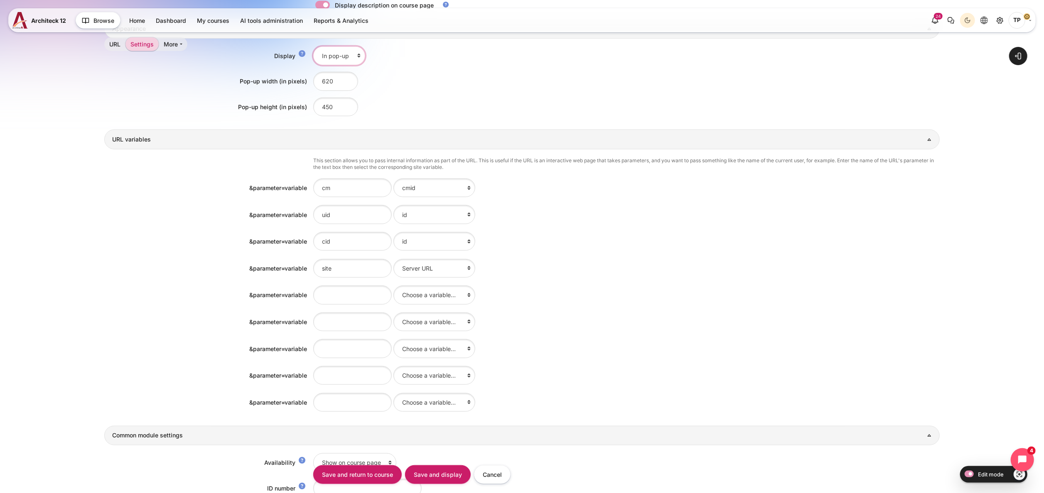
scroll to position [668, 0]
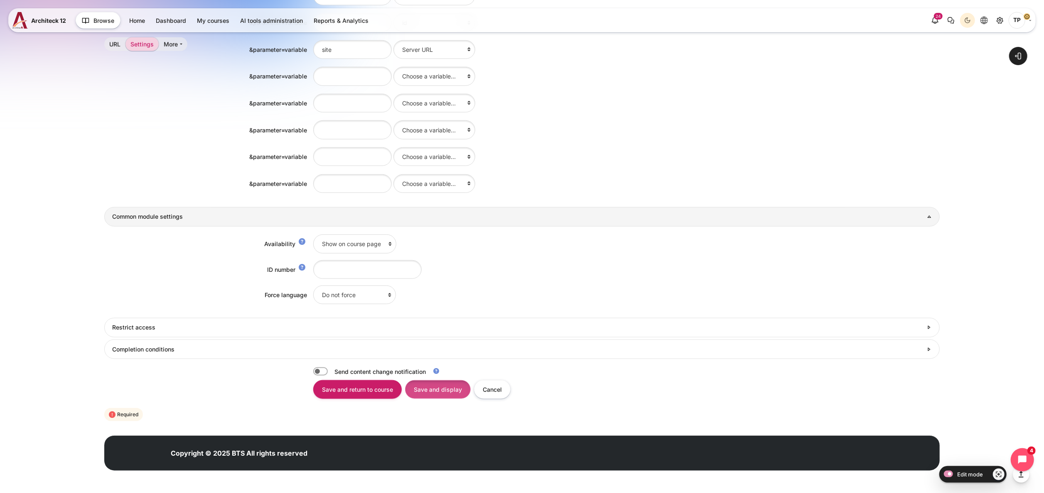
click at [432, 397] on input "Save and display" at bounding box center [438, 389] width 66 height 19
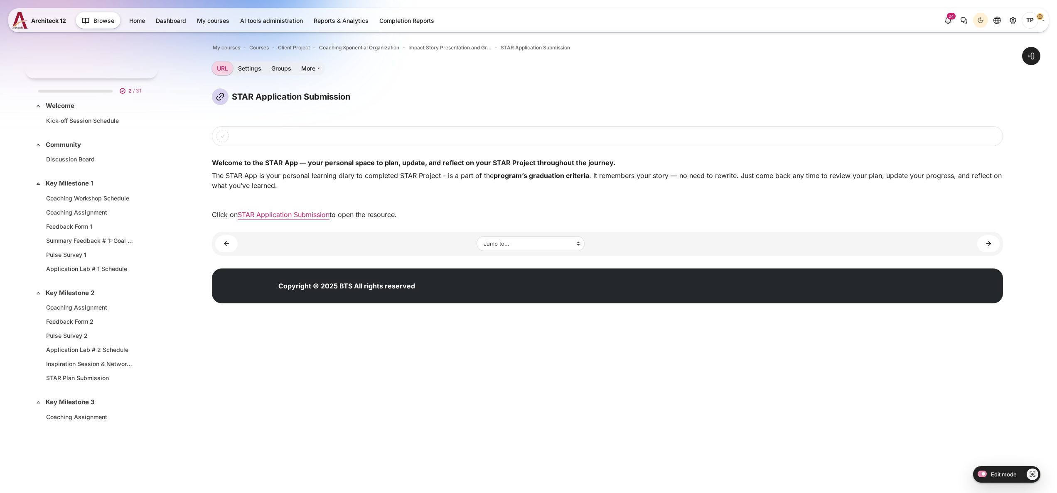
scroll to position [461, 0]
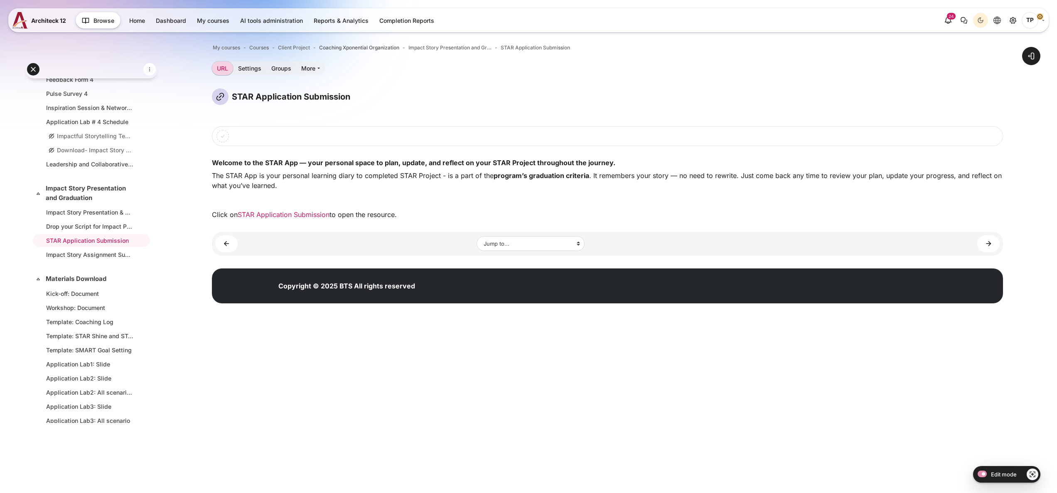
click at [306, 215] on link "STAR Application Submission" at bounding box center [284, 215] width 92 height 8
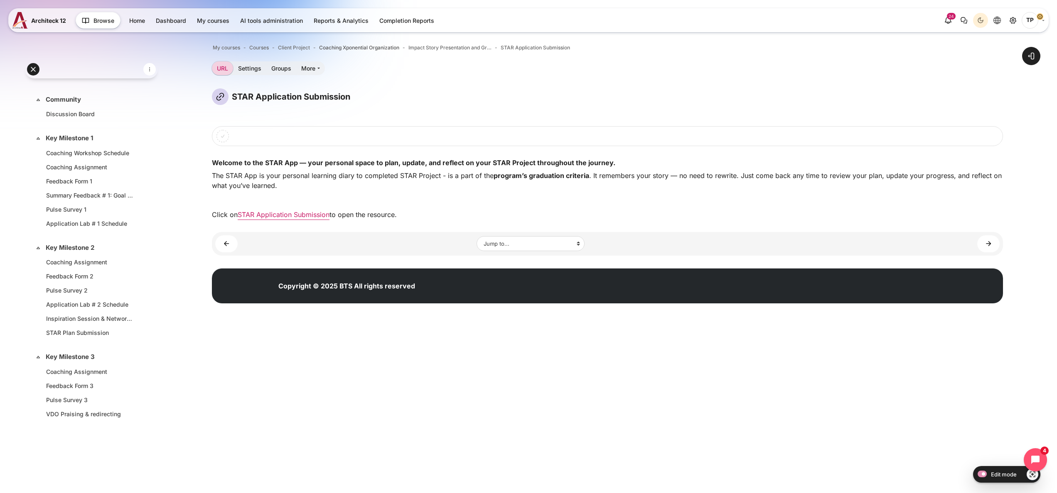
scroll to position [0, 0]
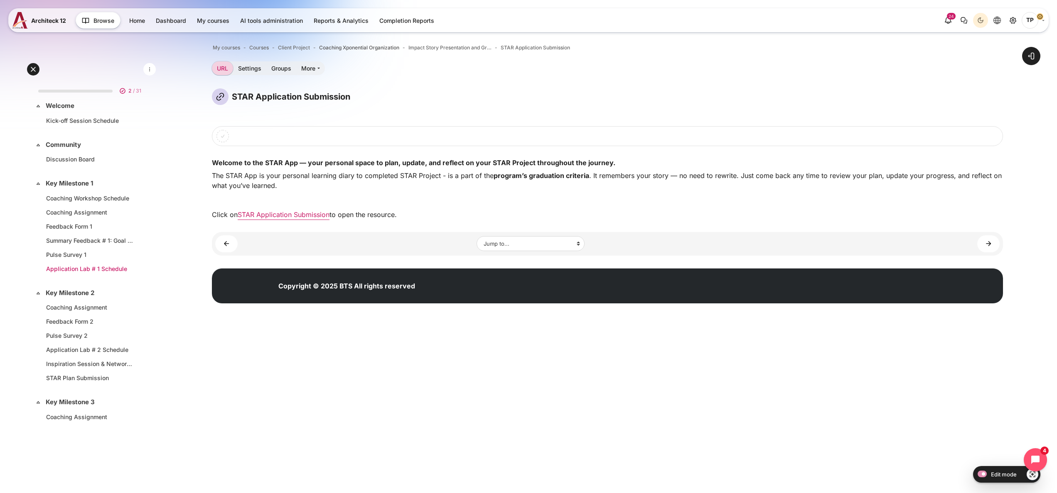
click at [64, 270] on link "Application Lab # 1 Schedule" at bounding box center [89, 269] width 87 height 9
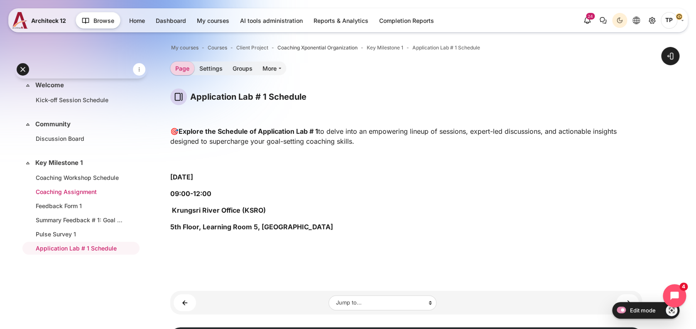
scroll to position [76, 0]
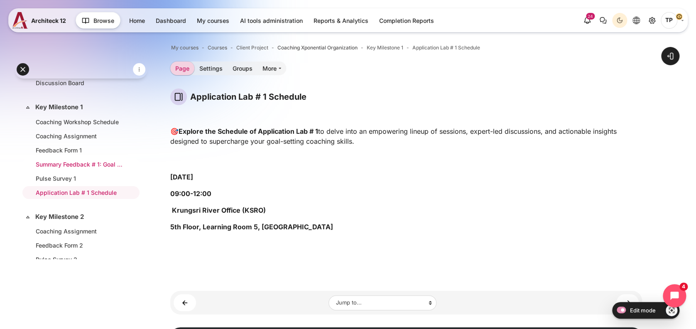
click at [71, 160] on link "Summary Feedback # 1: Goal Setting Skills and Establishing Trust and Rapport" at bounding box center [79, 164] width 87 height 9
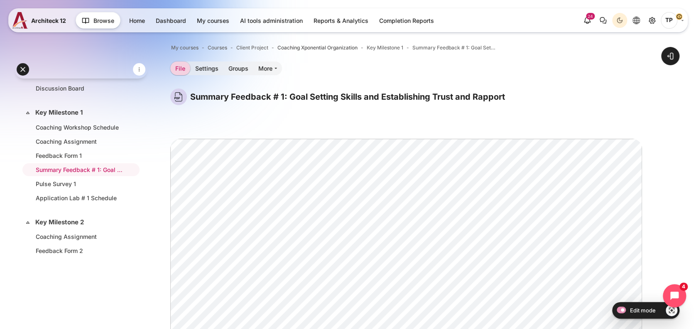
scroll to position [55, 0]
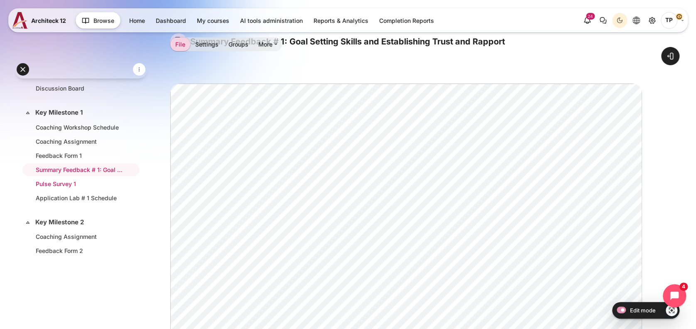
click at [60, 184] on link "Pulse Survey 1" at bounding box center [79, 183] width 87 height 9
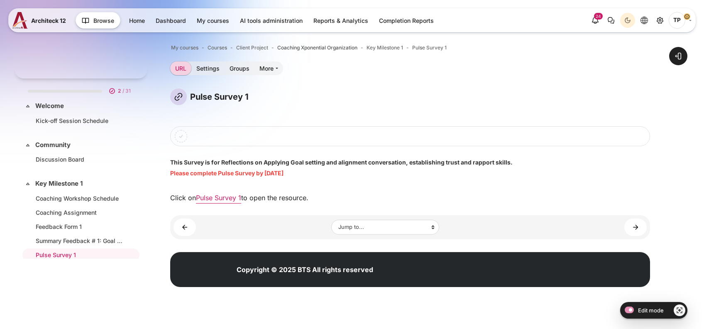
scroll to position [85, 0]
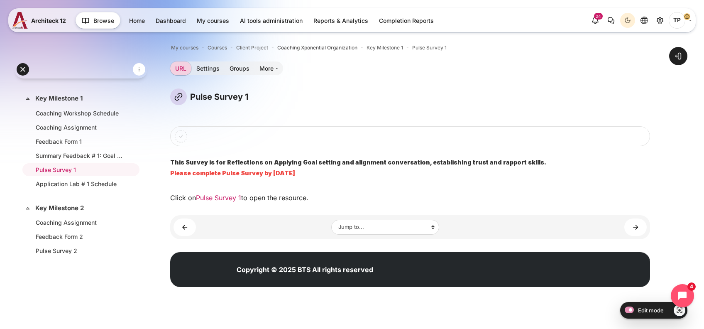
click at [214, 199] on link "Pulse Survey 1" at bounding box center [218, 198] width 45 height 8
click at [59, 121] on li "Coaching Assignment" at bounding box center [80, 127] width 117 height 13
click at [54, 125] on link "Coaching Assignment" at bounding box center [79, 127] width 87 height 9
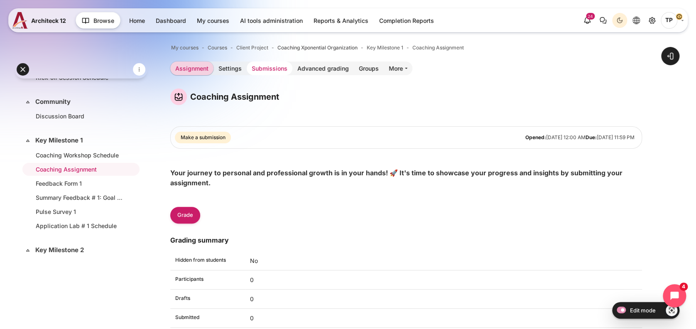
click at [277, 69] on link "Submissions" at bounding box center [270, 68] width 46 height 14
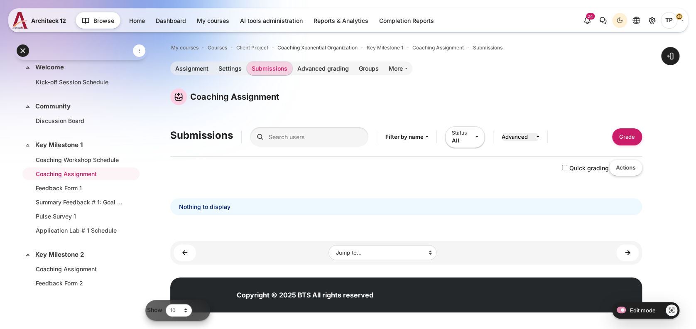
scroll to position [26, 0]
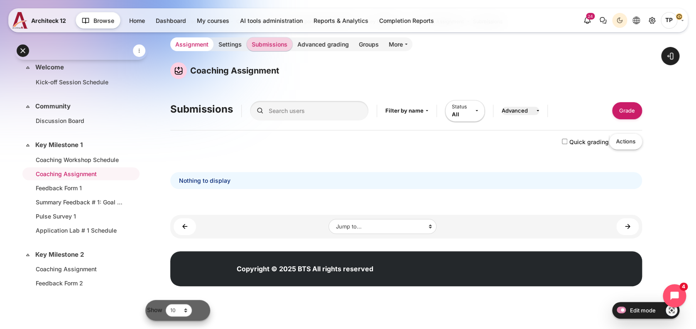
click at [199, 44] on link "Assignment" at bounding box center [191, 44] width 43 height 14
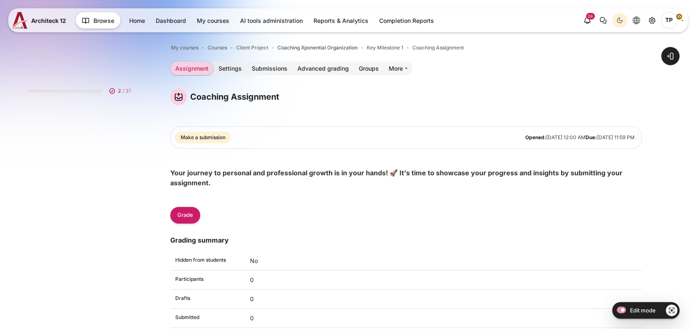
scroll to position [43, 0]
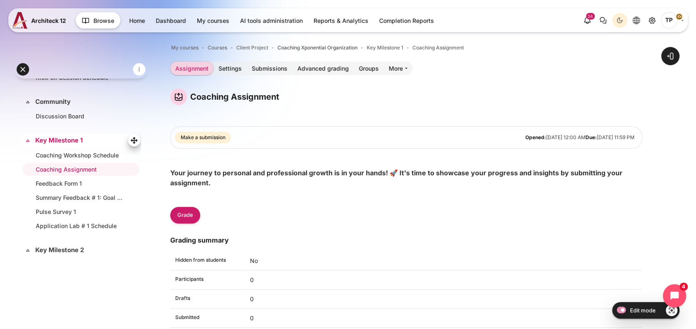
click at [46, 140] on link "Key Milestone 1" at bounding box center [80, 141] width 90 height 10
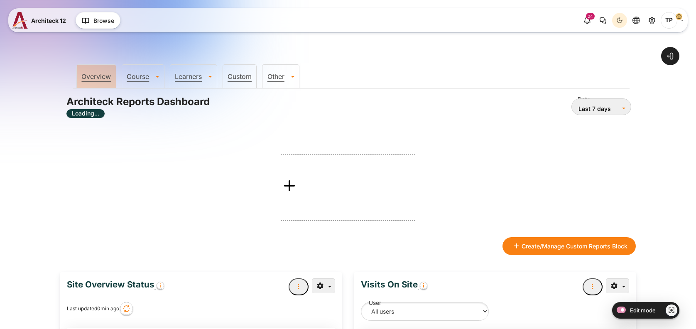
select select "9"
select select "Content"
select select "36"
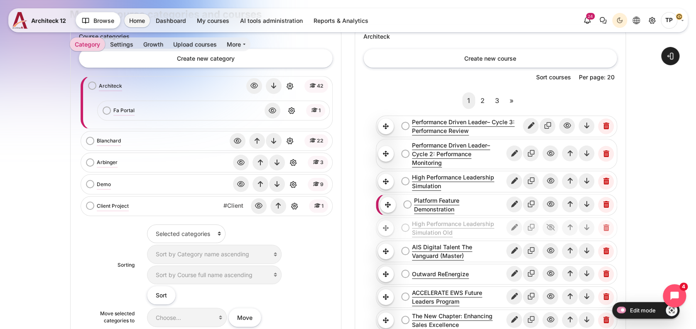
scroll to position [277, 0]
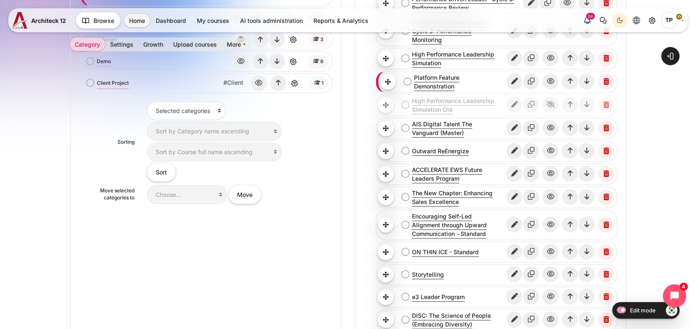
click at [103, 81] on link "Client Project" at bounding box center [113, 82] width 32 height 7
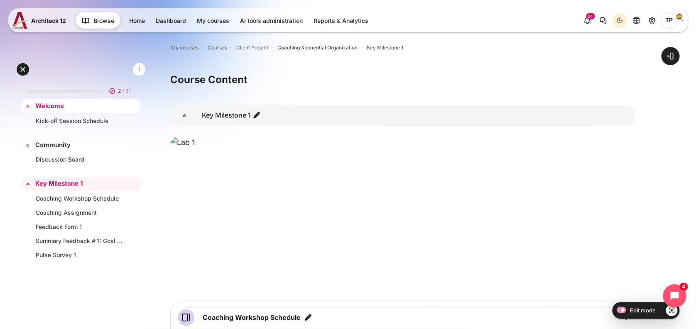
click at [48, 102] on link "Welcome" at bounding box center [80, 106] width 90 height 10
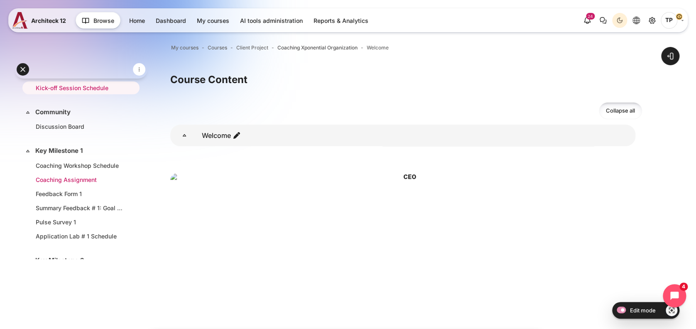
scroll to position [55, 0]
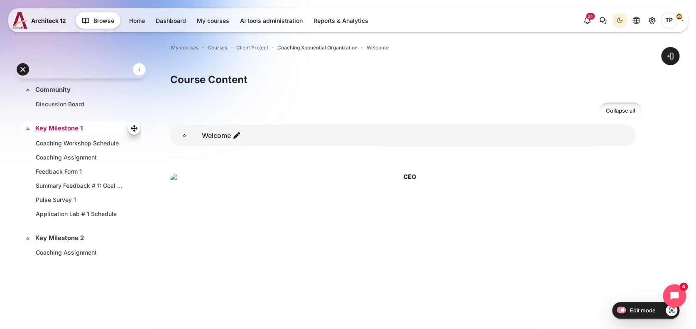
click at [67, 127] on link "Key Milestone 1" at bounding box center [80, 129] width 90 height 10
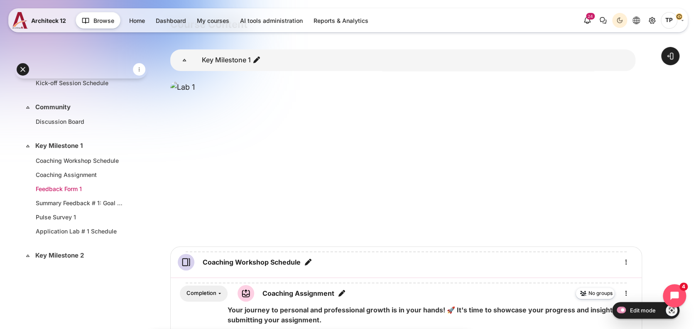
scroll to position [55, 0]
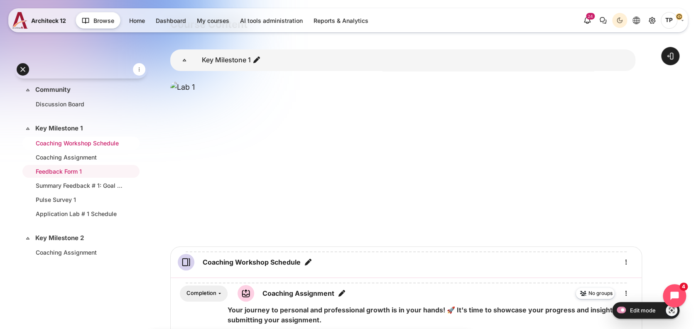
click at [51, 142] on link "Coaching Workshop Schedule" at bounding box center [79, 143] width 87 height 9
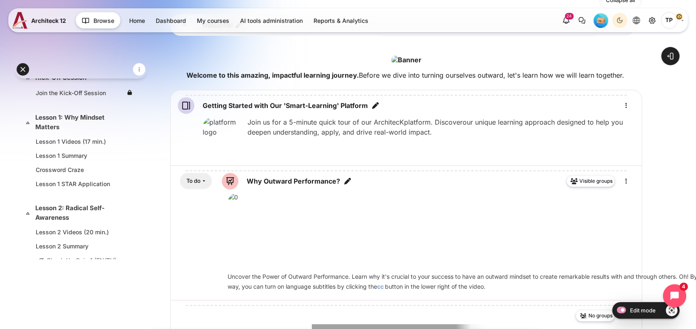
scroll to position [166, 0]
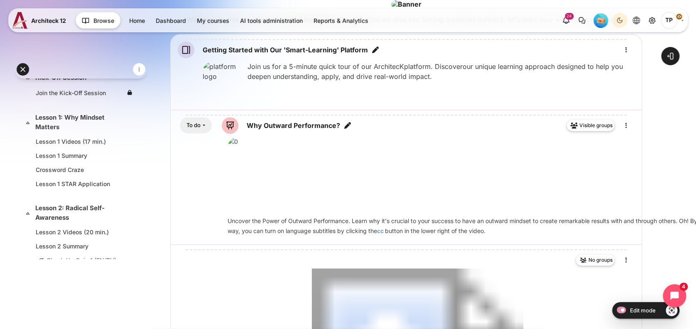
click at [372, 23] on li "Reports & Analytics" at bounding box center [341, 21] width 66 height 14
click at [362, 19] on link "Reports & Analytics" at bounding box center [341, 21] width 65 height 14
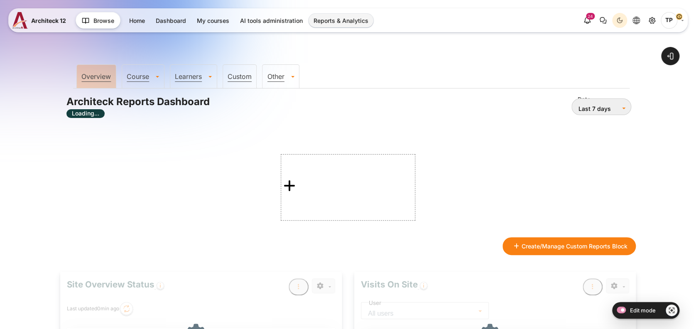
type input "10 Oct 2025"
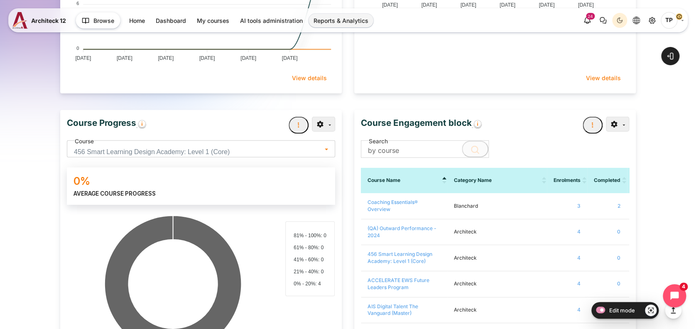
click at [162, 146] on span "456 Smart Learning Design Academy: Level 1 (Core)" at bounding box center [198, 152] width 248 height 12
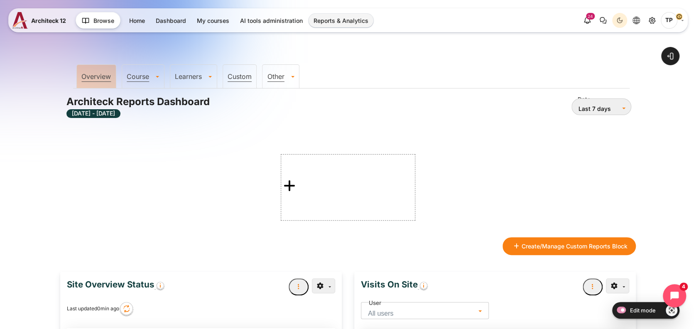
click at [199, 74] on link "Learners" at bounding box center [193, 76] width 47 height 8
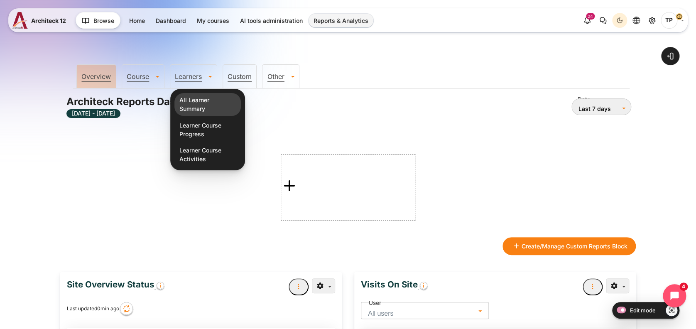
click at [201, 104] on link "All Learner Summary" at bounding box center [207, 104] width 66 height 23
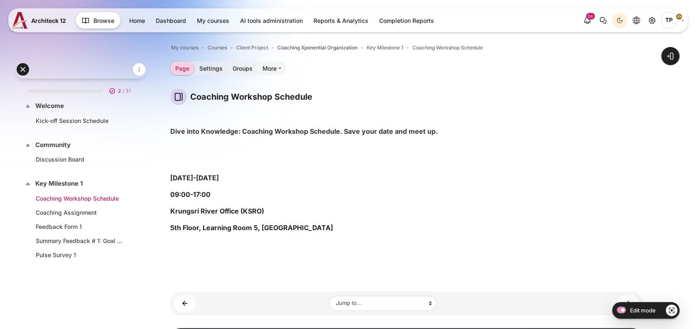
scroll to position [29, 0]
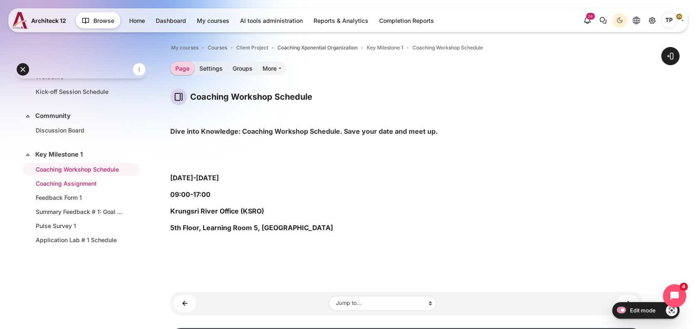
click at [39, 179] on link "Coaching Assignment" at bounding box center [79, 183] width 87 height 9
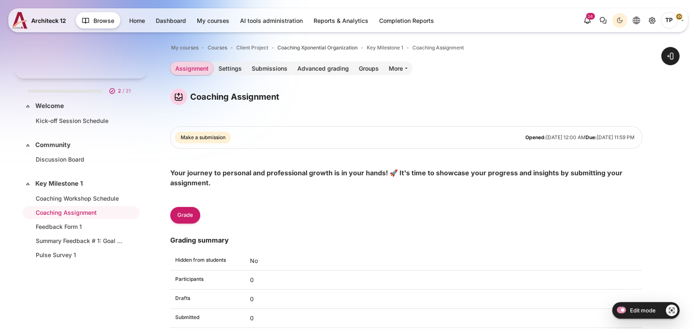
scroll to position [43, 0]
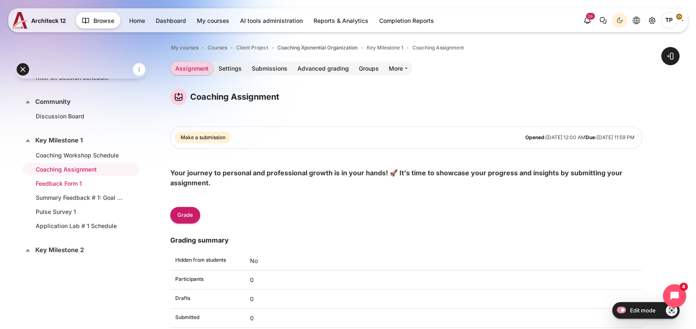
click at [58, 184] on link "Feedback Form 1" at bounding box center [79, 183] width 87 height 9
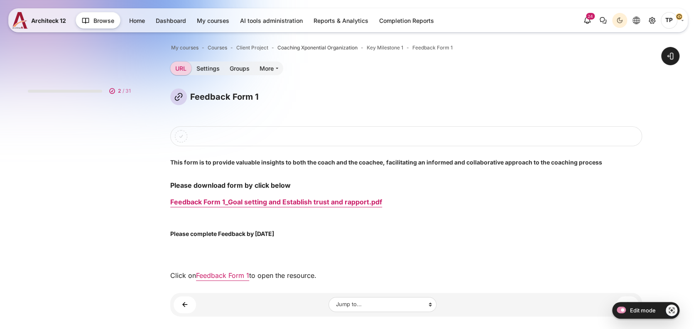
scroll to position [57, 0]
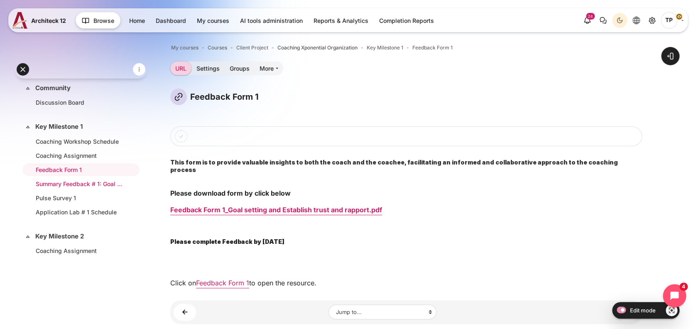
click at [57, 185] on link "Summary Feedback # 1: Goal Setting Skills and Establishing Trust and Rapport" at bounding box center [79, 183] width 87 height 9
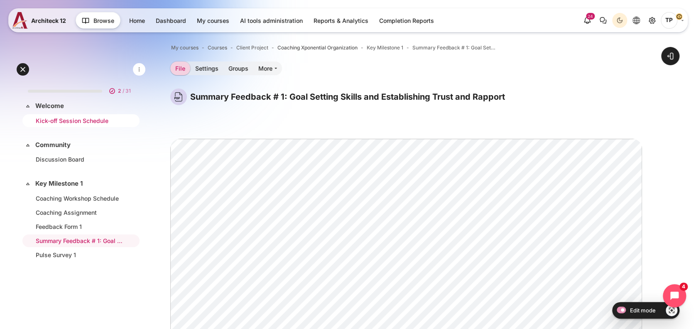
click at [66, 122] on link "Kick-off Session Schedule" at bounding box center [79, 120] width 87 height 9
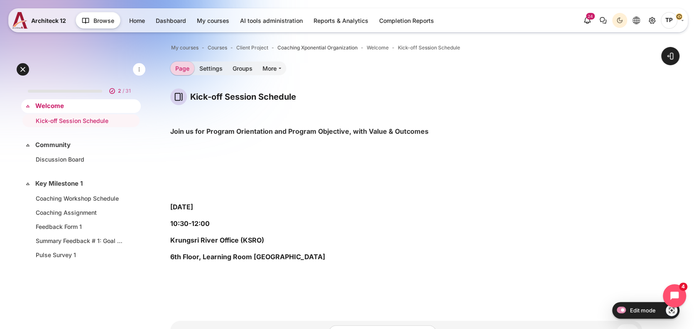
click at [46, 106] on link "Welcome" at bounding box center [80, 106] width 90 height 10
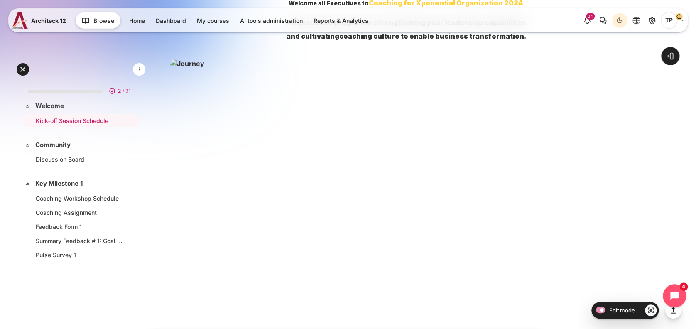
scroll to position [387, 0]
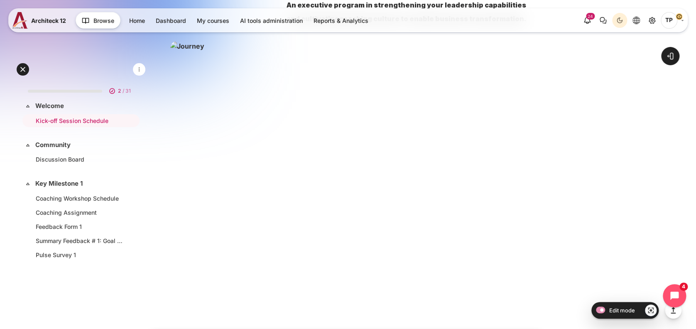
click at [677, 19] on span "TP" at bounding box center [669, 19] width 17 height 7
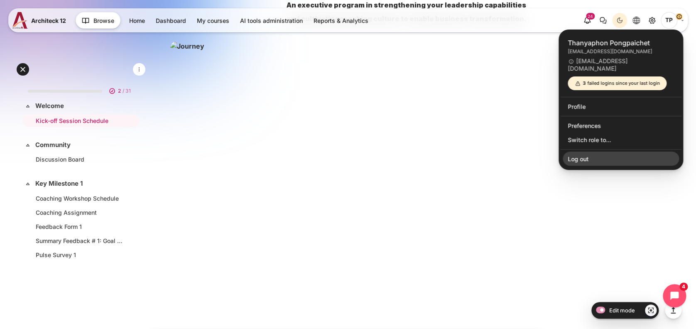
click at [573, 152] on link "Log out" at bounding box center [621, 159] width 116 height 14
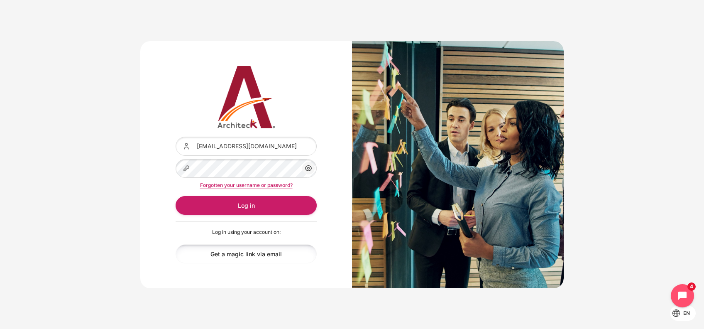
click at [259, 254] on link "Get a magic link via email" at bounding box center [246, 253] width 141 height 19
click at [243, 255] on link "Get a magic link via email" at bounding box center [246, 253] width 141 height 19
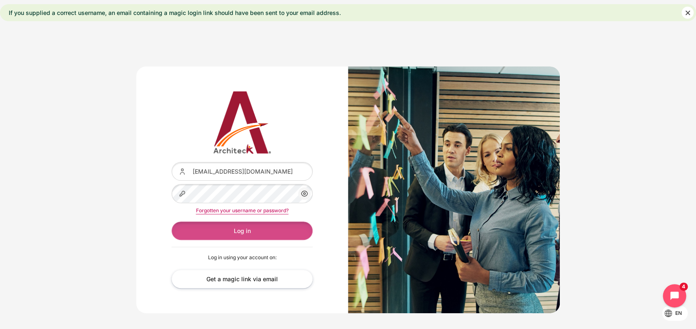
click at [258, 222] on button "Log in" at bounding box center [242, 230] width 141 height 19
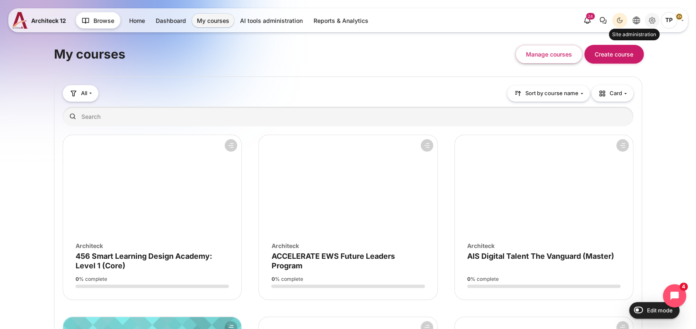
click at [653, 24] on icon "Site administration" at bounding box center [652, 20] width 10 height 10
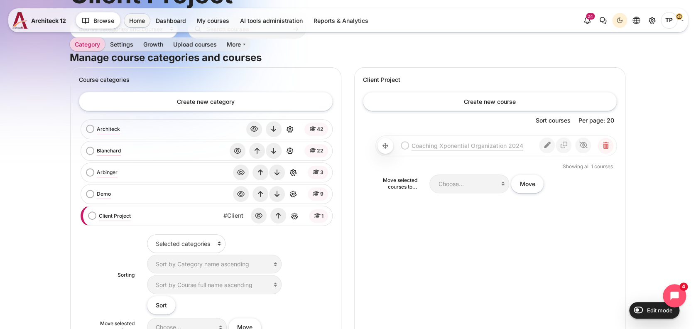
scroll to position [55, 0]
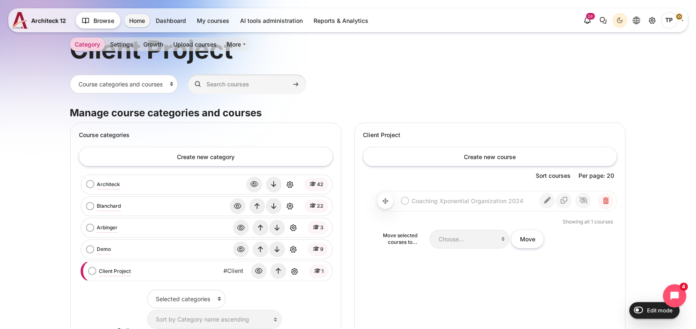
click at [508, 199] on link "Coaching Xponential Organization 2024" at bounding box center [475, 200] width 127 height 9
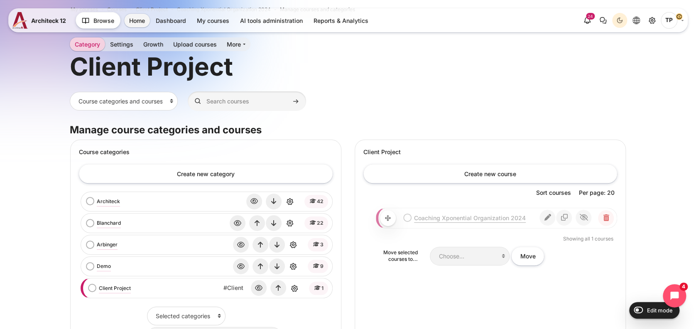
scroll to position [55, 0]
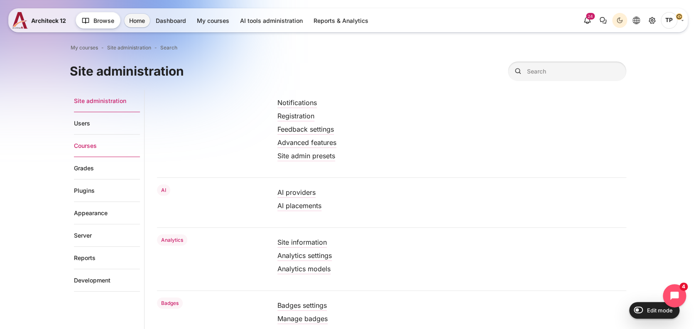
click at [94, 144] on link "Courses" at bounding box center [107, 146] width 66 height 22
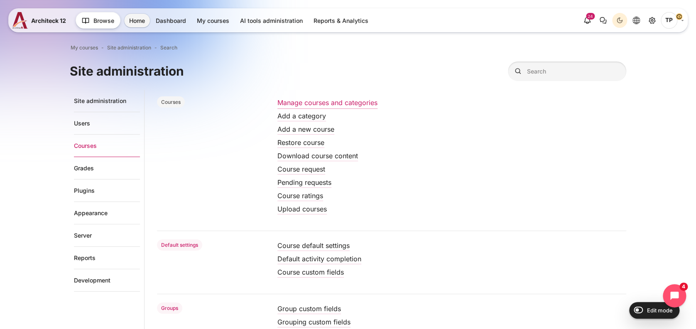
click at [336, 103] on link "Manage courses and categories" at bounding box center [327, 102] width 100 height 8
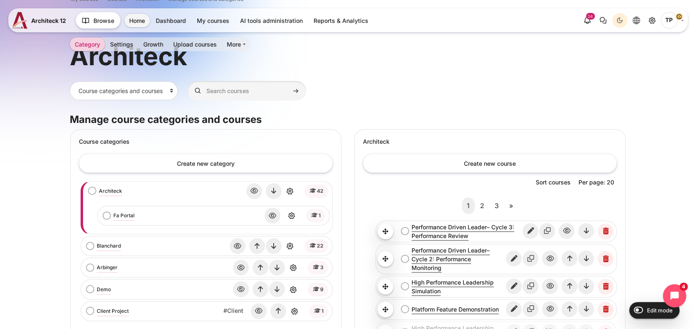
scroll to position [110, 0]
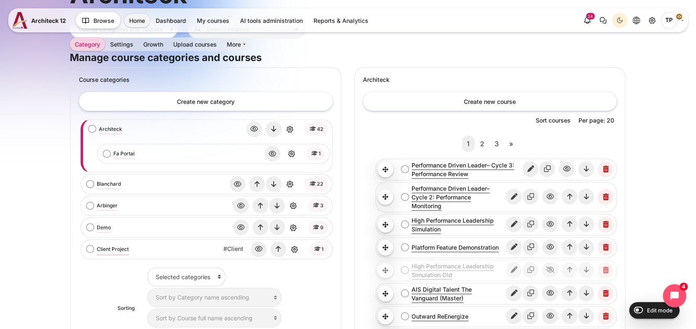
click at [100, 246] on link "Client Project" at bounding box center [113, 248] width 32 height 7
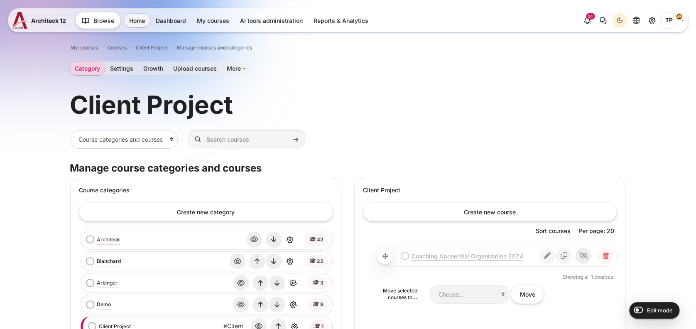
click at [587, 258] on icon "Show" at bounding box center [583, 256] width 16 height 16
click at [494, 255] on link "Coaching Xponential Organization 2024" at bounding box center [475, 256] width 127 height 9
click at [552, 257] on icon "Edit" at bounding box center [548, 256] width 16 height 16
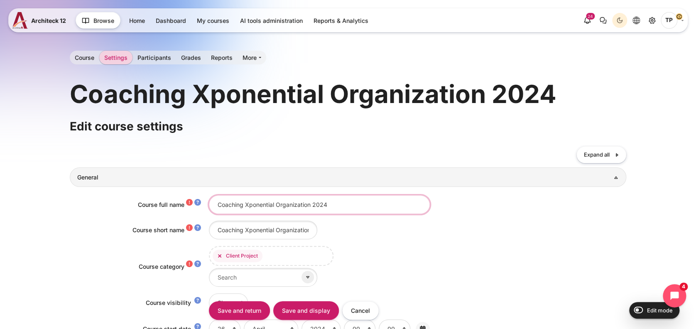
drag, startPoint x: 312, startPoint y: 206, endPoint x: 446, endPoint y: 211, distance: 133.8
click at [447, 211] on div "Coaching Xponential Organization 2024" at bounding box center [418, 204] width 418 height 19
type input "Coaching Xponential Organization 2026 (Mock Up)"
drag, startPoint x: 229, startPoint y: 229, endPoint x: 314, endPoint y: 234, distance: 84.9
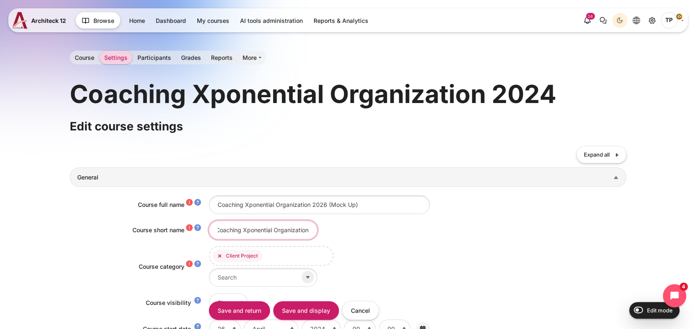
click at [314, 234] on div "Coaching Xponential Organization" at bounding box center [418, 230] width 418 height 19
type input "BAY 2026"
click input "Update format" at bounding box center [0, 0] width 0 height 0
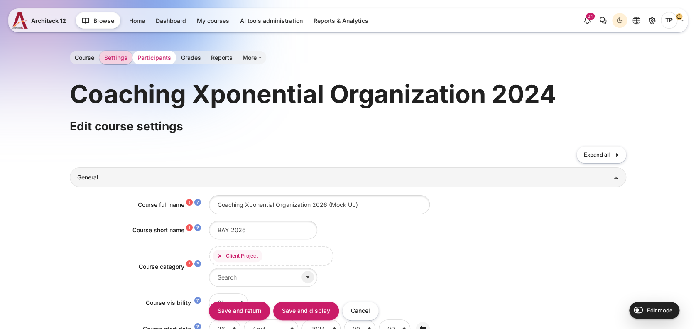
click at [152, 56] on link "Participants" at bounding box center [154, 58] width 44 height 14
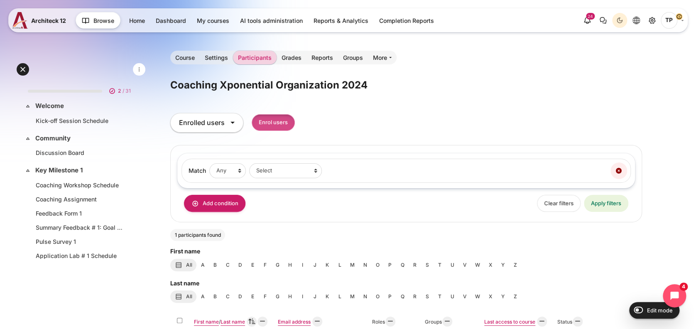
click at [286, 121] on input "Enrol users" at bounding box center [273, 122] width 43 height 17
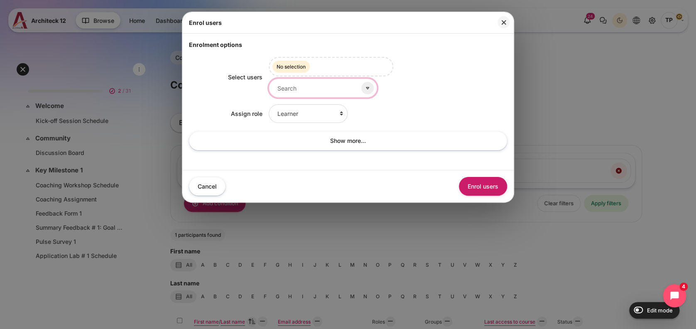
click at [297, 91] on input "Select users" at bounding box center [323, 87] width 108 height 19
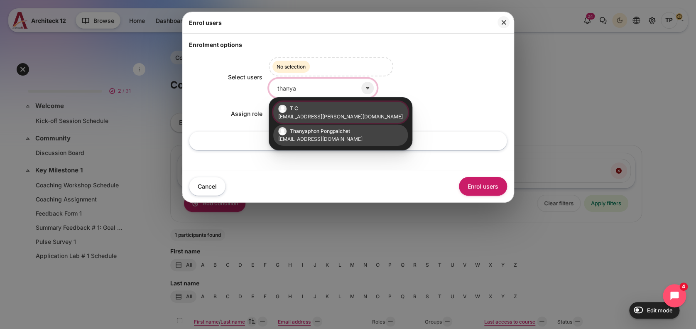
type input "thanya"
click at [312, 142] on small "[EMAIL_ADDRESS][DOMAIN_NAME]" at bounding box center [340, 138] width 125 height 7
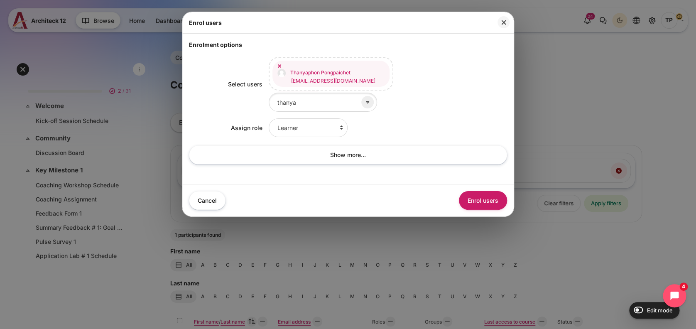
click at [455, 90] on div "T C thanyaphon.chet@gmail.com Thanyaphon Pongpaichet thanyaphon.pongpaichet@bts…" at bounding box center [388, 84] width 239 height 55
click at [315, 118] on select "Learner Faculty Client Sponsor 3 Manager Teacher Non-editing teacher Student Le…" at bounding box center [308, 127] width 79 height 19
select select "14"
click at [269, 118] on select "Learner Faculty Client Sponsor 3 Manager Teacher Non-editing teacher Student Le…" at bounding box center [308, 127] width 79 height 19
click at [481, 191] on button "Enrol users" at bounding box center [483, 200] width 48 height 19
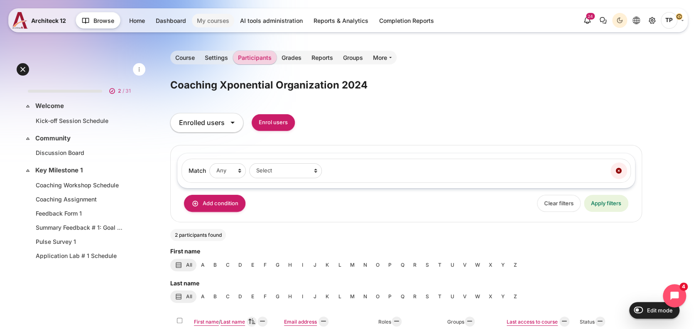
drag, startPoint x: 184, startPoint y: 54, endPoint x: 206, endPoint y: 26, distance: 35.6
click at [184, 54] on link "Course" at bounding box center [184, 58] width 29 height 14
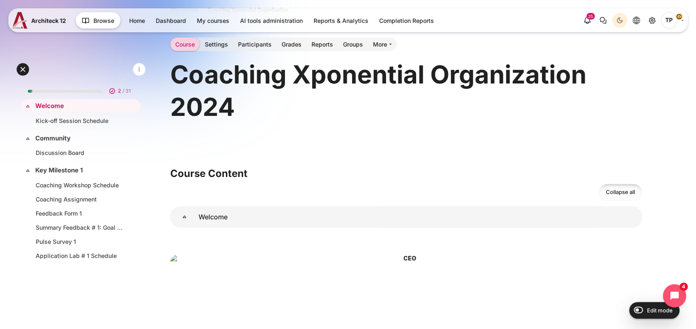
scroll to position [55, 0]
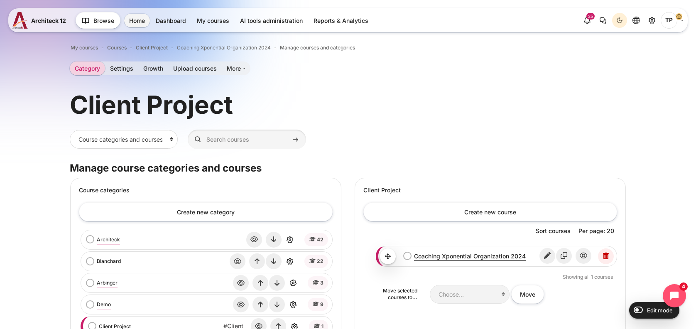
scroll to position [55, 0]
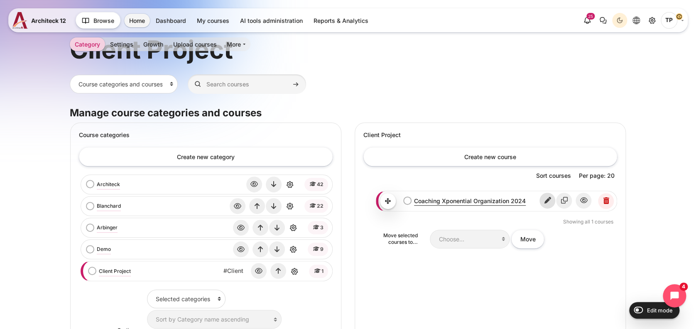
click at [548, 203] on icon "Edit" at bounding box center [548, 201] width 16 height 16
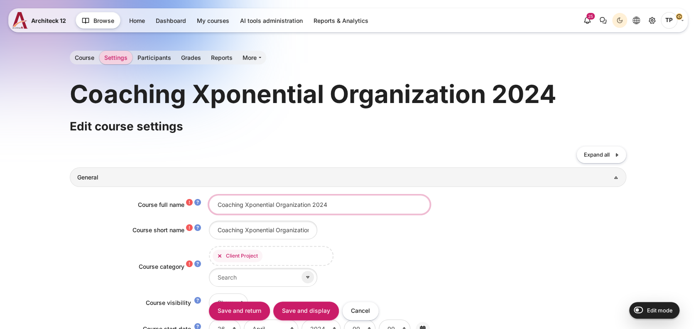
click at [292, 199] on input "Coaching Xponential Organization 2024" at bounding box center [319, 204] width 221 height 19
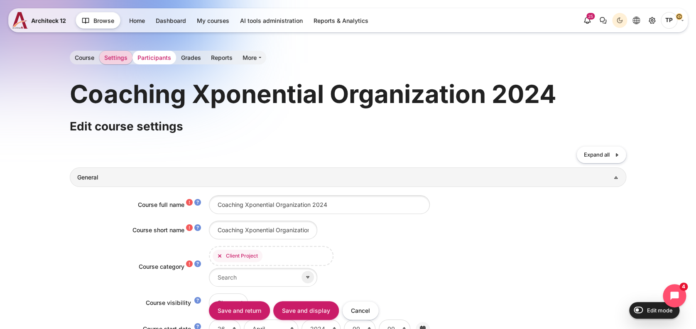
click at [154, 56] on link "Participants" at bounding box center [154, 58] width 44 height 14
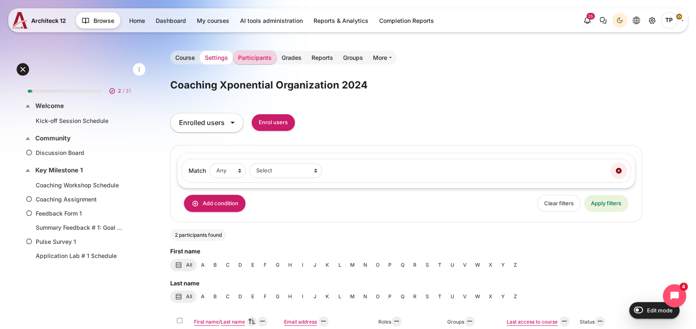
click at [219, 60] on link "Settings" at bounding box center [216, 58] width 33 height 14
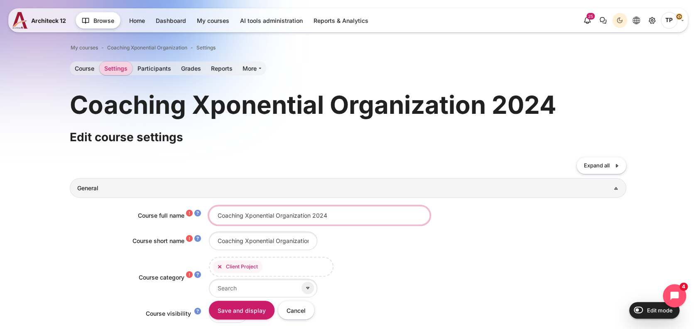
drag, startPoint x: 309, startPoint y: 216, endPoint x: 388, endPoint y: 216, distance: 78.9
click at [388, 216] on input "Coaching Xponential Organization 2024" at bounding box center [319, 215] width 221 height 19
type input "Coaching Xponential Organization 2026 (Mock Up)"
drag, startPoint x: 215, startPoint y: 242, endPoint x: 328, endPoint y: 243, distance: 113.0
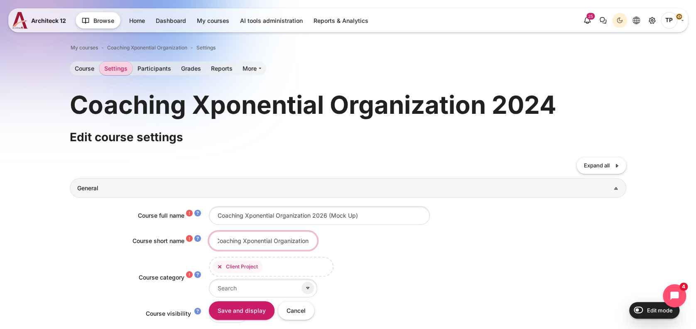
click at [328, 243] on div "Coaching Xponential Organization" at bounding box center [418, 240] width 418 height 19
type input "BAY 2026"
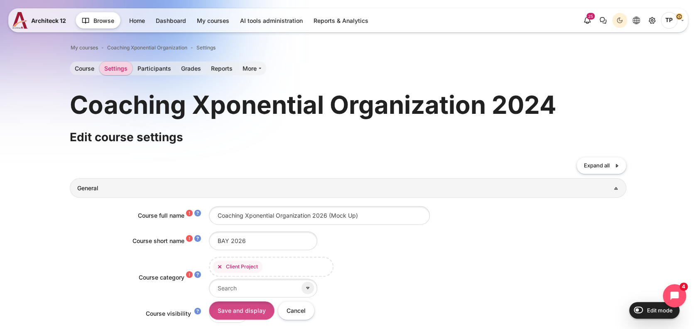
click at [256, 311] on input "Save and display" at bounding box center [242, 310] width 66 height 19
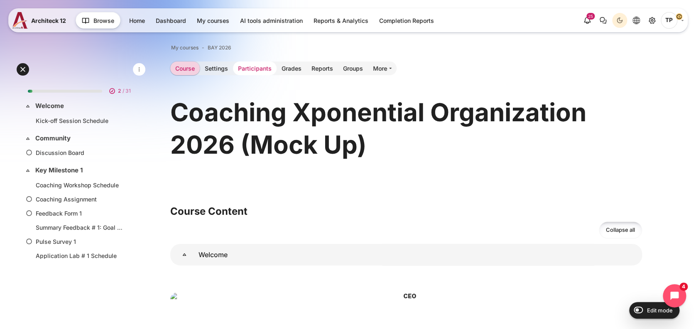
drag, startPoint x: 260, startPoint y: 69, endPoint x: 306, endPoint y: 119, distance: 67.9
click at [260, 69] on link "Participants" at bounding box center [255, 68] width 44 height 14
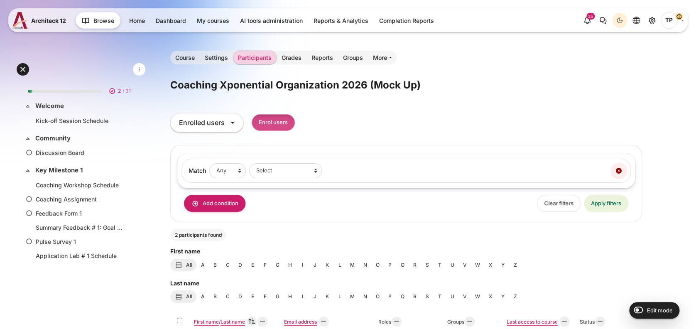
click at [279, 126] on input "Enrol users" at bounding box center [273, 122] width 43 height 17
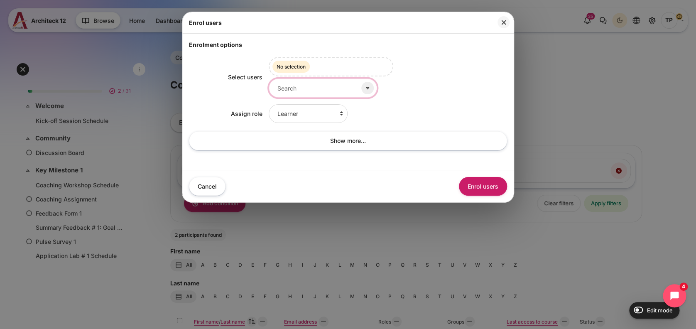
click at [299, 85] on input "Select users" at bounding box center [323, 87] width 108 height 19
type input "ิ"
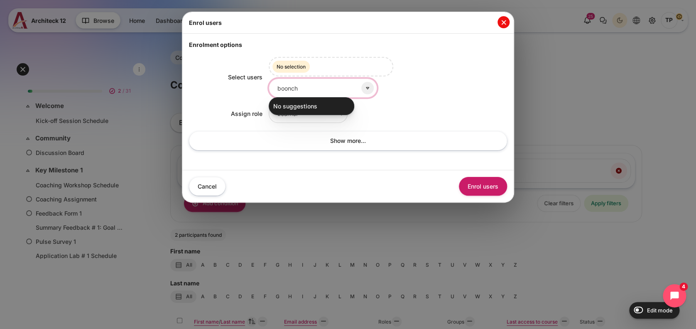
type input "boonch"
click at [502, 22] on button "Close" at bounding box center [504, 22] width 12 height 12
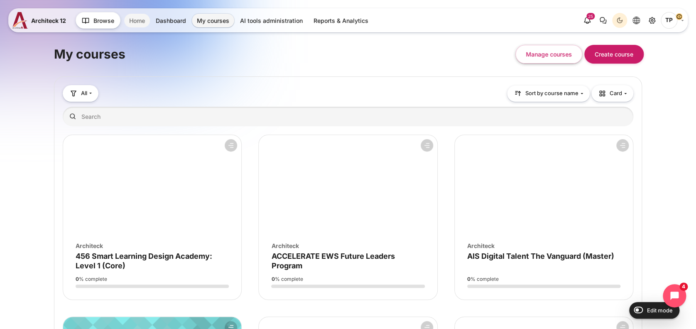
click at [135, 22] on link "Home" at bounding box center [137, 21] width 26 height 14
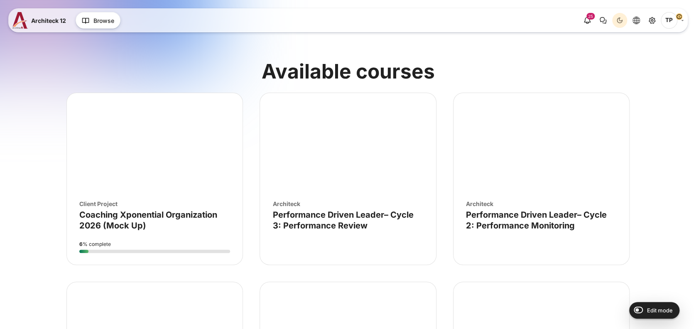
click at [119, 149] on figure "Course image" Coaching Xponential Organization 2026 (Mock Up)" at bounding box center [155, 143] width 176 height 100
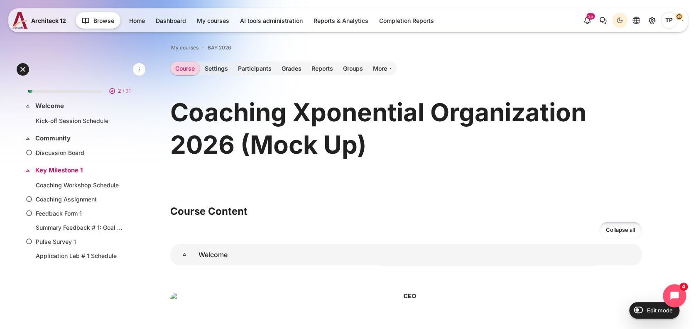
click at [51, 172] on link "Key Milestone 1" at bounding box center [80, 171] width 90 height 10
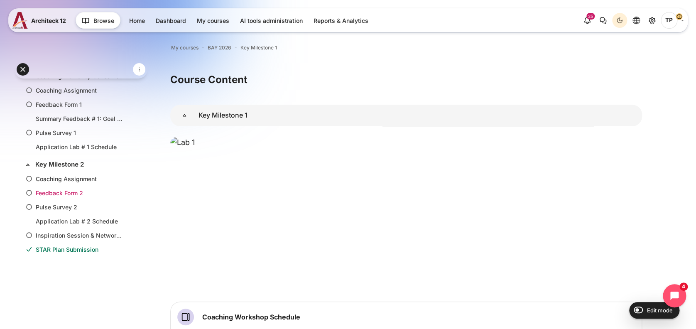
scroll to position [107, 0]
click at [55, 162] on link "Key Milestone 2" at bounding box center [80, 167] width 90 height 10
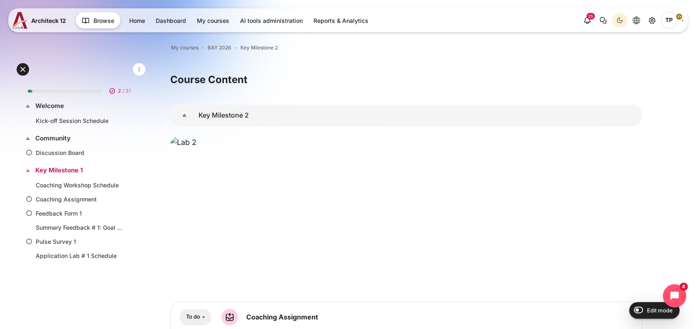
click at [53, 172] on link "Key Milestone 1" at bounding box center [80, 171] width 90 height 10
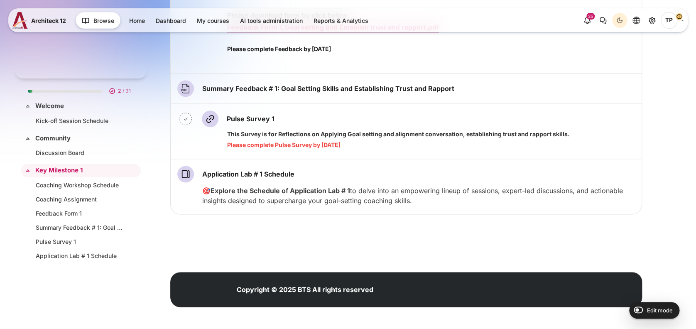
scroll to position [51, 0]
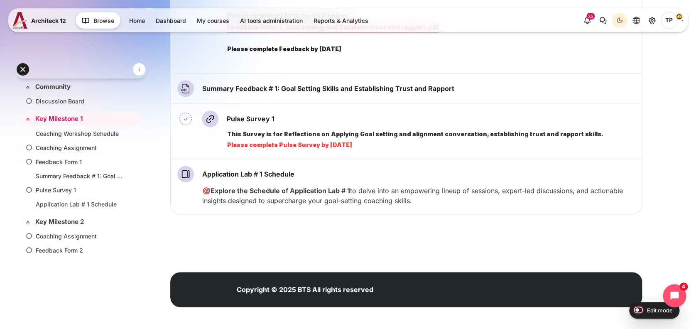
click at [637, 309] on input "Edit mode" at bounding box center [636, 309] width 15 height 8
checkbox input "true"
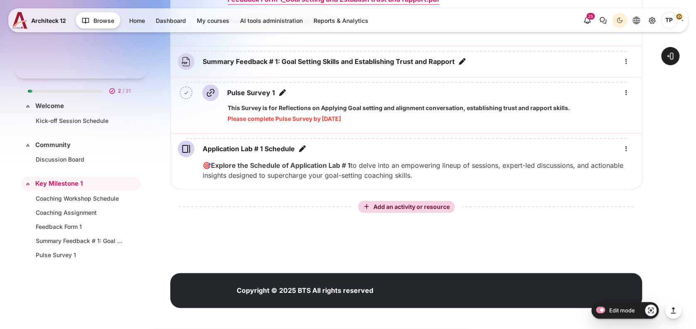
scroll to position [65, 0]
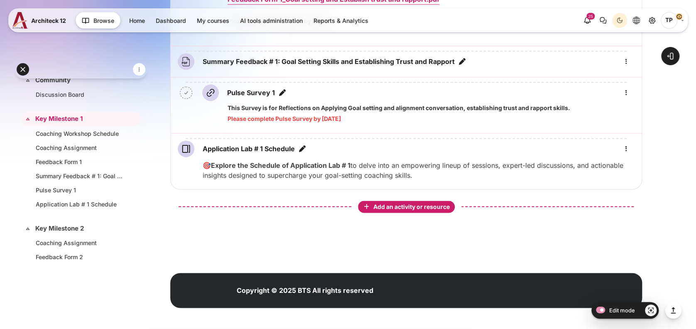
click at [383, 203] on span "Add an activity or resource" at bounding box center [412, 206] width 78 height 7
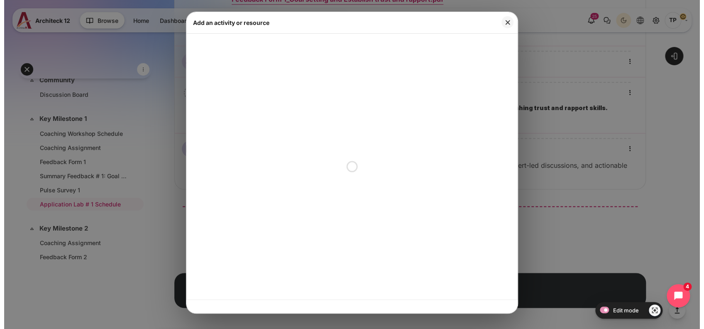
scroll to position [466, 0]
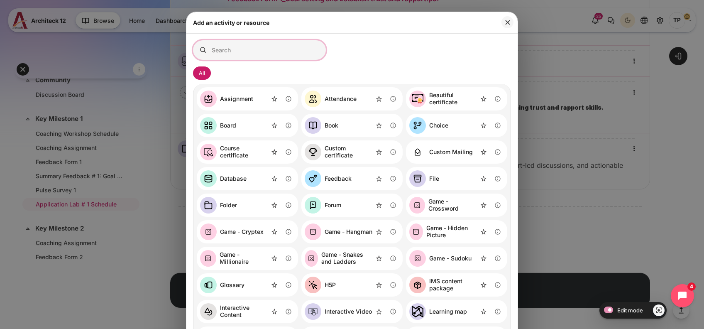
click at [277, 56] on input "Search for activities by name or description" at bounding box center [259, 50] width 133 height 20
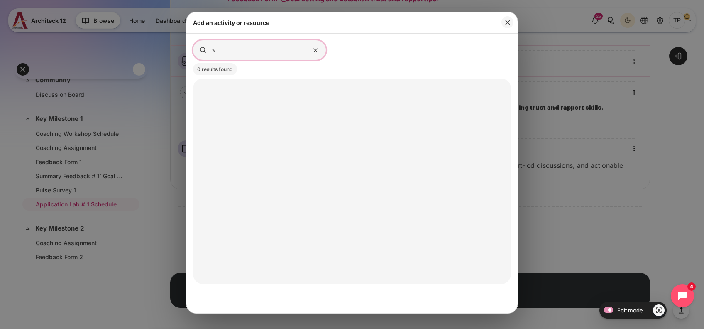
type input "ี"
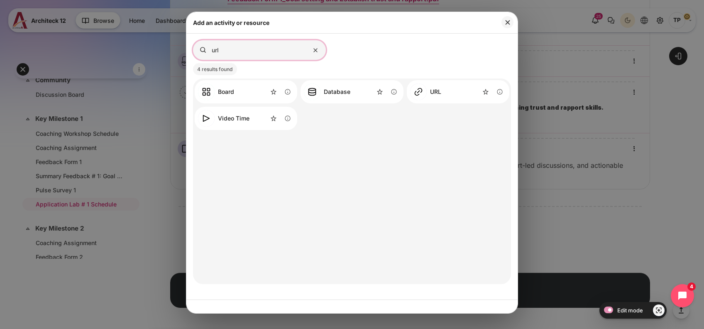
type input "url"
drag, startPoint x: 417, startPoint y: 81, endPoint x: 432, endPoint y: 98, distance: 22.3
click at [417, 82] on div "URL Information about the URL activity" at bounding box center [458, 91] width 103 height 23
click at [432, 98] on link "URL" at bounding box center [425, 91] width 31 height 17
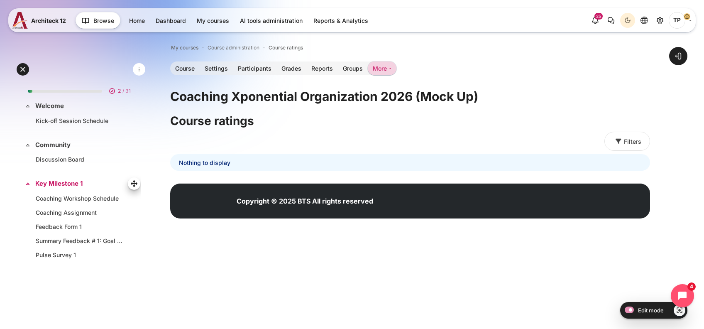
click at [68, 183] on link "Key Milestone 1" at bounding box center [80, 184] width 90 height 10
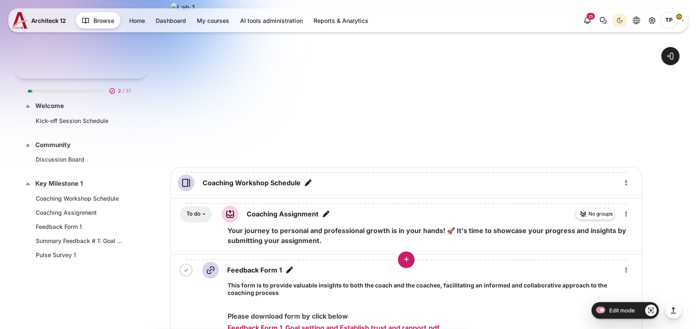
scroll to position [443, 0]
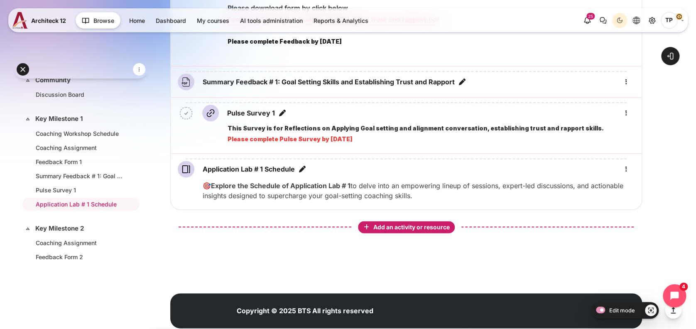
click at [371, 228] on div "Add an activity or resource" at bounding box center [406, 227] width 93 height 9
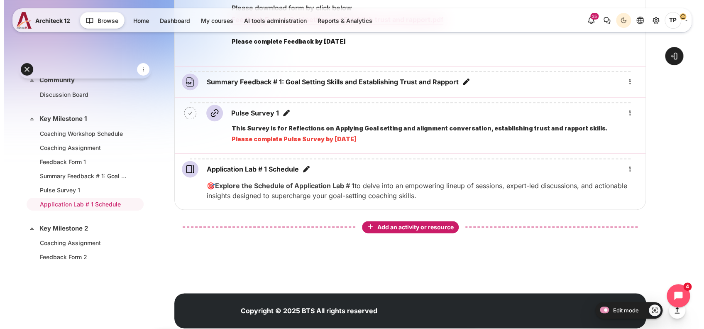
scroll to position [445, 0]
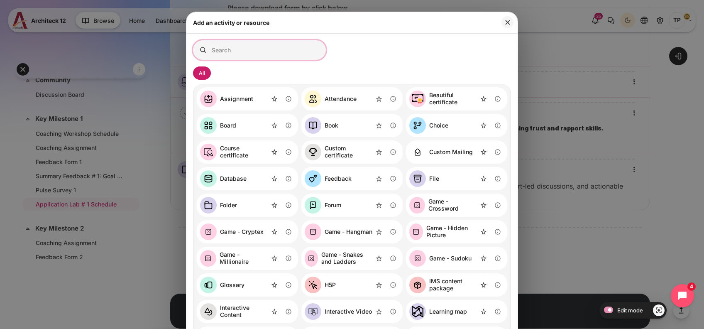
click at [250, 55] on input "Search for activities by name or description" at bounding box center [259, 50] width 133 height 20
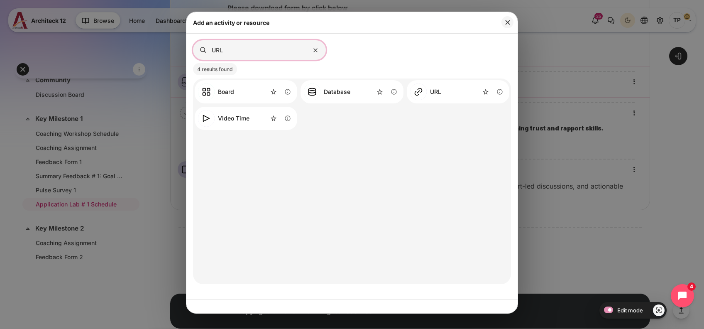
type input "URL"
click at [430, 96] on link "URL" at bounding box center [425, 91] width 31 height 17
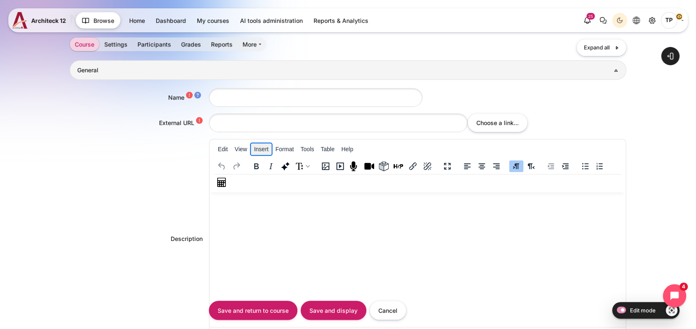
click at [256, 145] on button "Insert" at bounding box center [261, 149] width 21 height 12
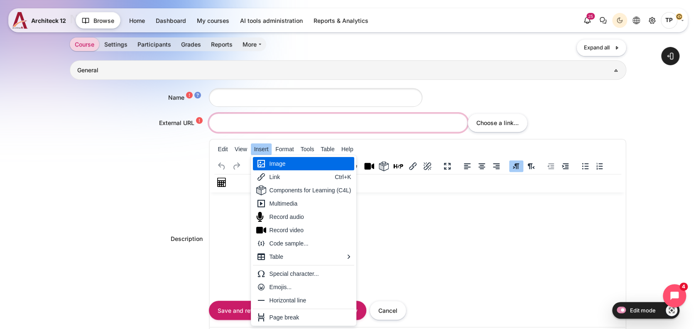
click at [265, 130] on input "External URL" at bounding box center [338, 122] width 259 height 19
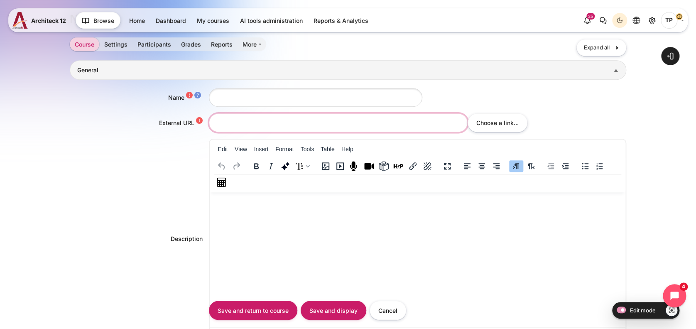
paste input "https://calendly.com/butsaratip-santisutham-bts/new-meeting?back=1&month=2025-0…"
type input "https://calendly.com/butsaratip-santisutham-bts/new-meeting?back=1&month=2025-0…"
click at [258, 91] on input "Name" at bounding box center [315, 97] width 213 height 19
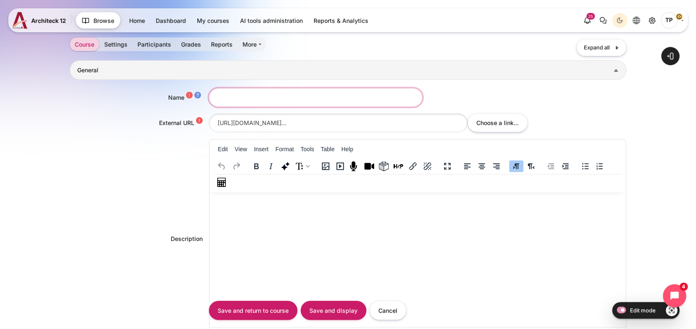
type input "s"
type input "Book Your coaching Schedule"
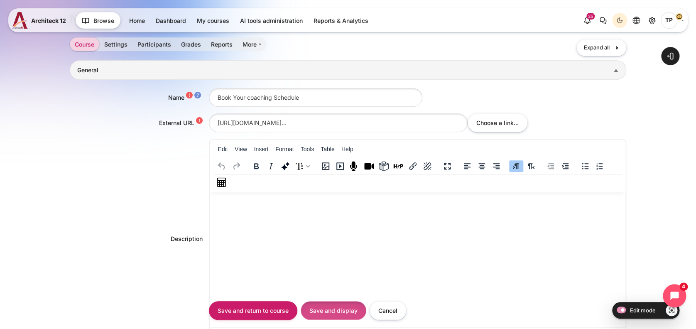
click at [335, 311] on input "Save and display" at bounding box center [334, 310] width 66 height 19
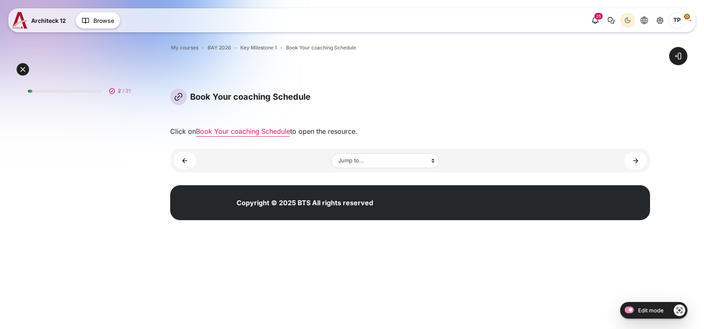
scroll to position [113, 0]
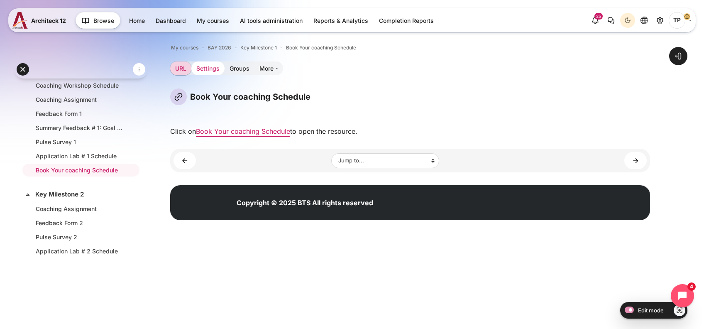
click at [209, 70] on link "Settings" at bounding box center [207, 68] width 33 height 14
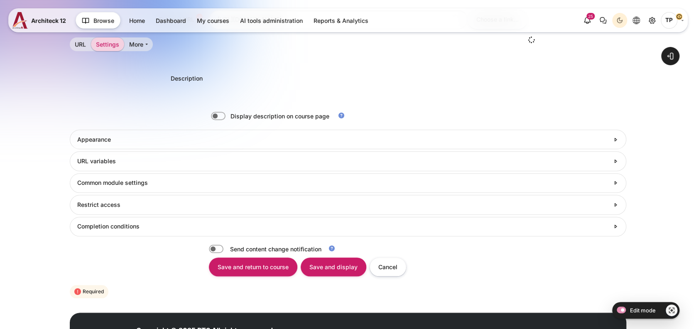
scroll to position [205, 0]
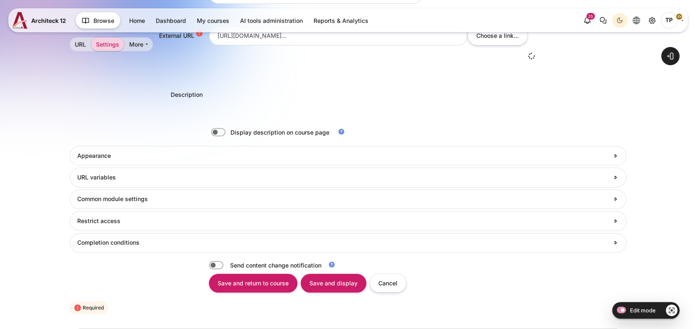
click at [103, 99] on div "Description" at bounding box center [139, 94] width 139 height 9
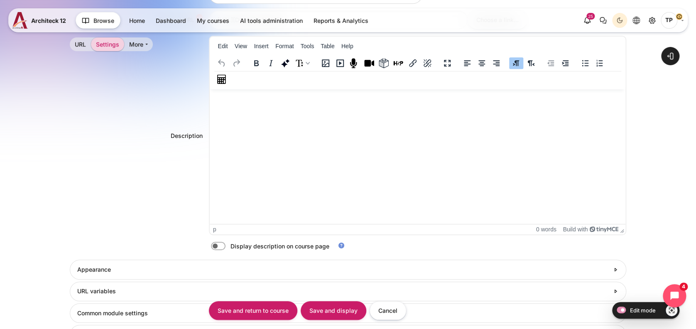
scroll to position [316, 0]
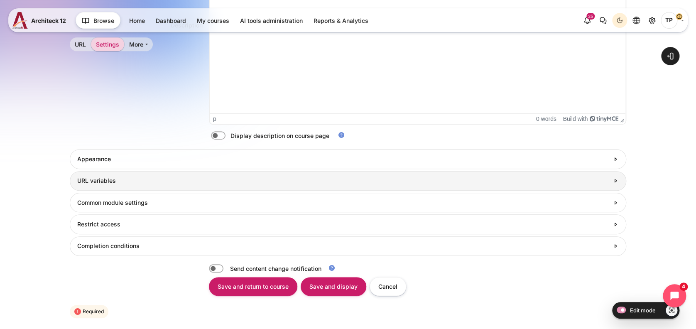
click at [82, 181] on h3 "URL variables" at bounding box center [343, 180] width 532 height 7
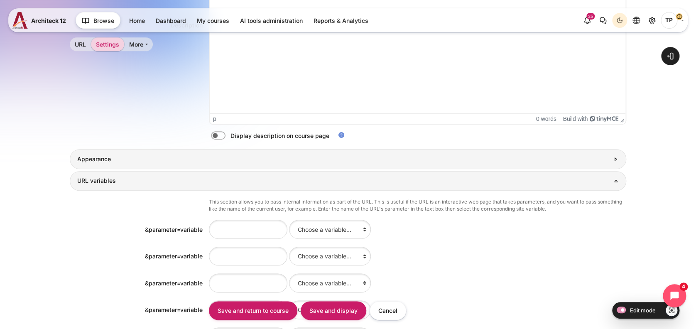
click at [236, 151] on link "Appearance" at bounding box center [348, 159] width 557 height 20
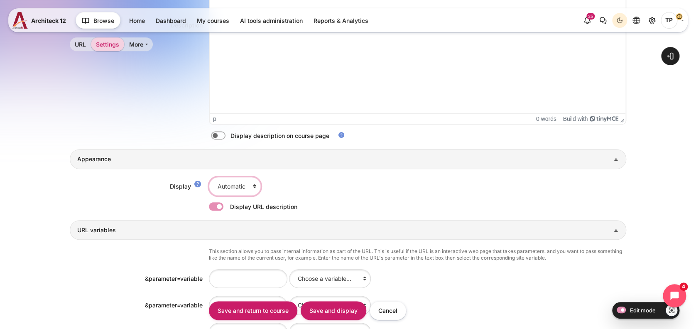
drag, startPoint x: 231, startPoint y: 181, endPoint x: 257, endPoint y: 194, distance: 29.9
click at [231, 181] on select "Automatic Embed Open In pop-up" at bounding box center [235, 186] width 52 height 19
select select "1"
click at [209, 177] on select "Automatic Embed Open In pop-up" at bounding box center [235, 186] width 52 height 19
click at [323, 304] on input "Save and display" at bounding box center [334, 310] width 66 height 19
